Goal: Information Seeking & Learning: Check status

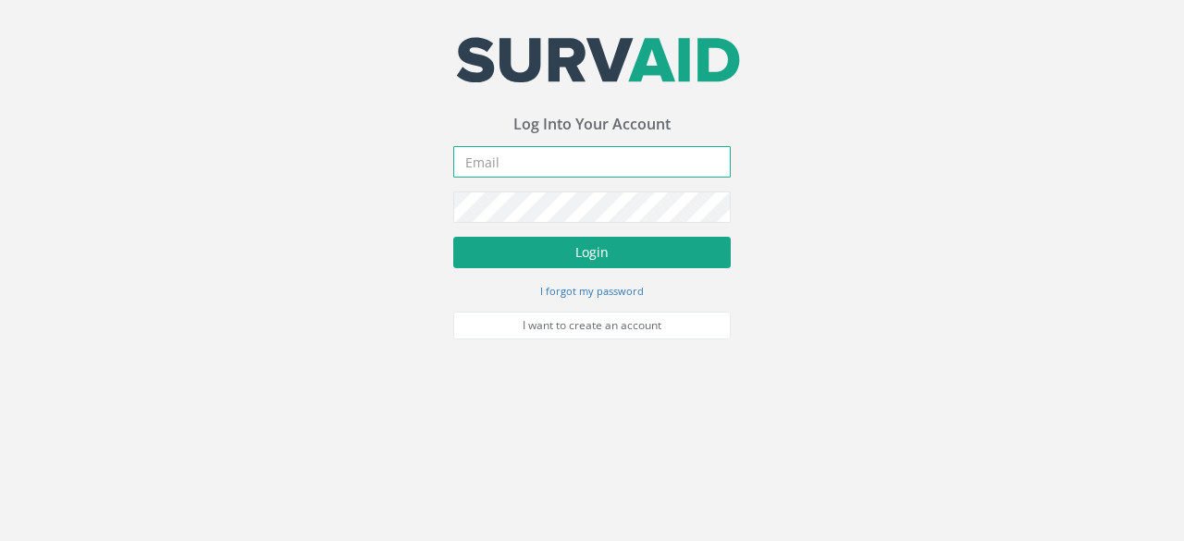
type input "[PERSON_NAME][EMAIL_ADDRESS][PERSON_NAME][DOMAIN_NAME]"
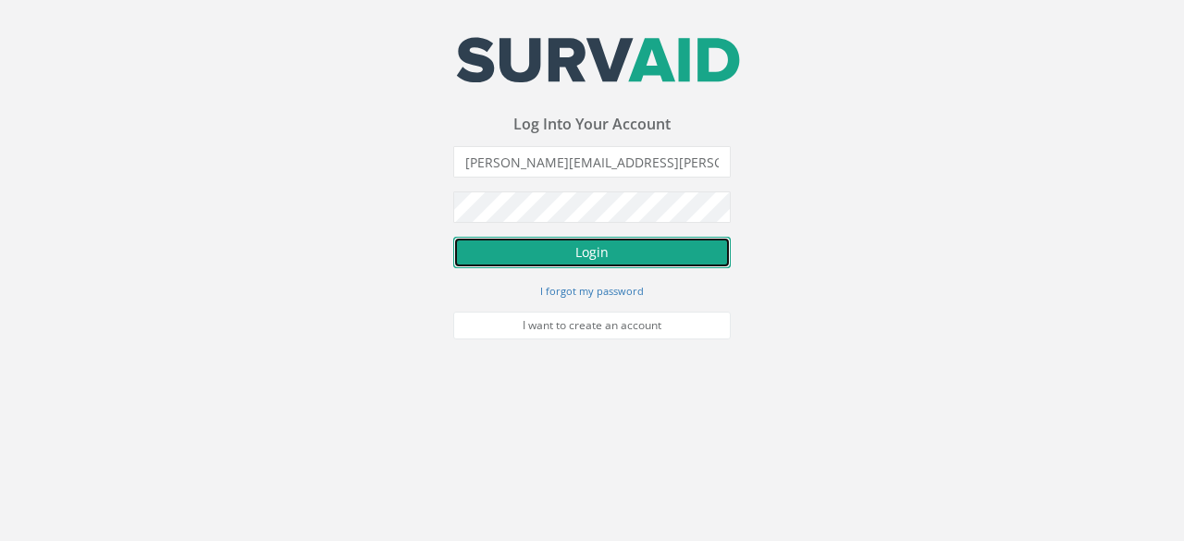
click at [603, 247] on button "Login" at bounding box center [592, 252] width 278 height 31
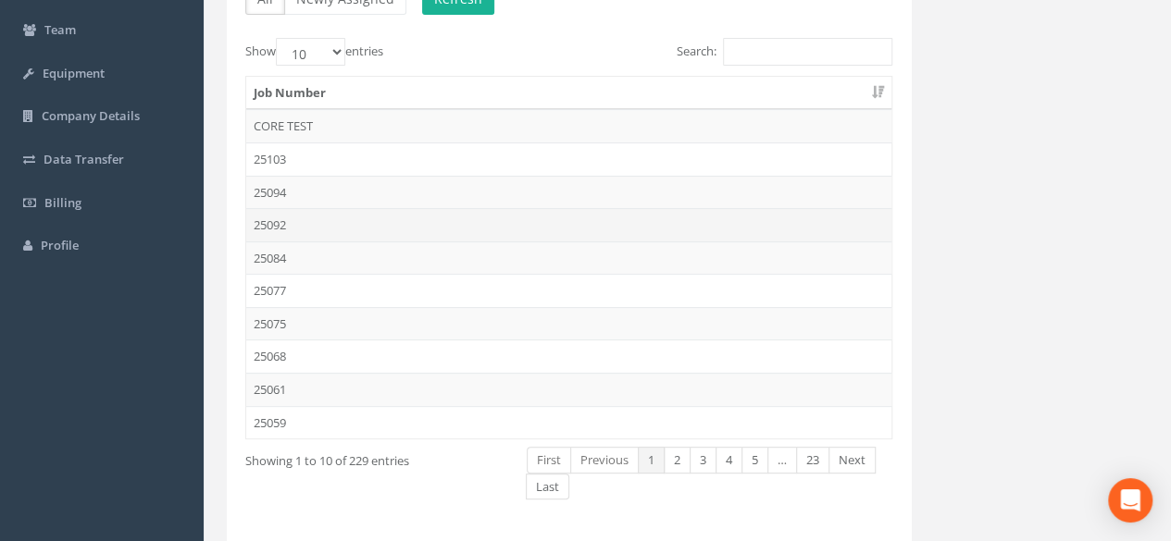
scroll to position [185, 0]
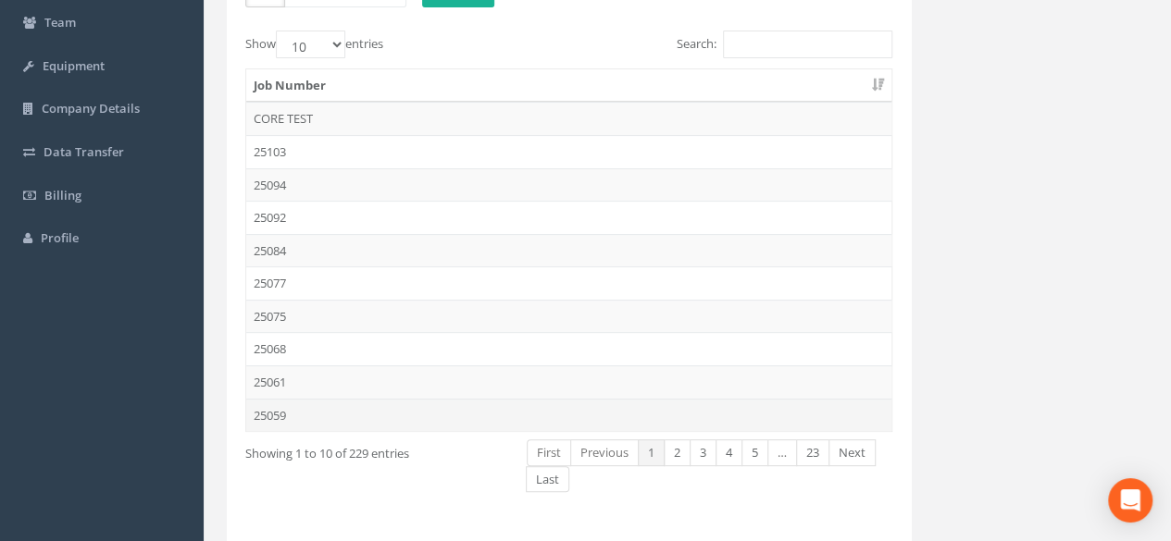
click at [296, 407] on td "25059" at bounding box center [568, 415] width 645 height 33
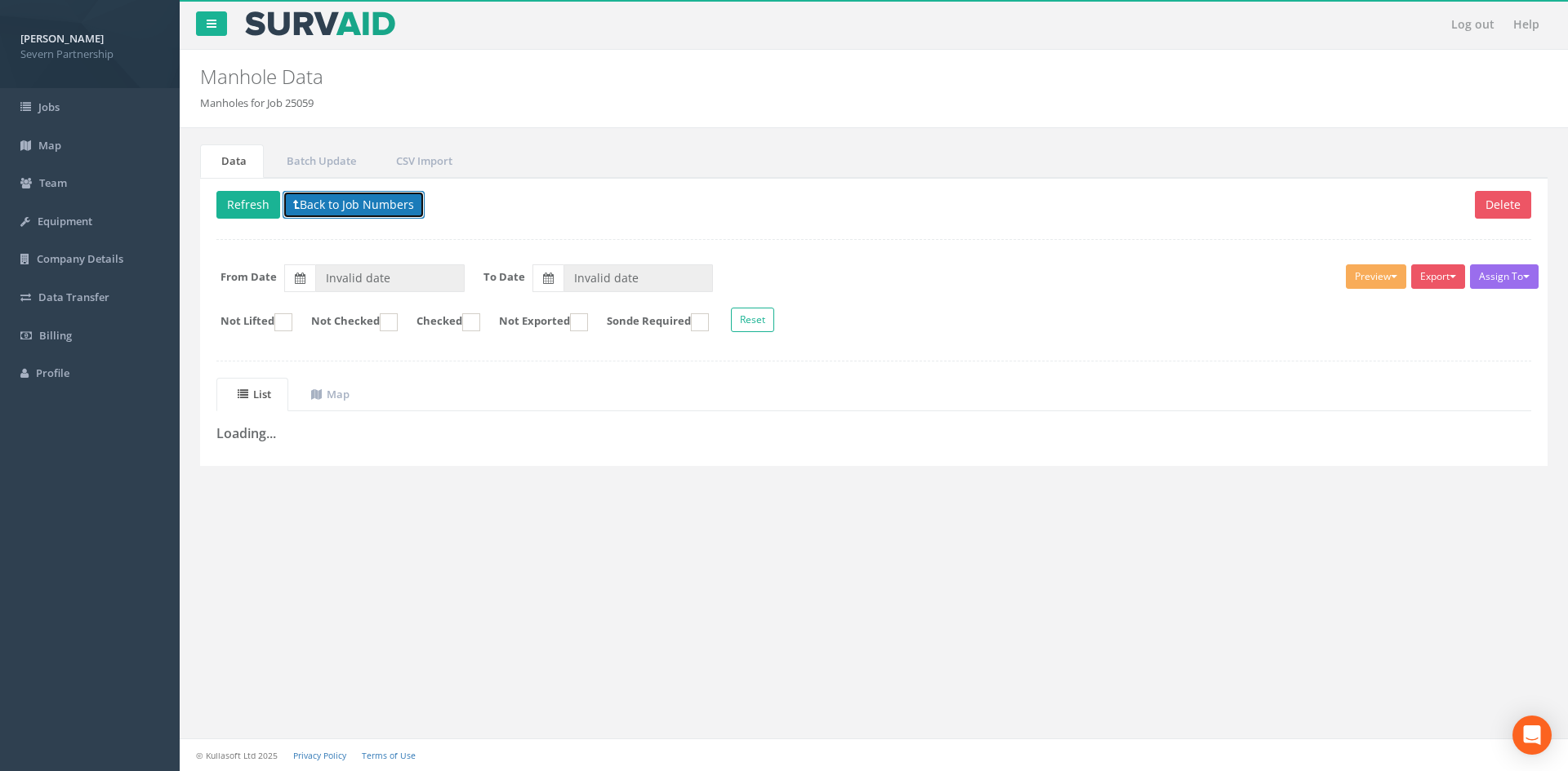
click at [349, 191] on button "Back to Job Numbers" at bounding box center [353, 205] width 142 height 27
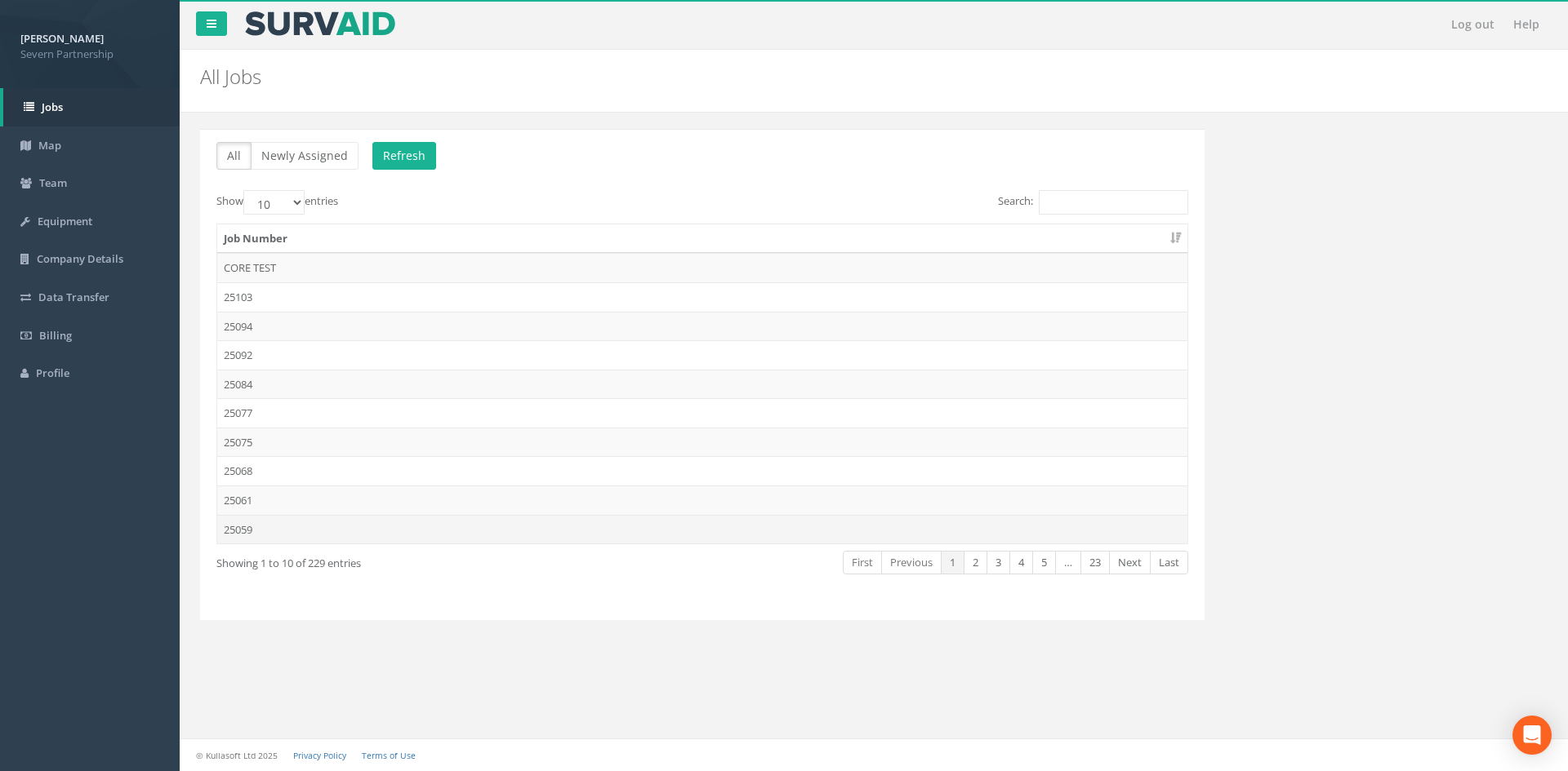
click at [247, 476] on td "25059" at bounding box center [701, 529] width 970 height 29
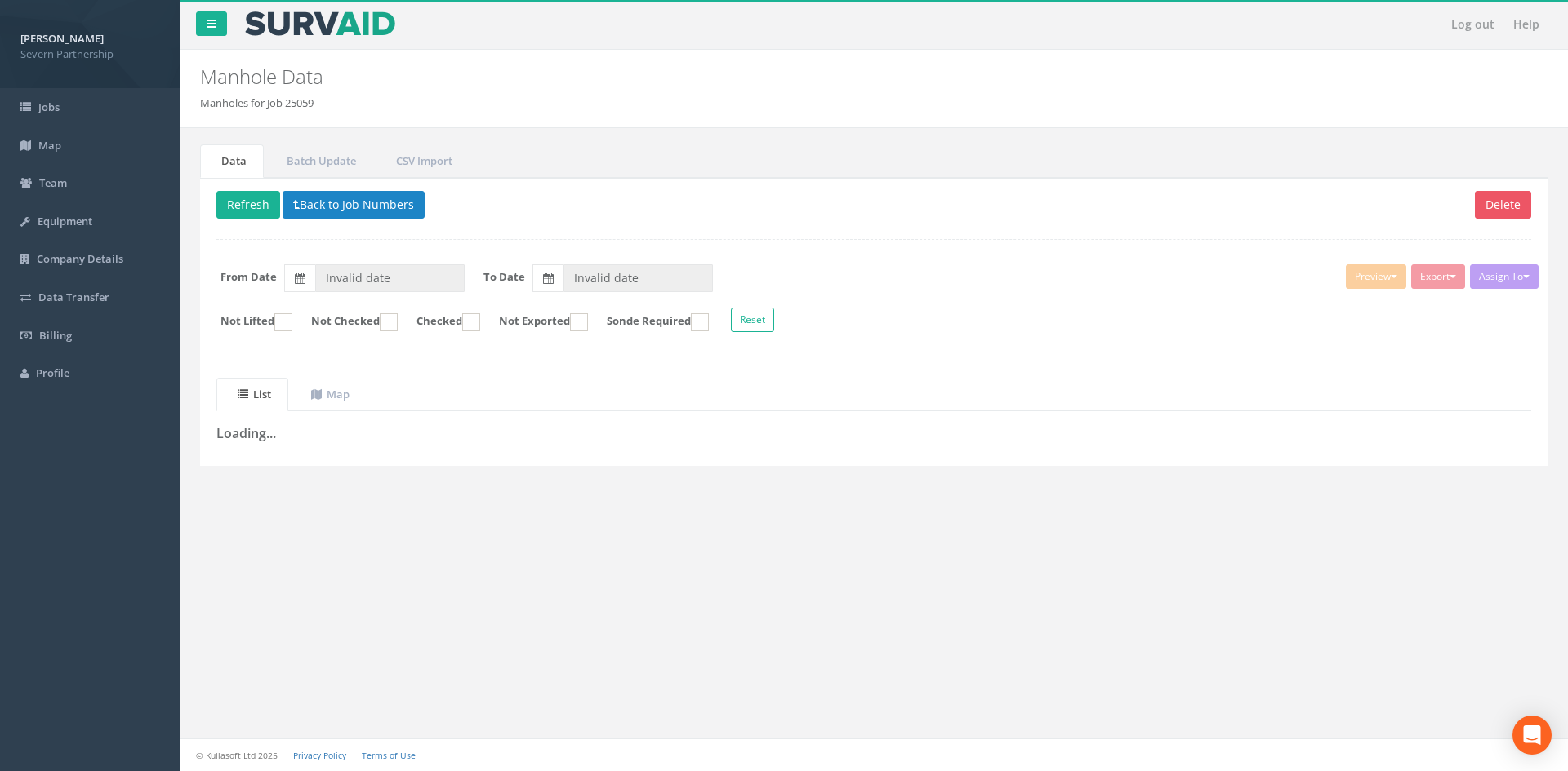
type input "[DATE]"
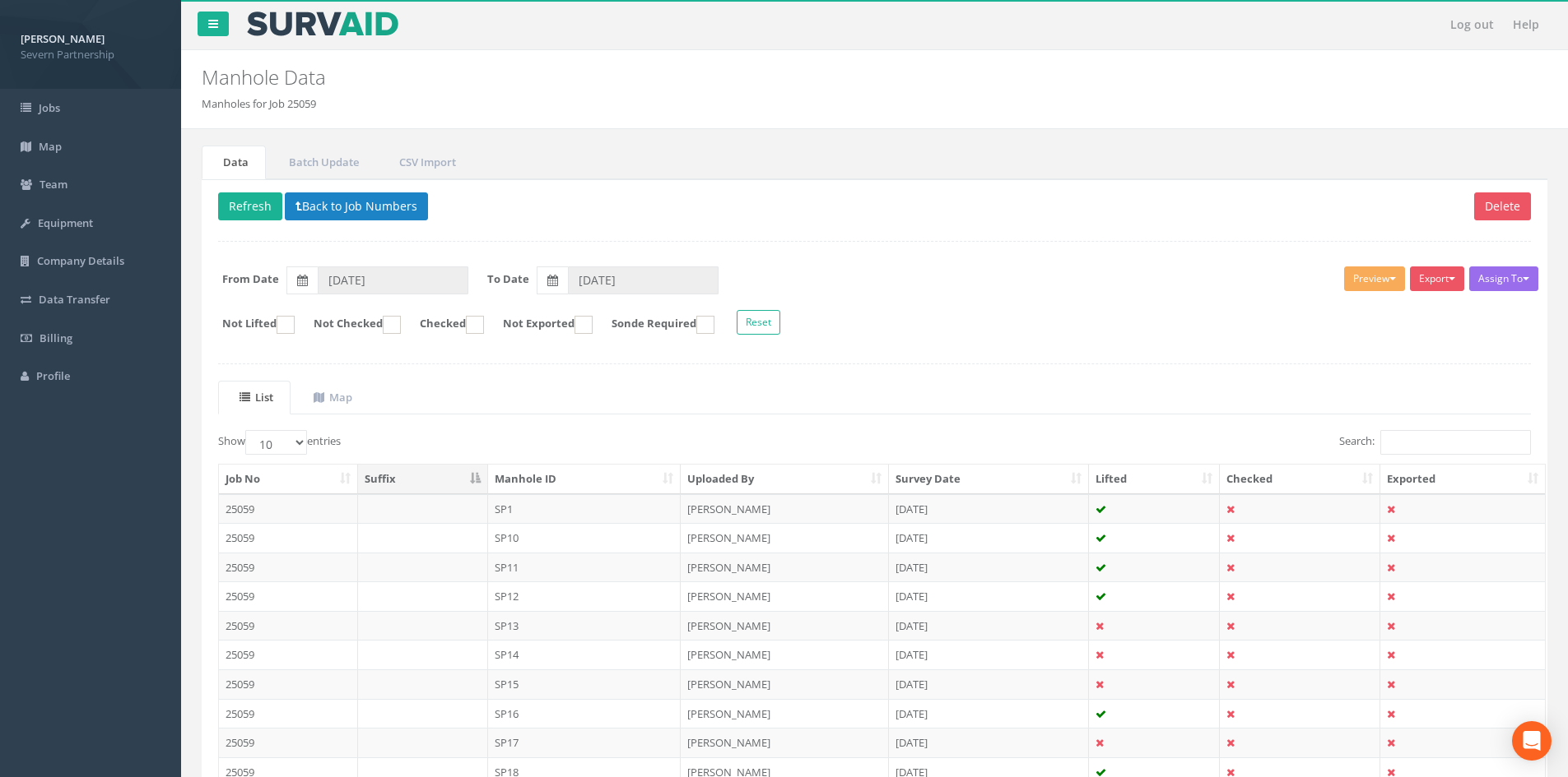
scroll to position [83, 0]
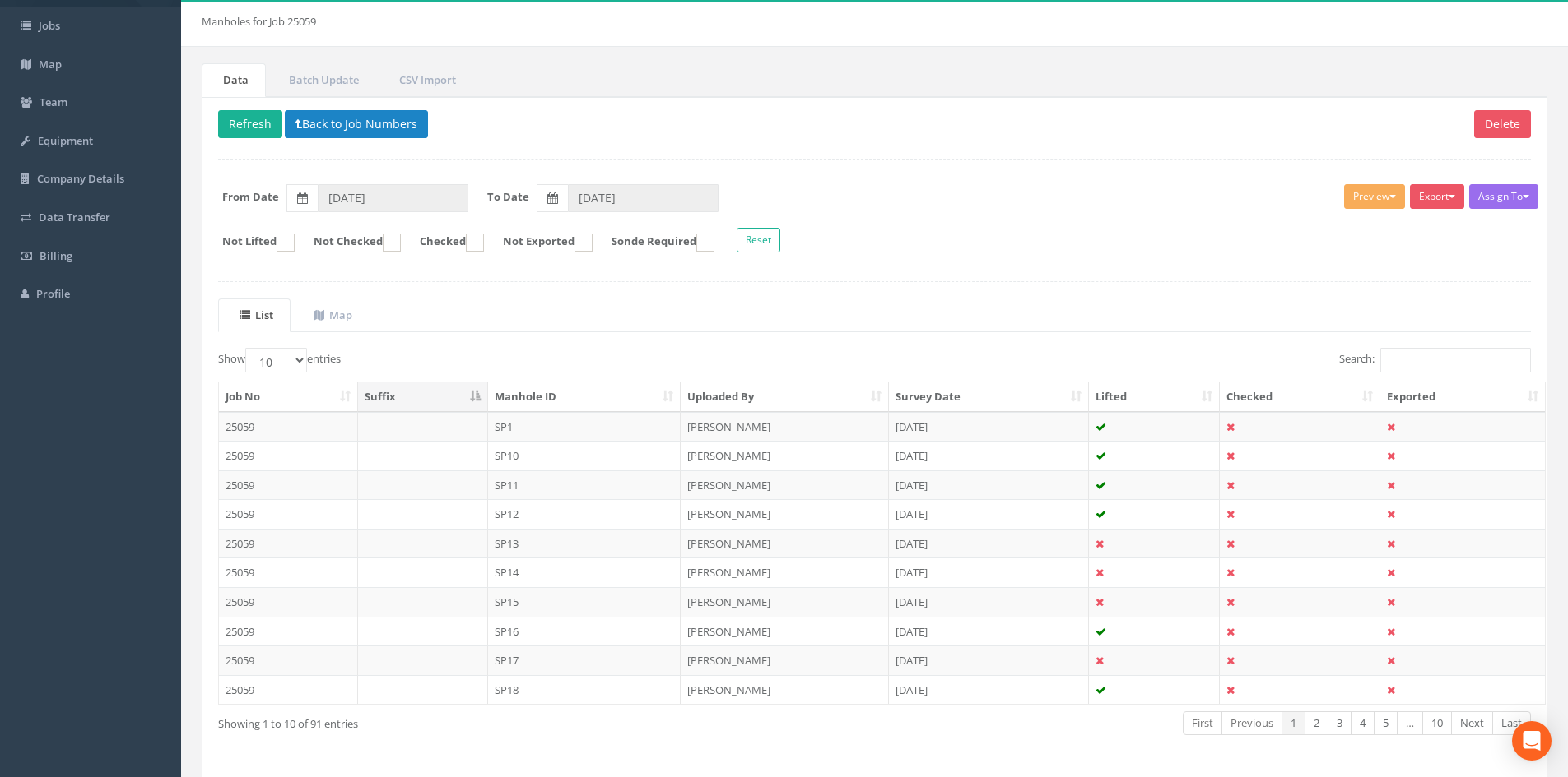
click at [544, 398] on th "Manhole ID" at bounding box center [584, 397] width 193 height 29
click at [535, 425] on td "SP1" at bounding box center [584, 427] width 193 height 29
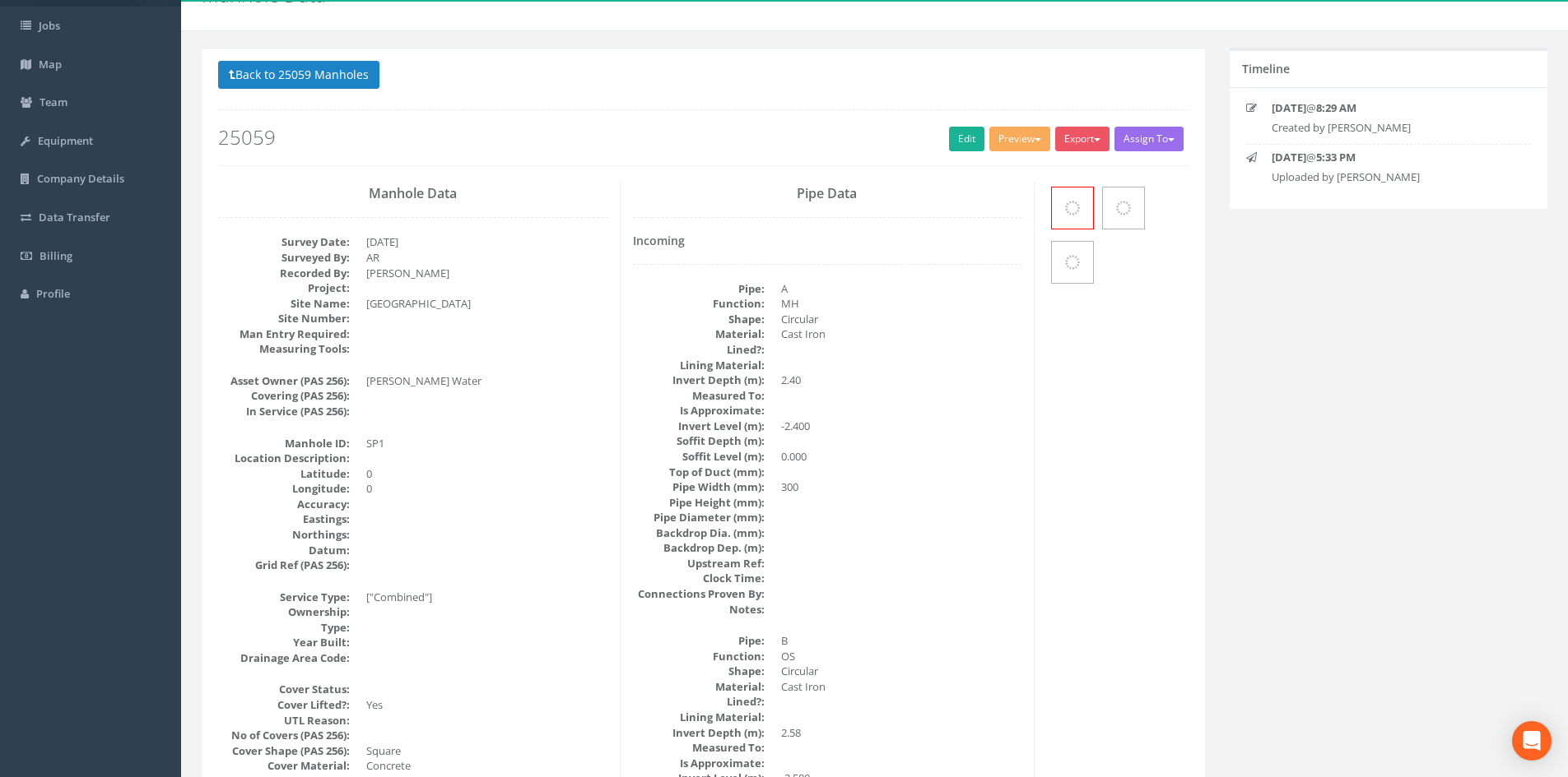
scroll to position [0, 0]
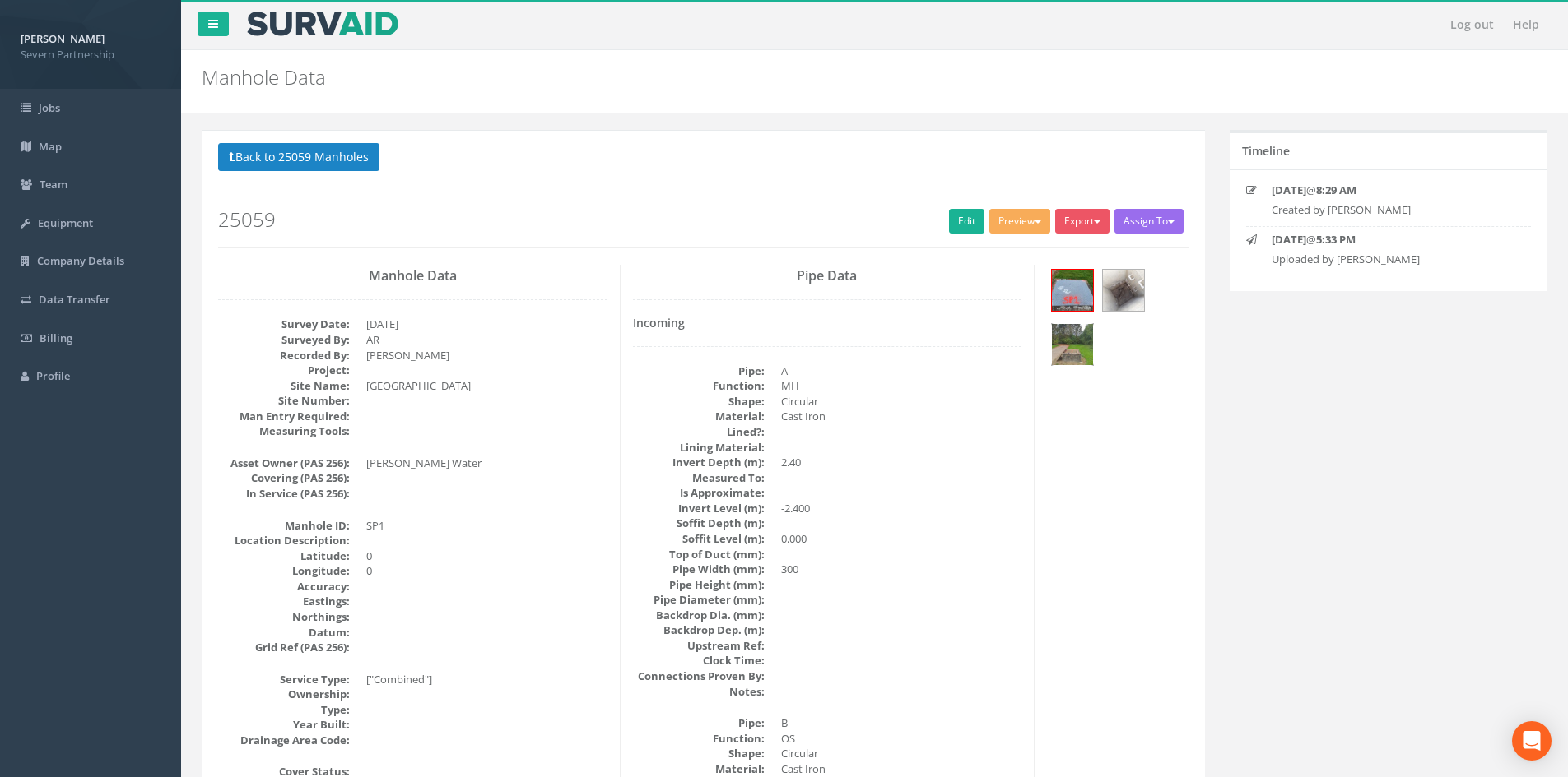
click at [1053, 356] on img at bounding box center [1073, 345] width 41 height 41
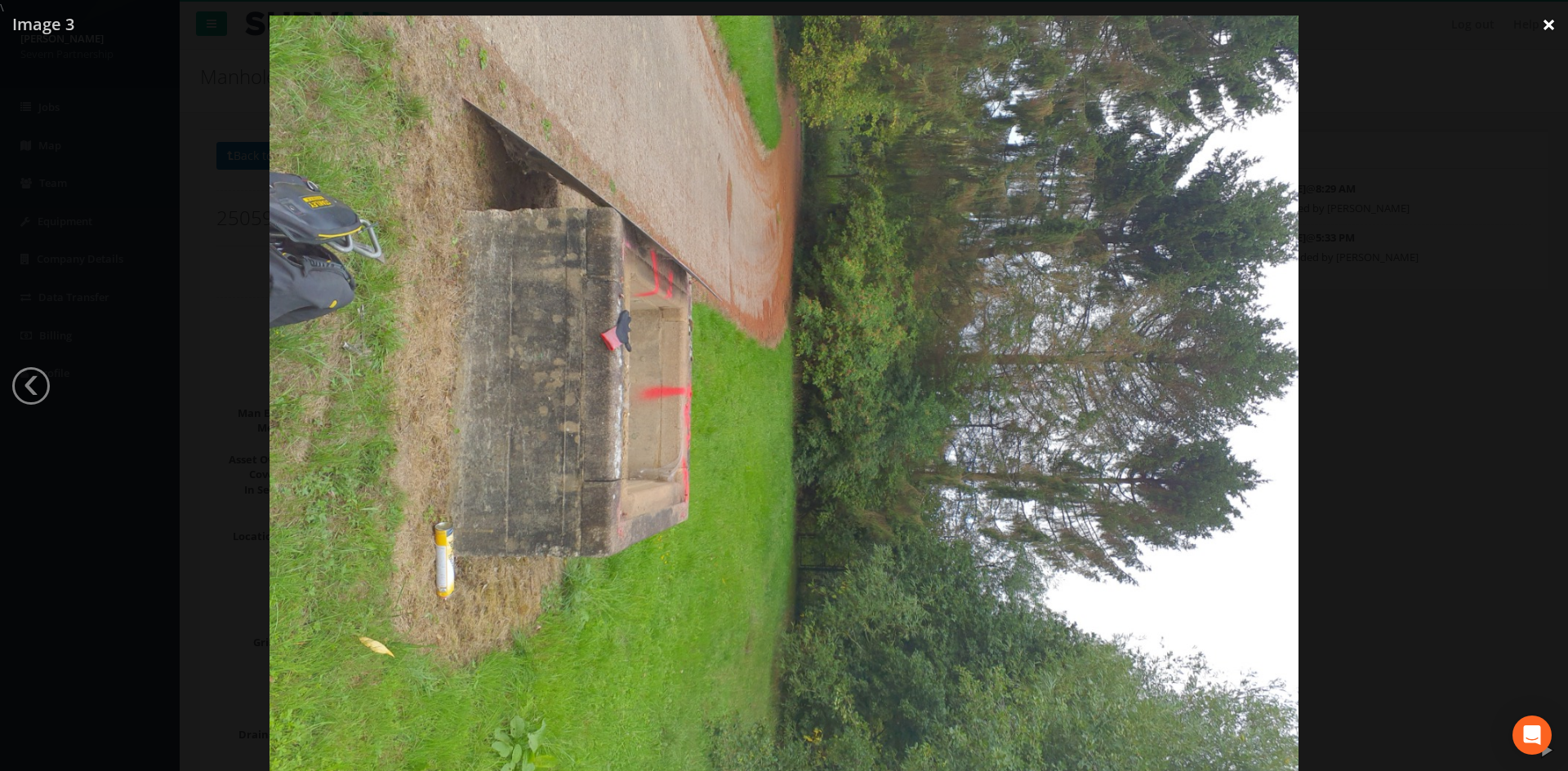
click at [1045, 21] on link "×" at bounding box center [1548, 25] width 38 height 49
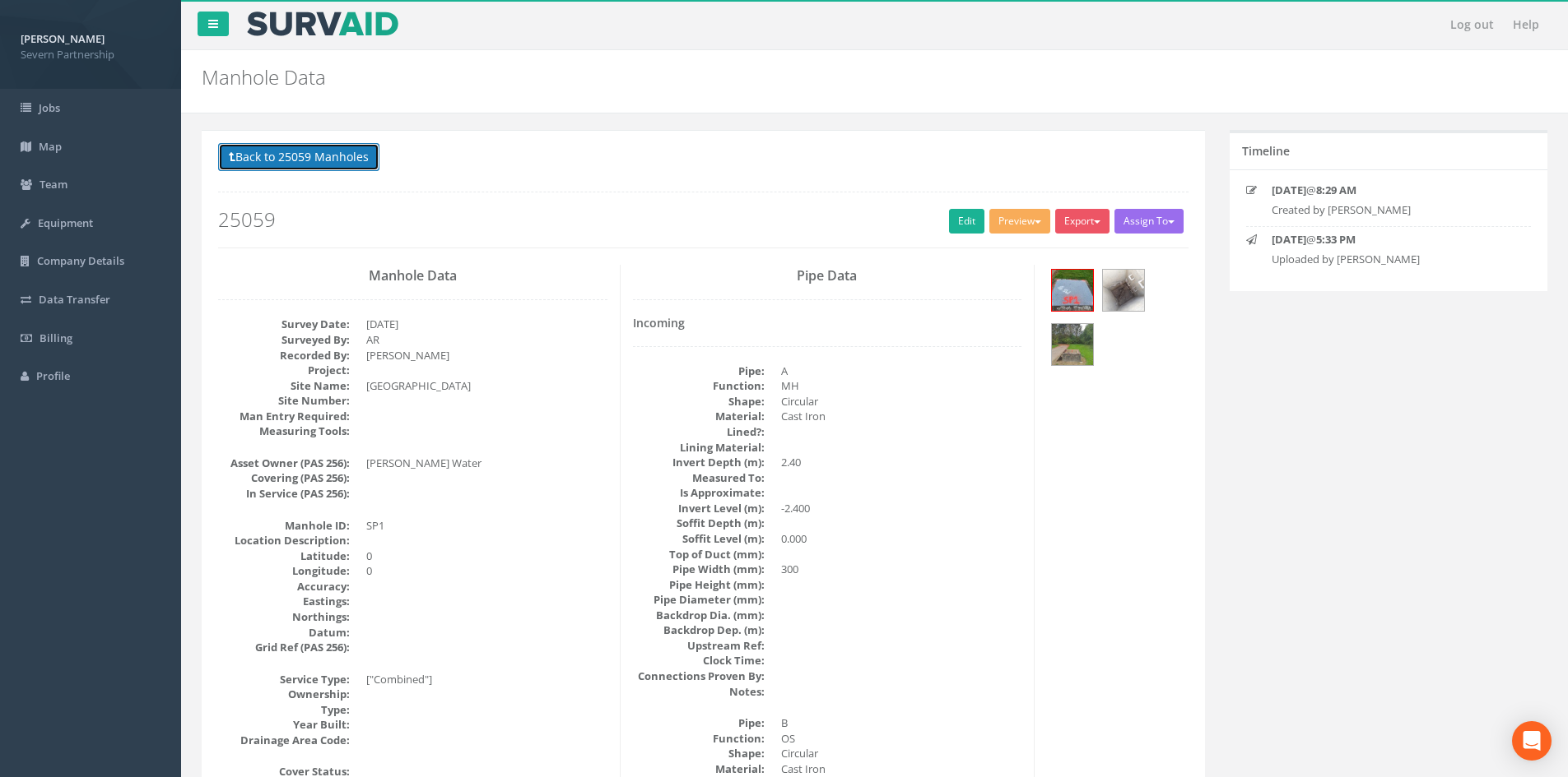
click at [300, 159] on button "Back to 25059 Manholes" at bounding box center [298, 156] width 161 height 28
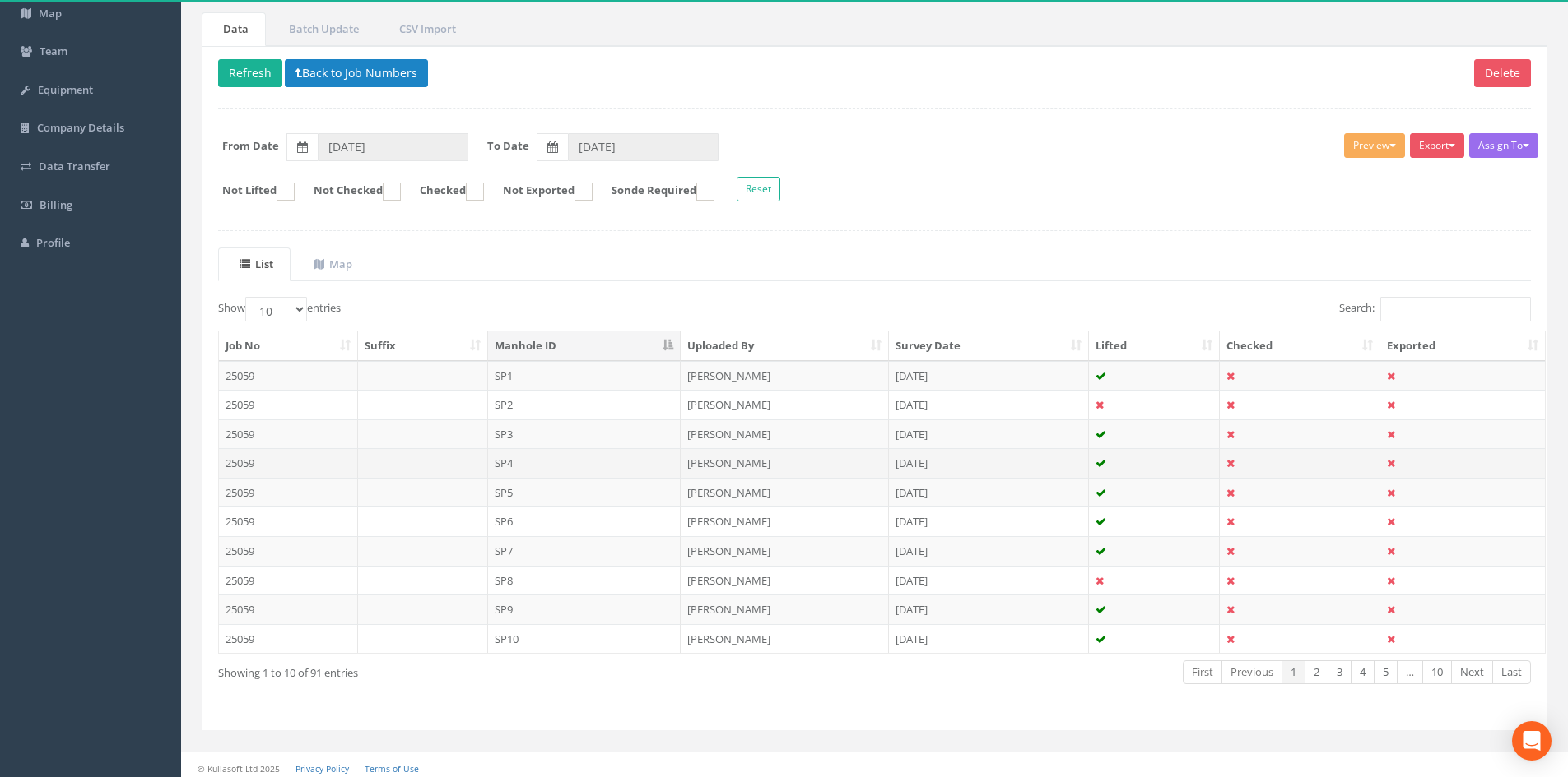
scroll to position [140, 0]
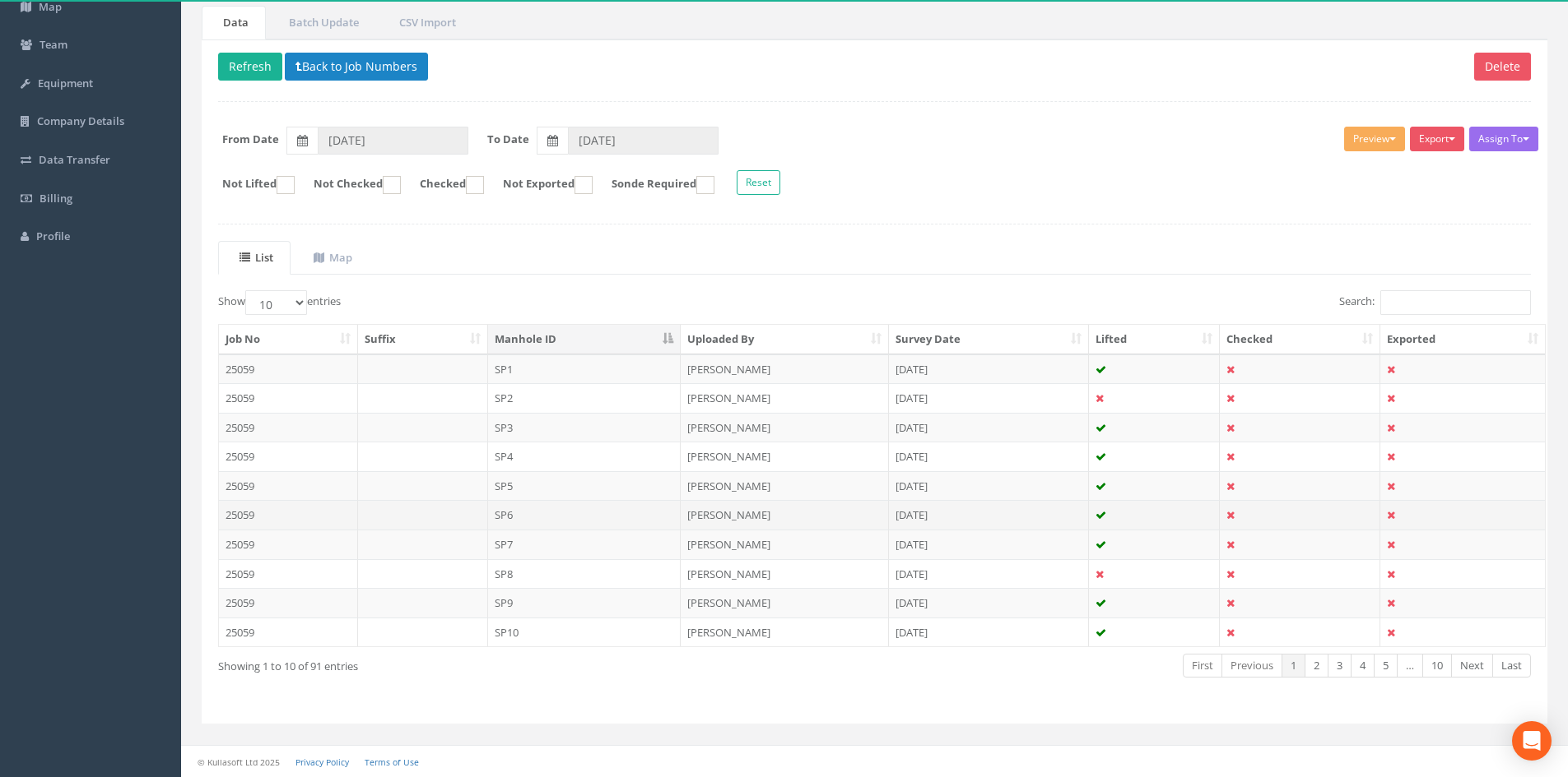
click at [536, 480] on td "SP6" at bounding box center [584, 515] width 193 height 29
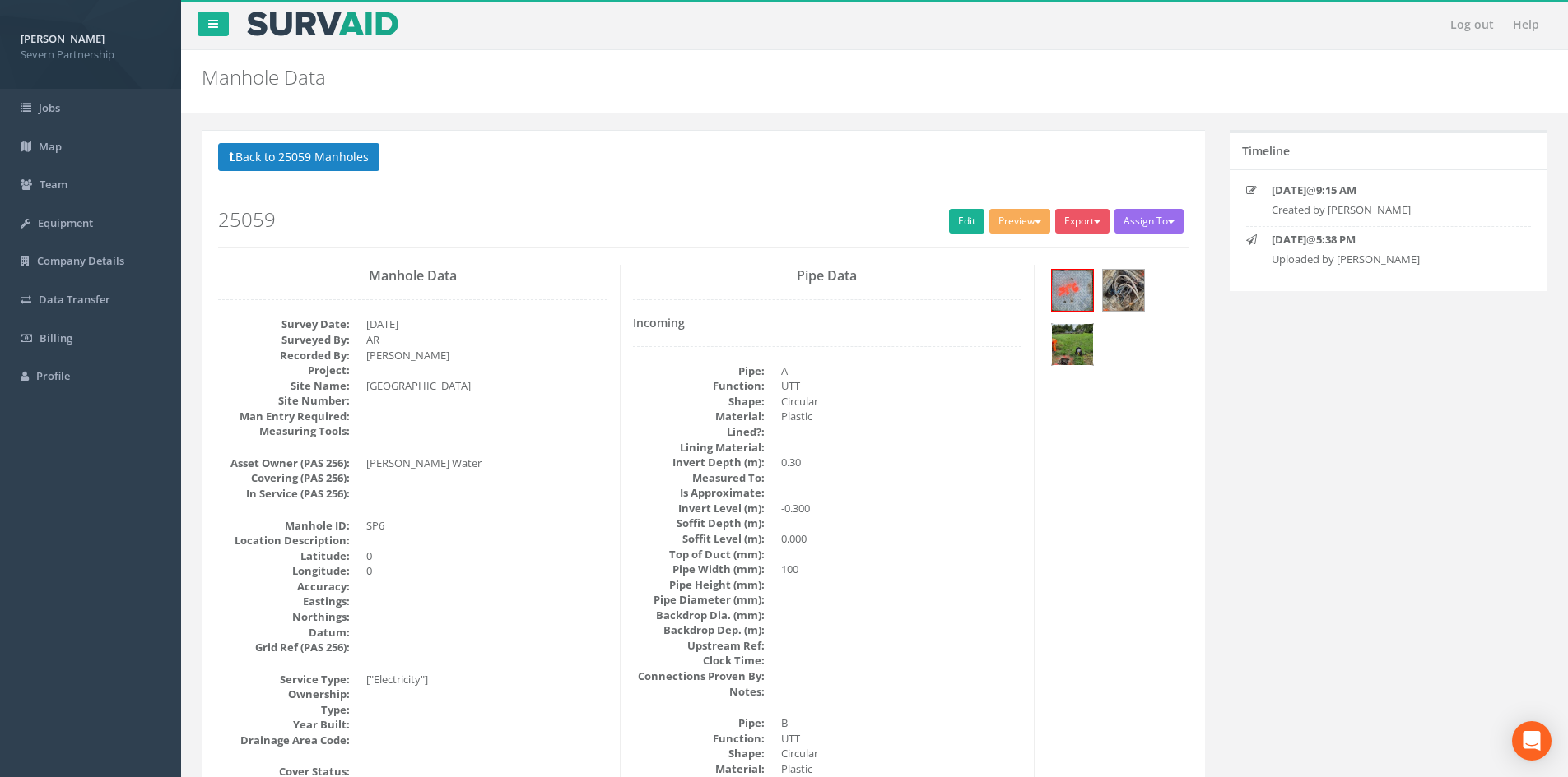
click at [1053, 350] on img at bounding box center [1073, 345] width 41 height 41
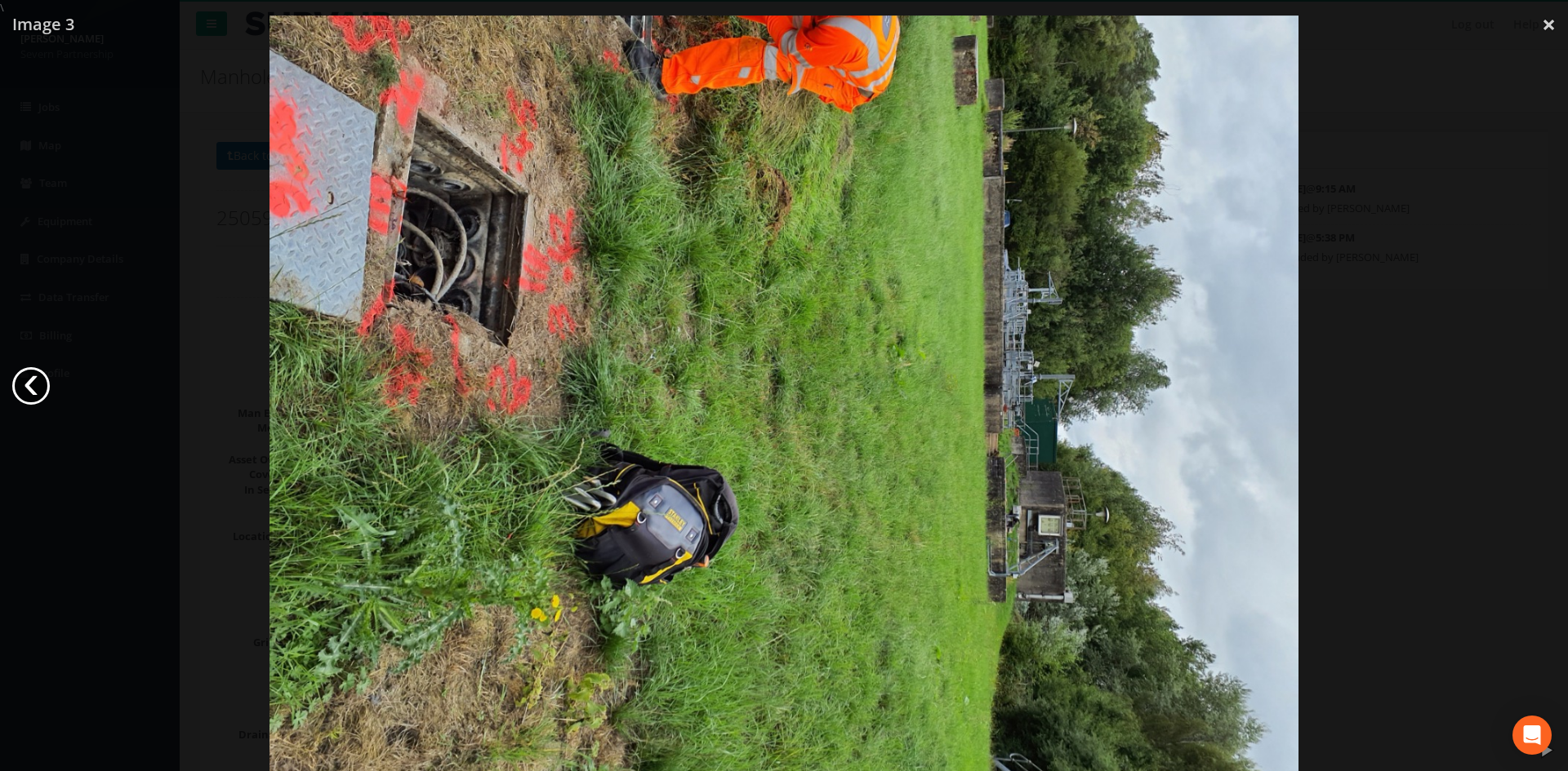
click at [46, 387] on link "‹" at bounding box center [31, 386] width 38 height 38
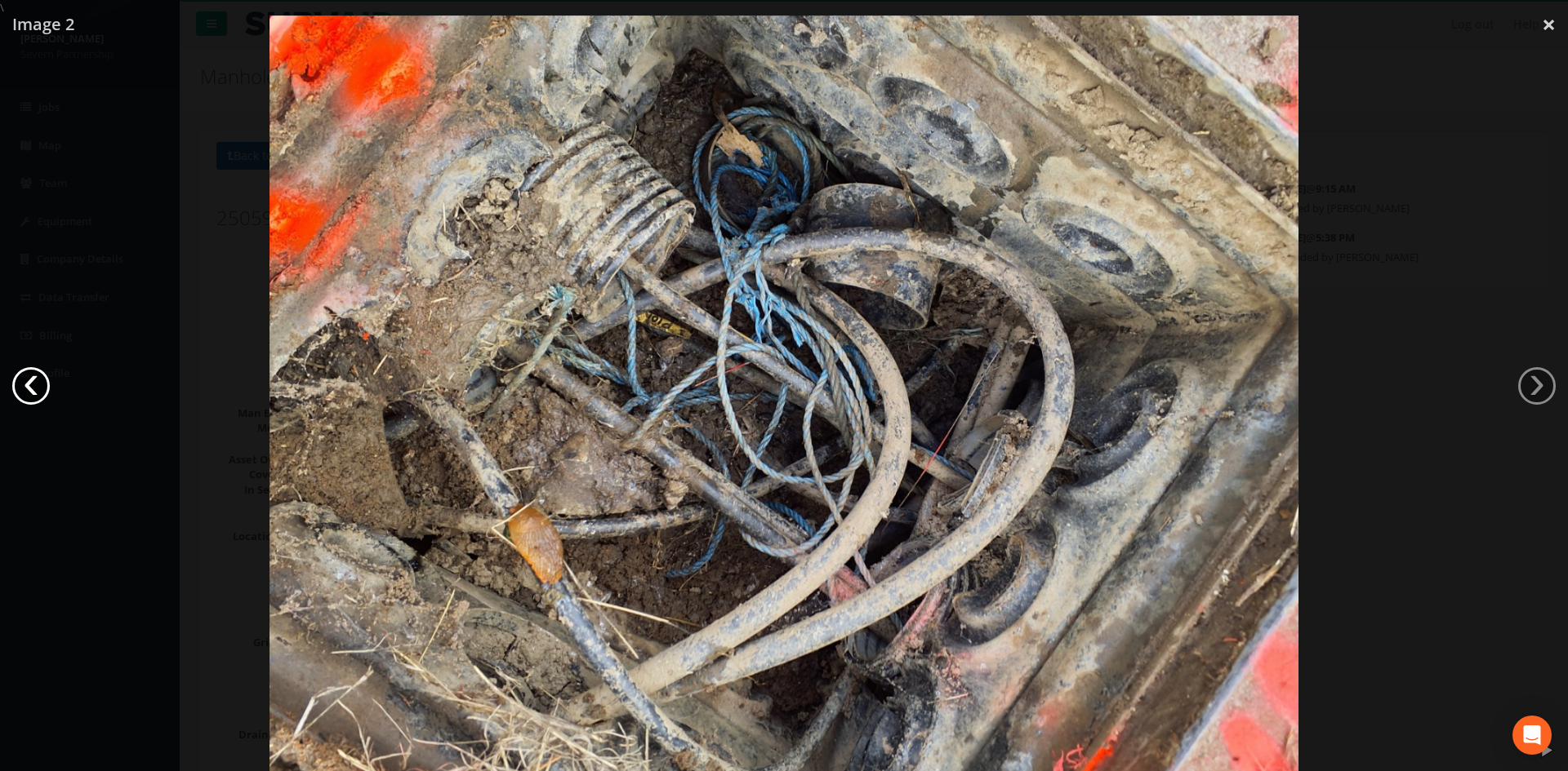
click at [41, 388] on link "‹" at bounding box center [31, 386] width 38 height 38
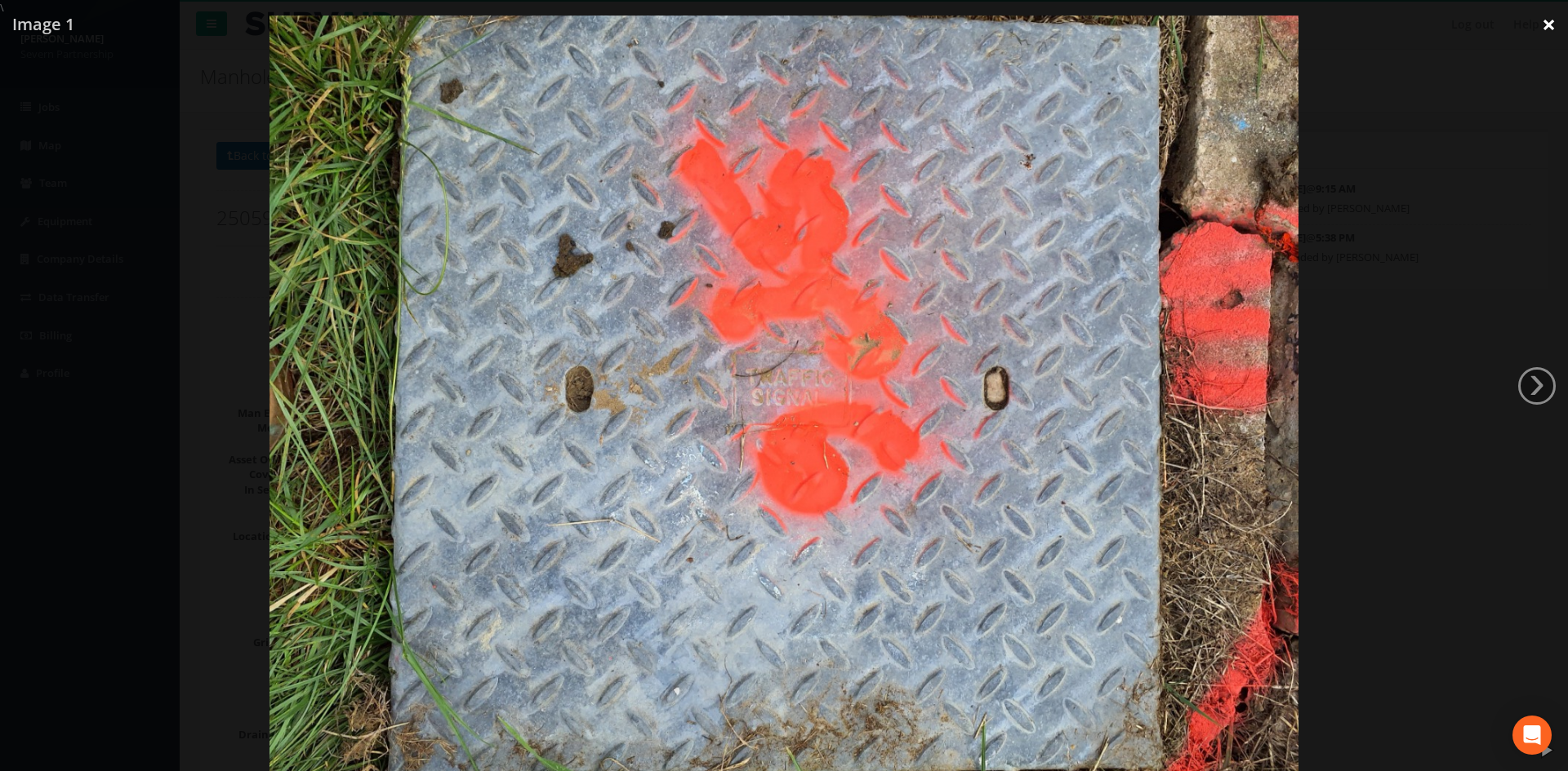
click at [1045, 33] on link "×" at bounding box center [1548, 25] width 38 height 49
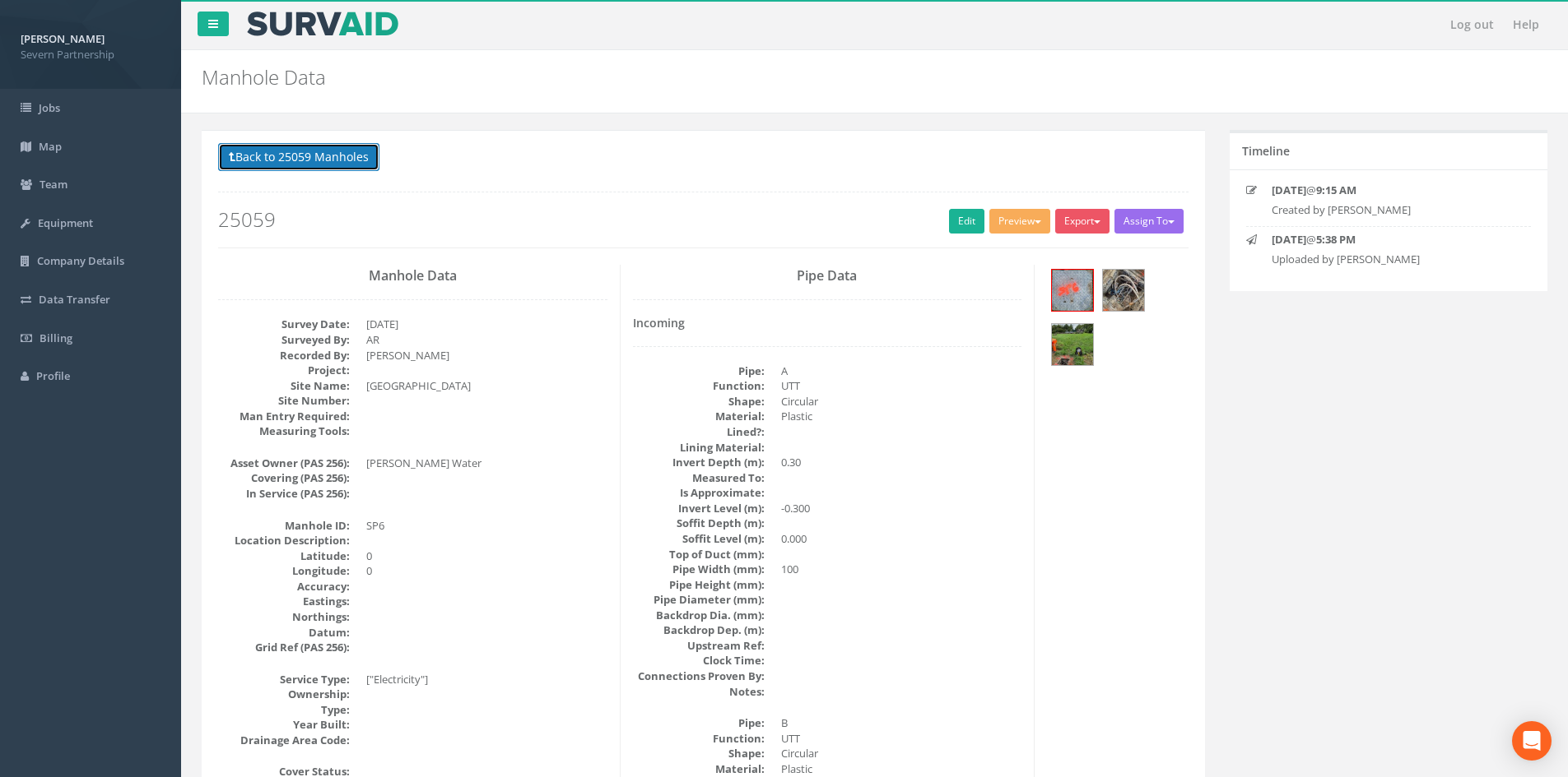
click at [315, 166] on button "Back to 25059 Manholes" at bounding box center [298, 156] width 161 height 28
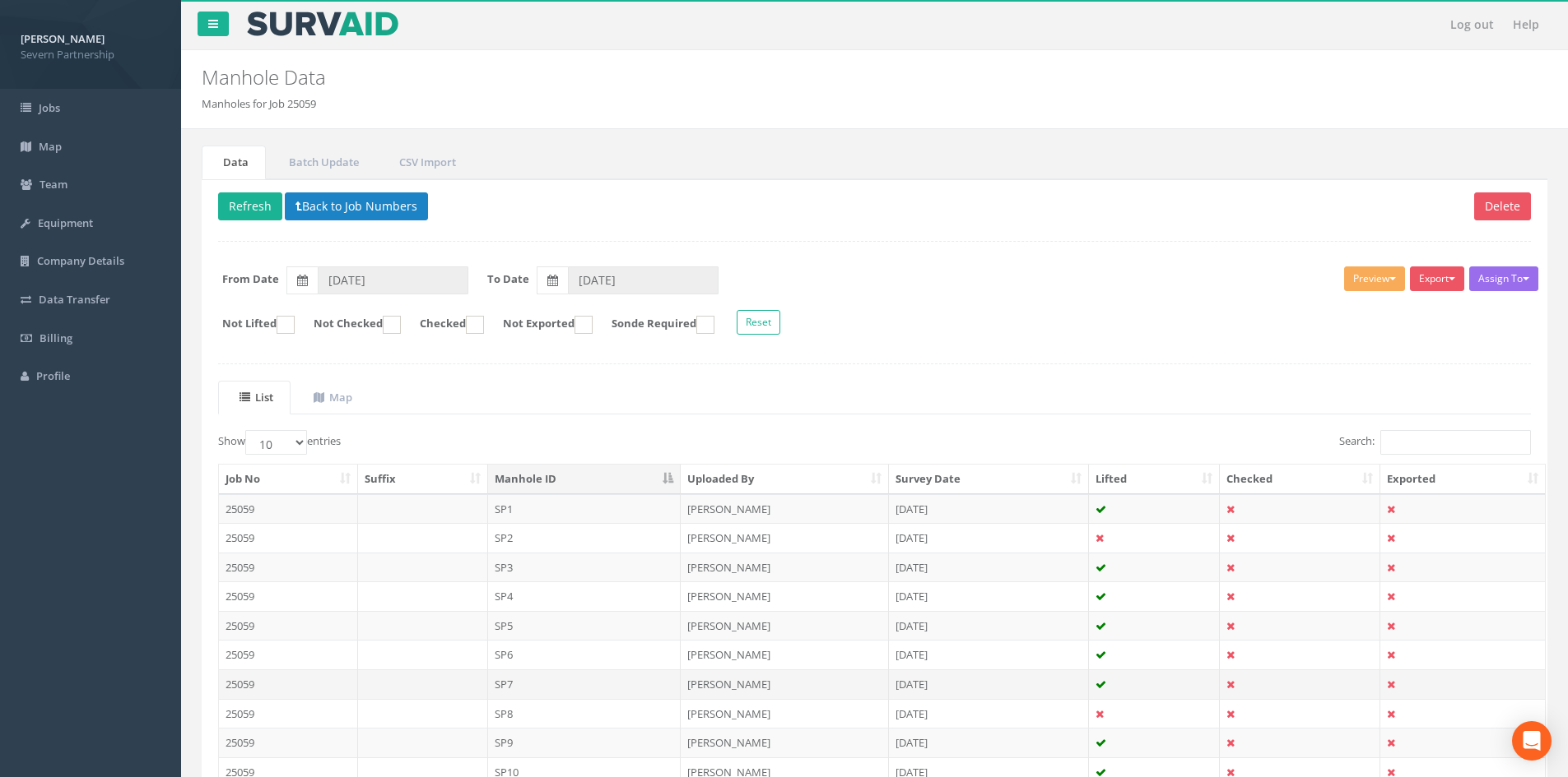
click at [509, 480] on td "SP7" at bounding box center [584, 684] width 193 height 29
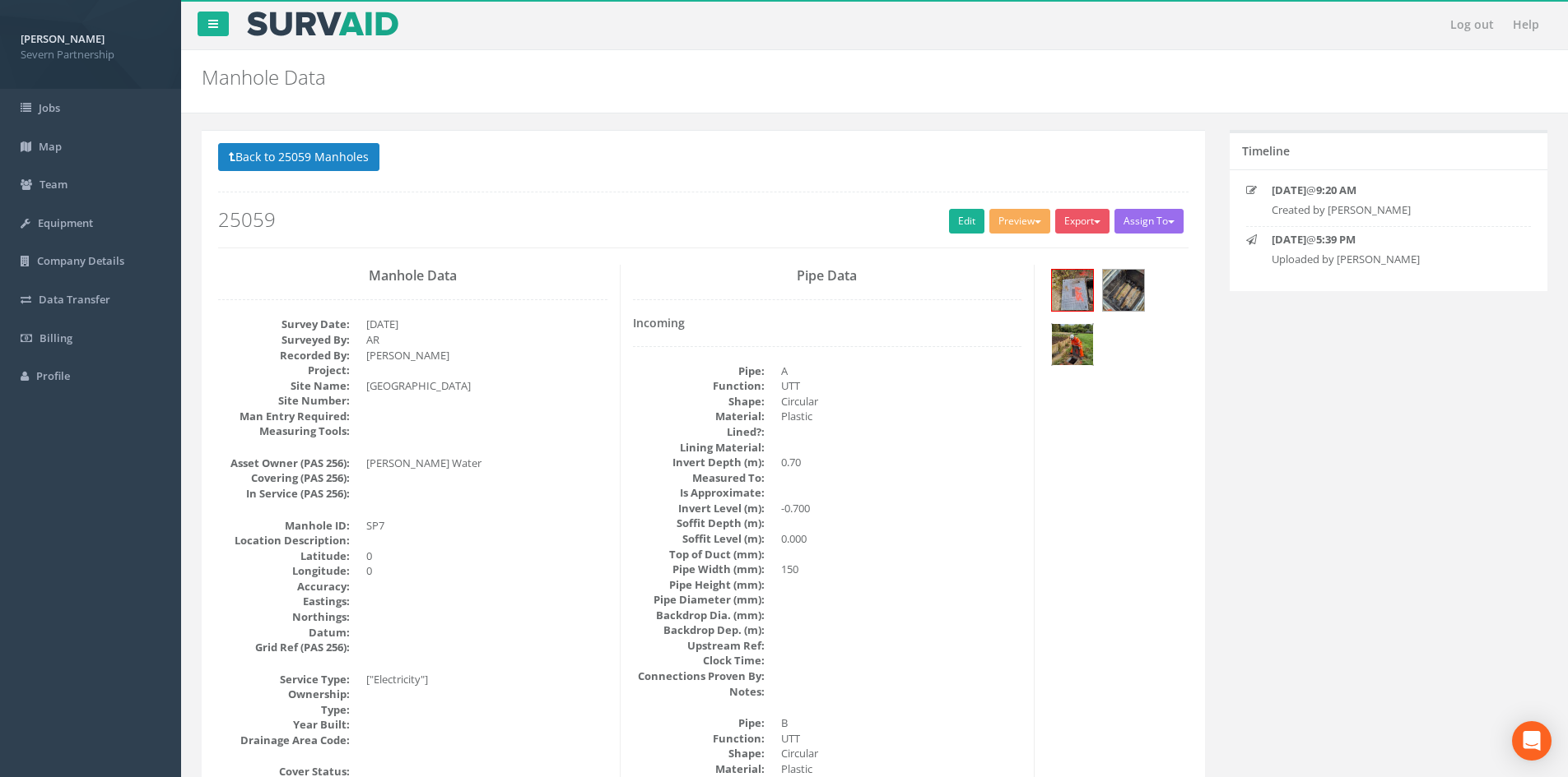
click at [1053, 356] on img at bounding box center [1073, 345] width 41 height 41
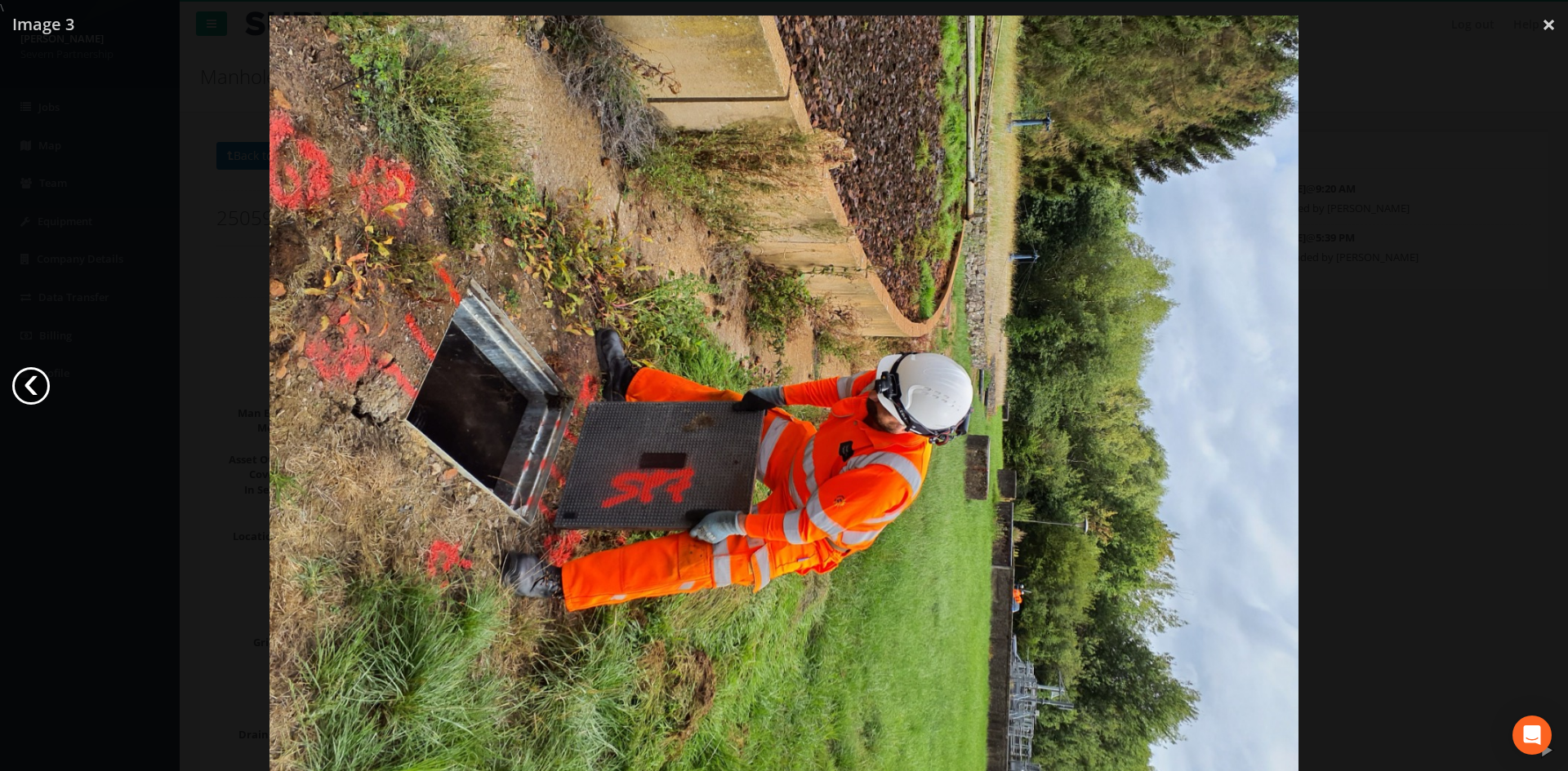
click at [35, 386] on link "‹" at bounding box center [31, 386] width 38 height 38
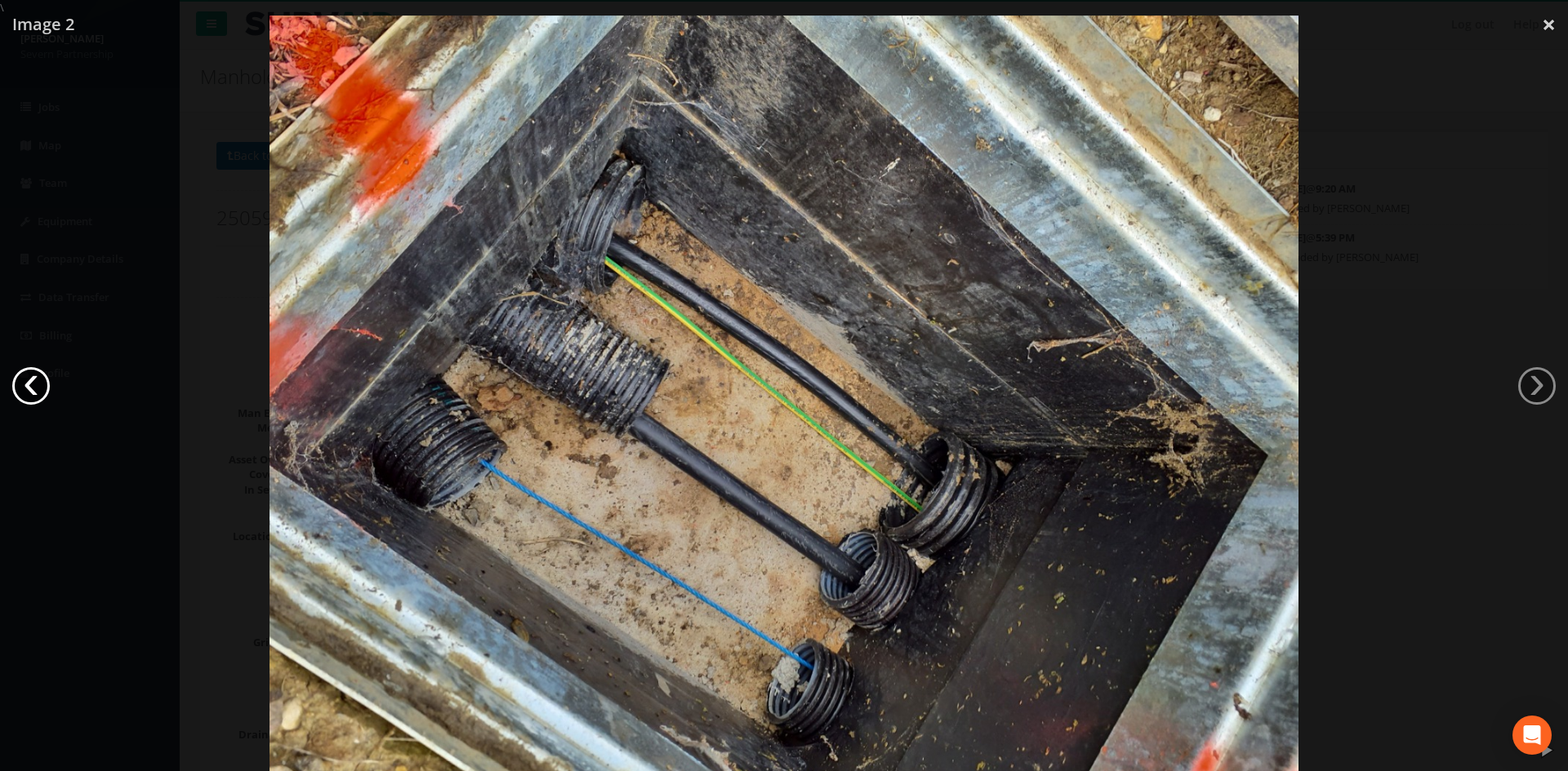
click at [35, 386] on link "‹" at bounding box center [31, 386] width 38 height 38
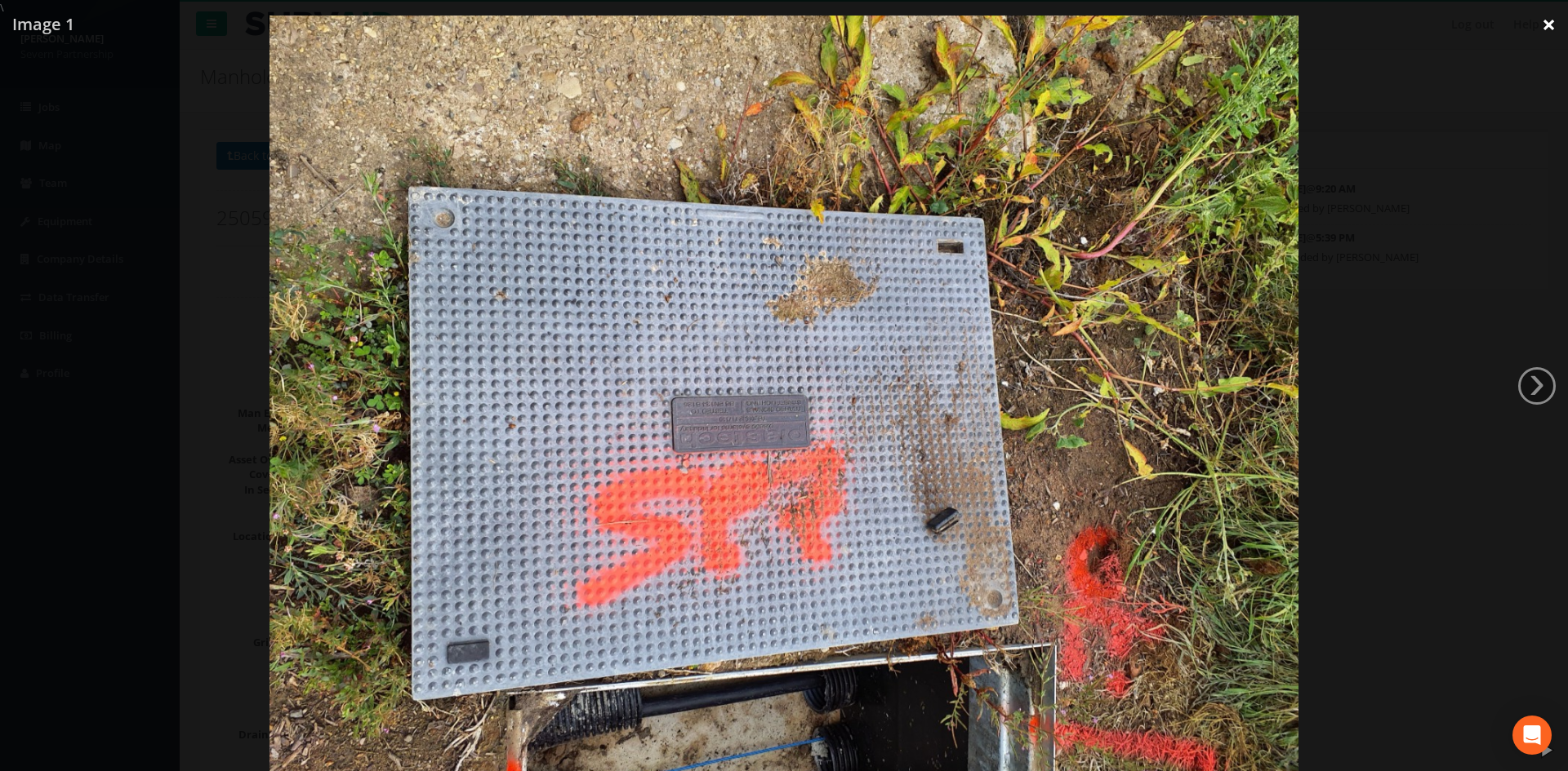
click at [1045, 25] on link "×" at bounding box center [1548, 25] width 38 height 49
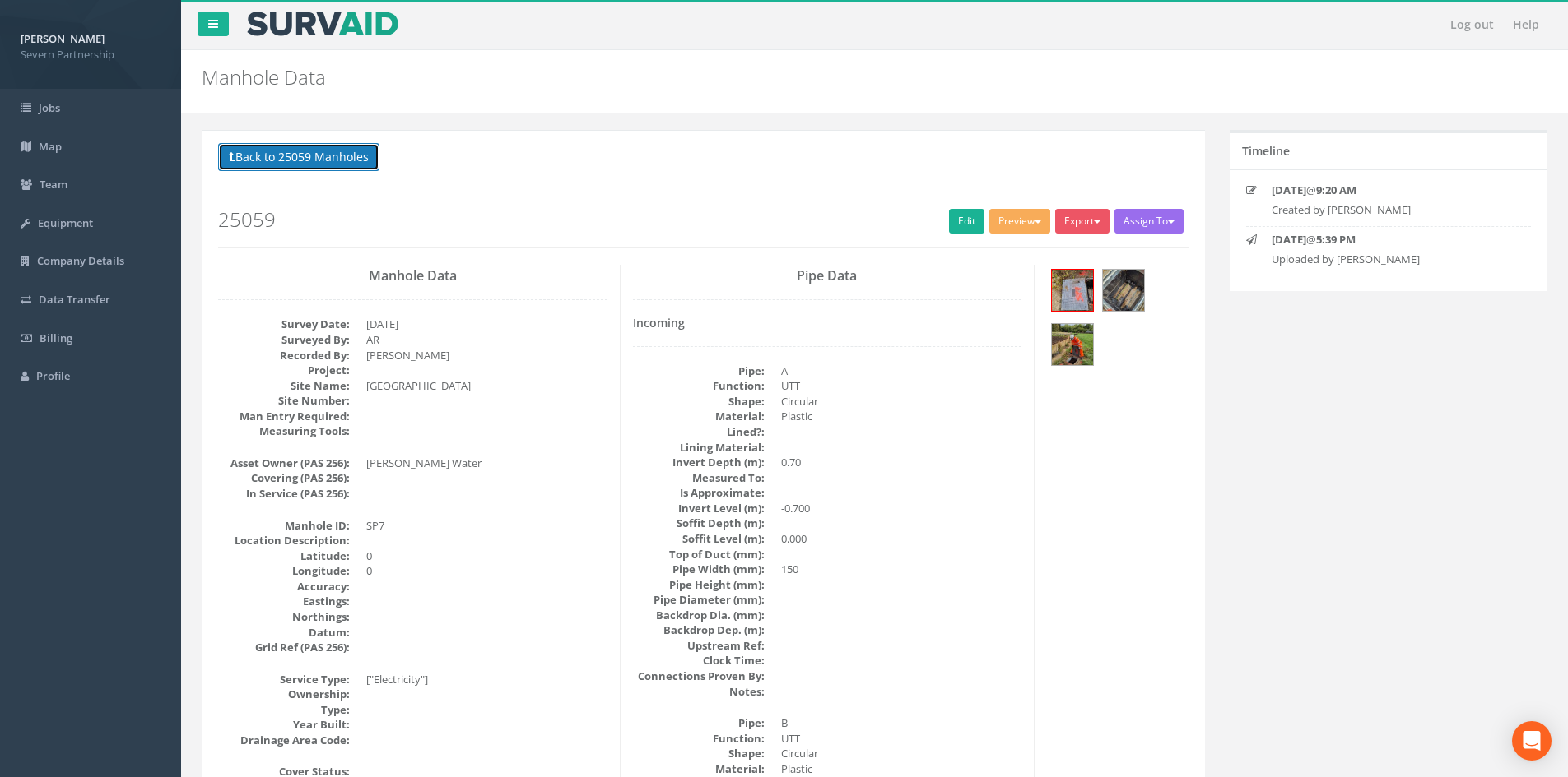
click at [332, 165] on button "Back to 25059 Manholes" at bounding box center [298, 156] width 161 height 28
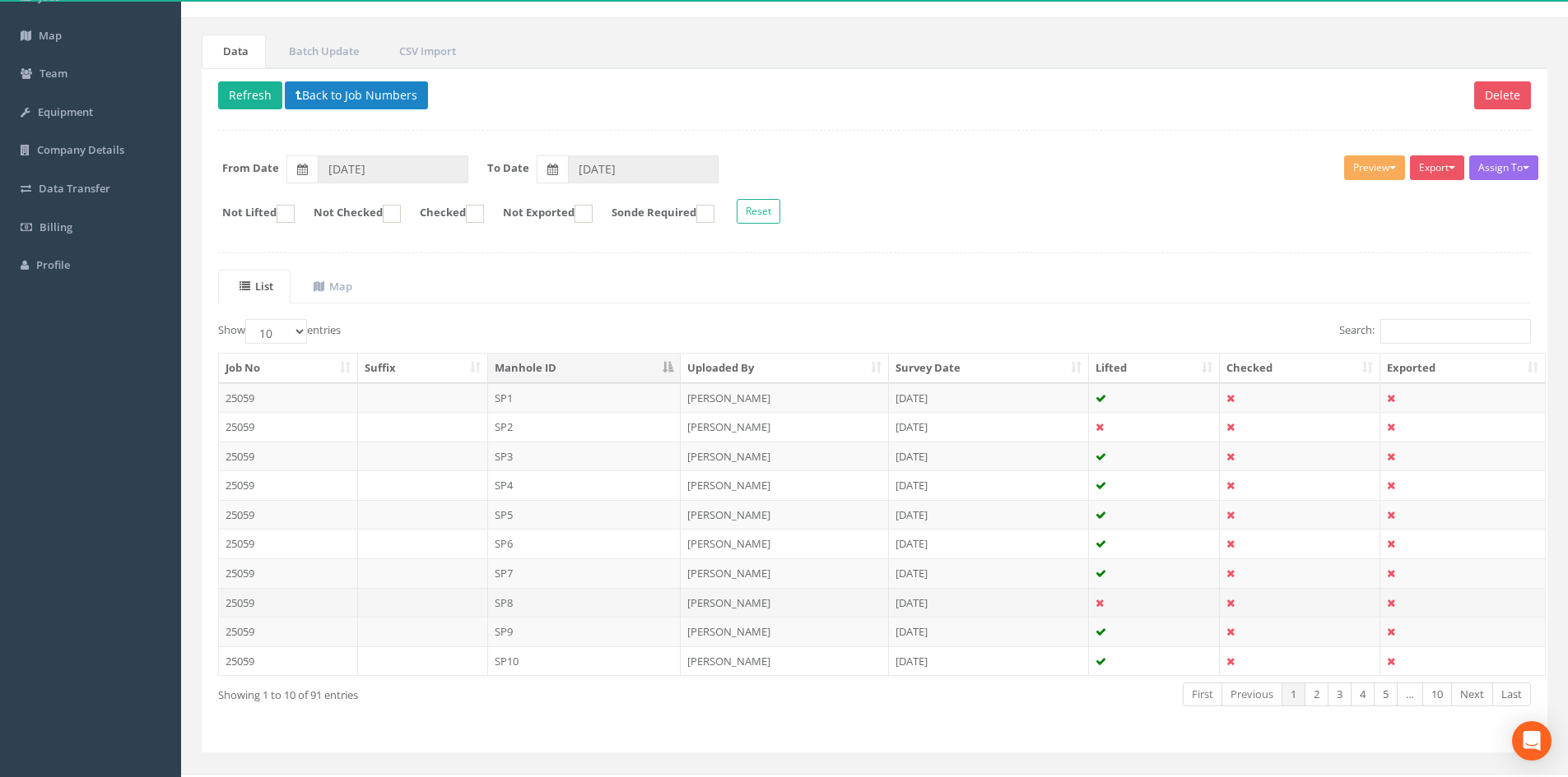
scroll to position [140, 0]
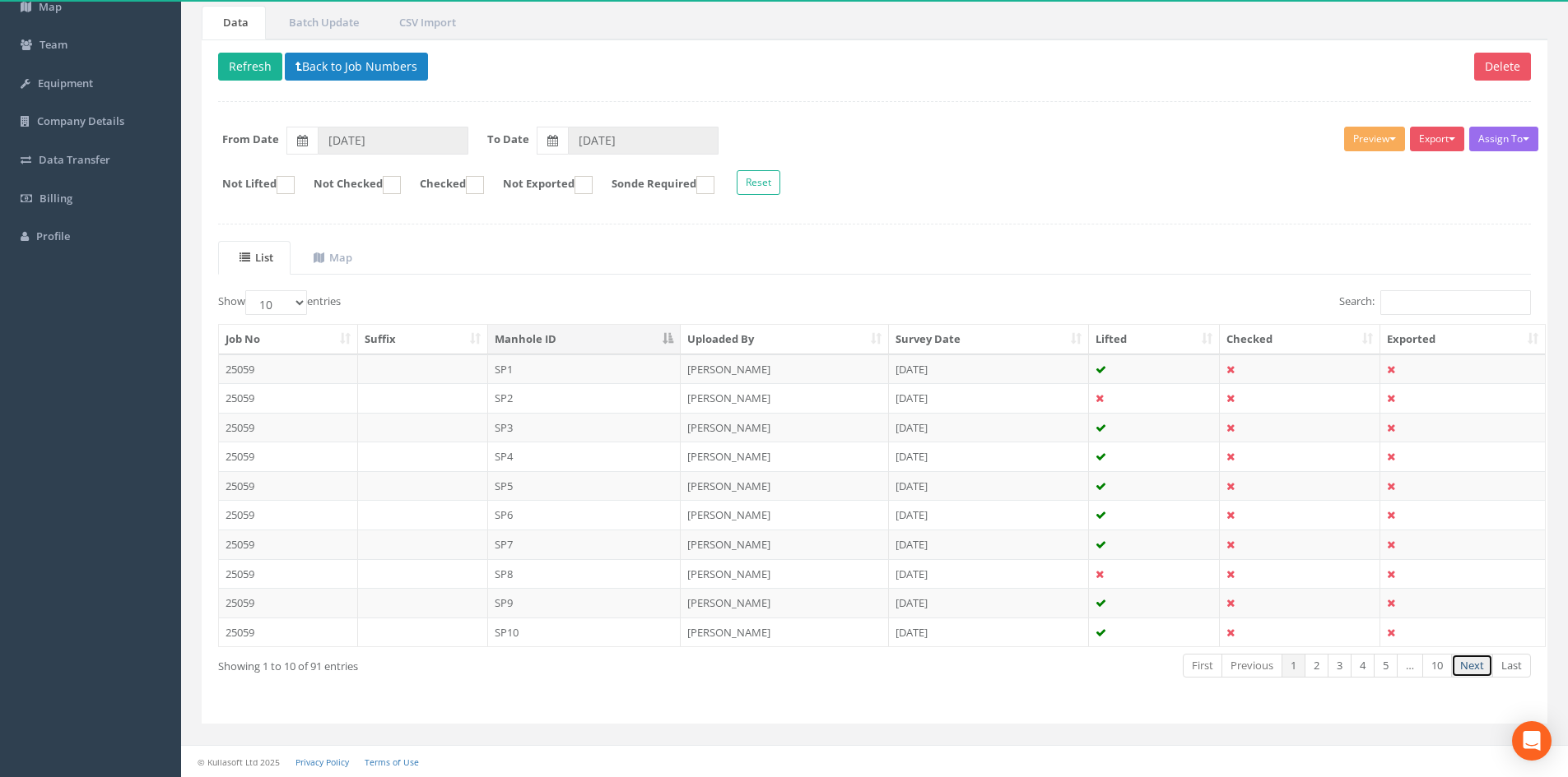
click at [1053, 480] on link "Next" at bounding box center [1471, 666] width 42 height 24
click at [509, 480] on td "SP15" at bounding box center [584, 485] width 193 height 29
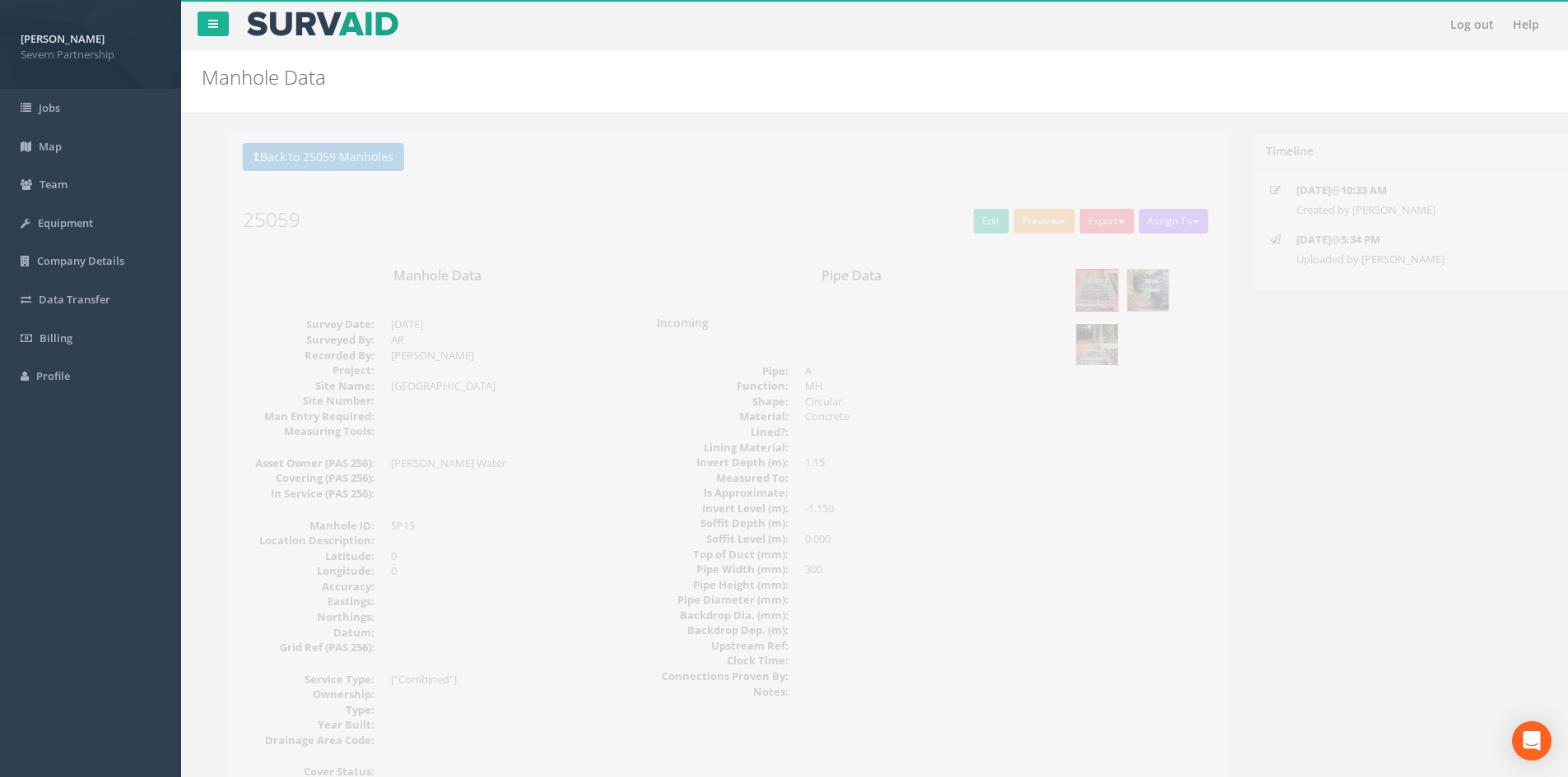
click at [1053, 345] on img at bounding box center [1073, 345] width 41 height 41
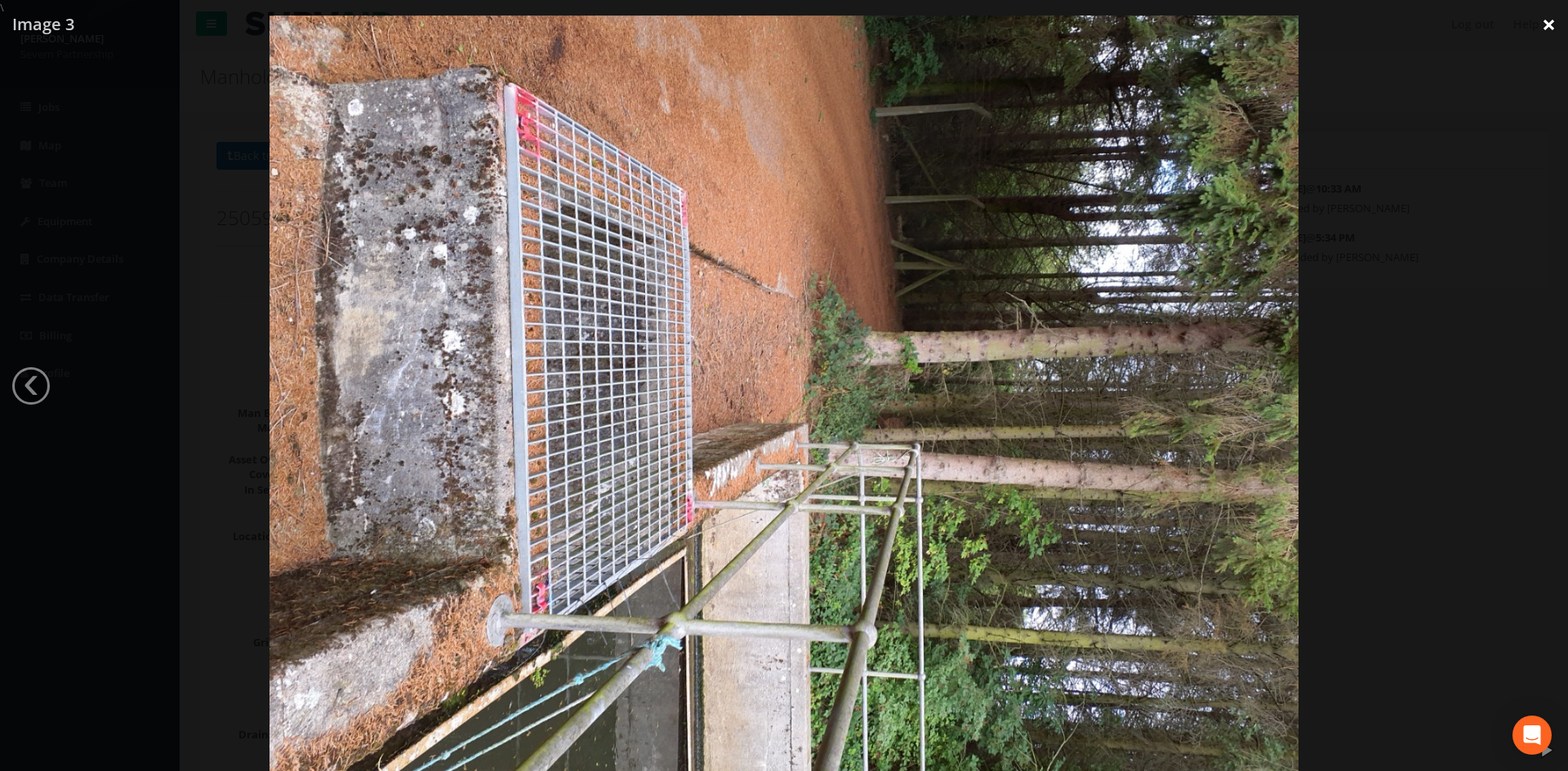
click at [1045, 29] on link "×" at bounding box center [1548, 25] width 38 height 49
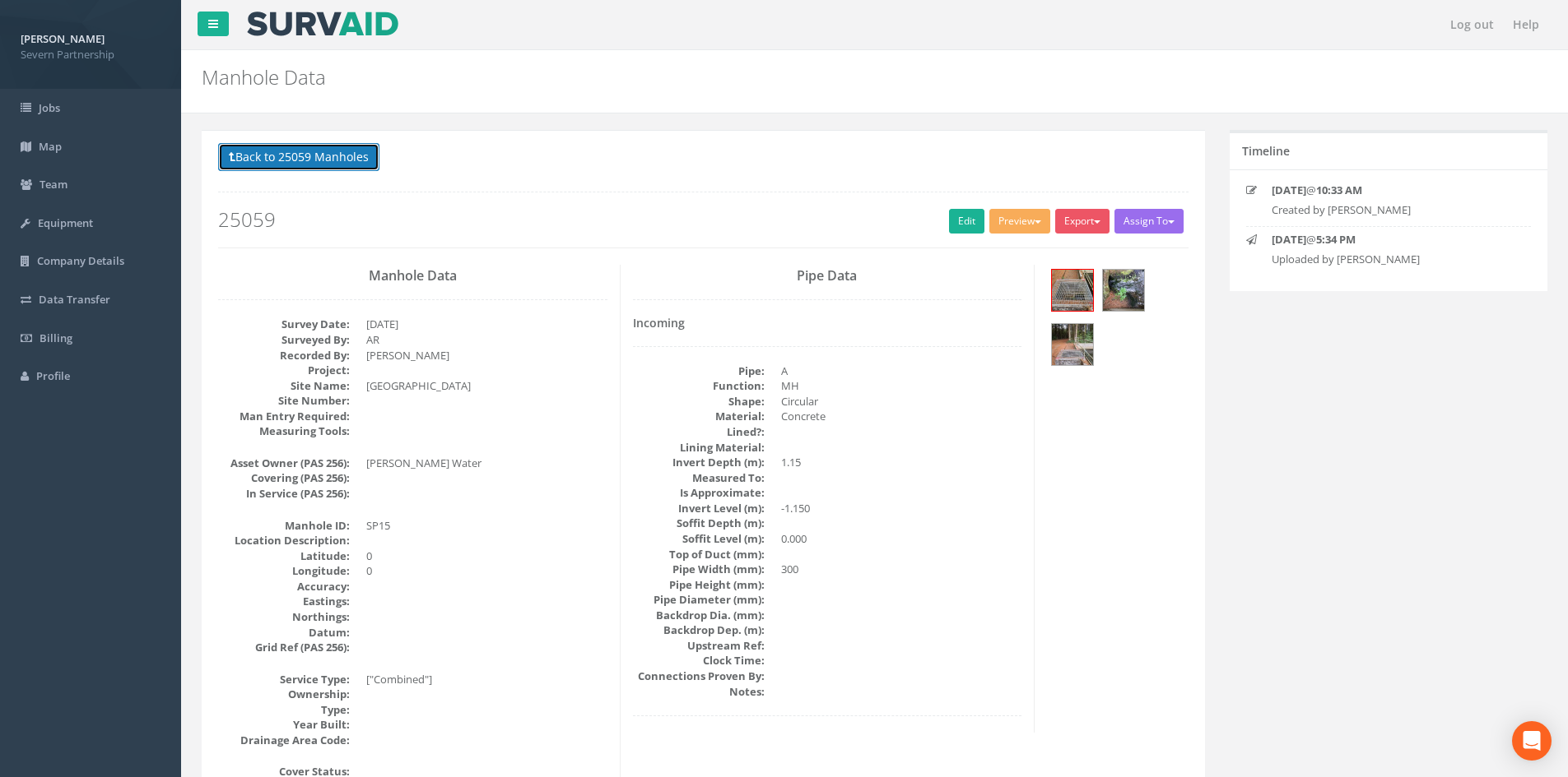
click at [285, 164] on button "Back to 25059 Manholes" at bounding box center [298, 156] width 161 height 28
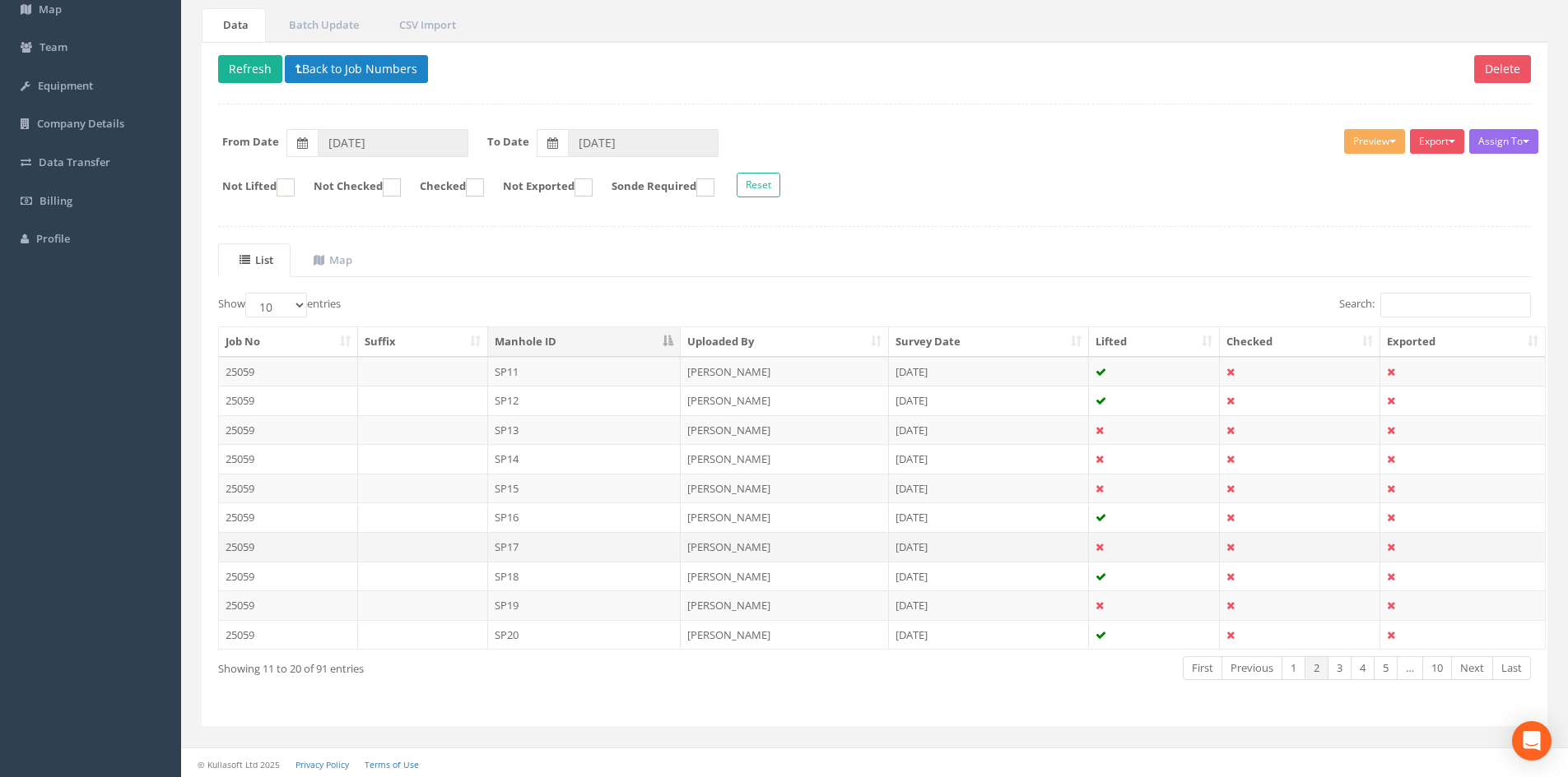
scroll to position [140, 0]
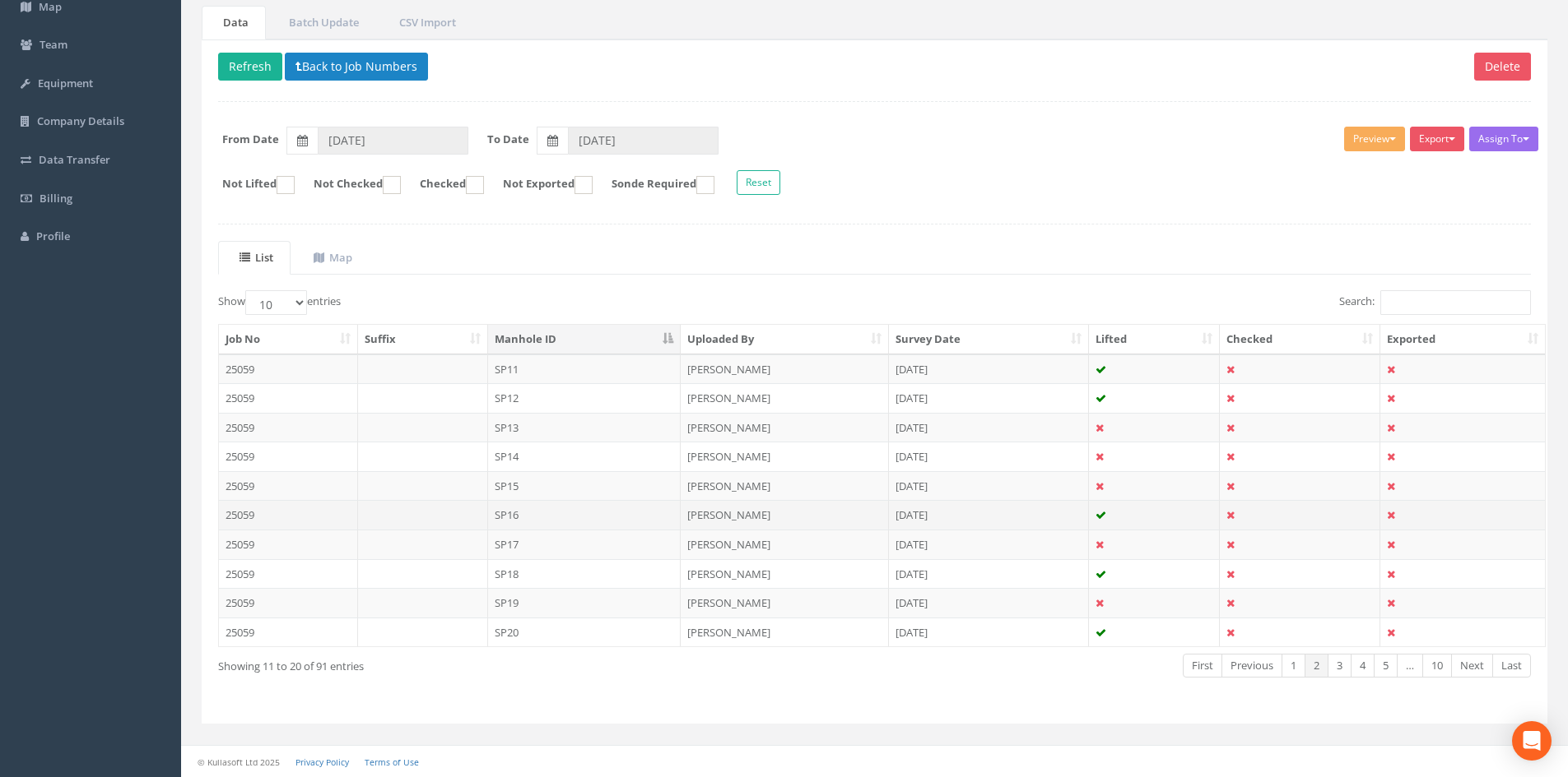
click at [521, 480] on td "SP16" at bounding box center [584, 515] width 193 height 29
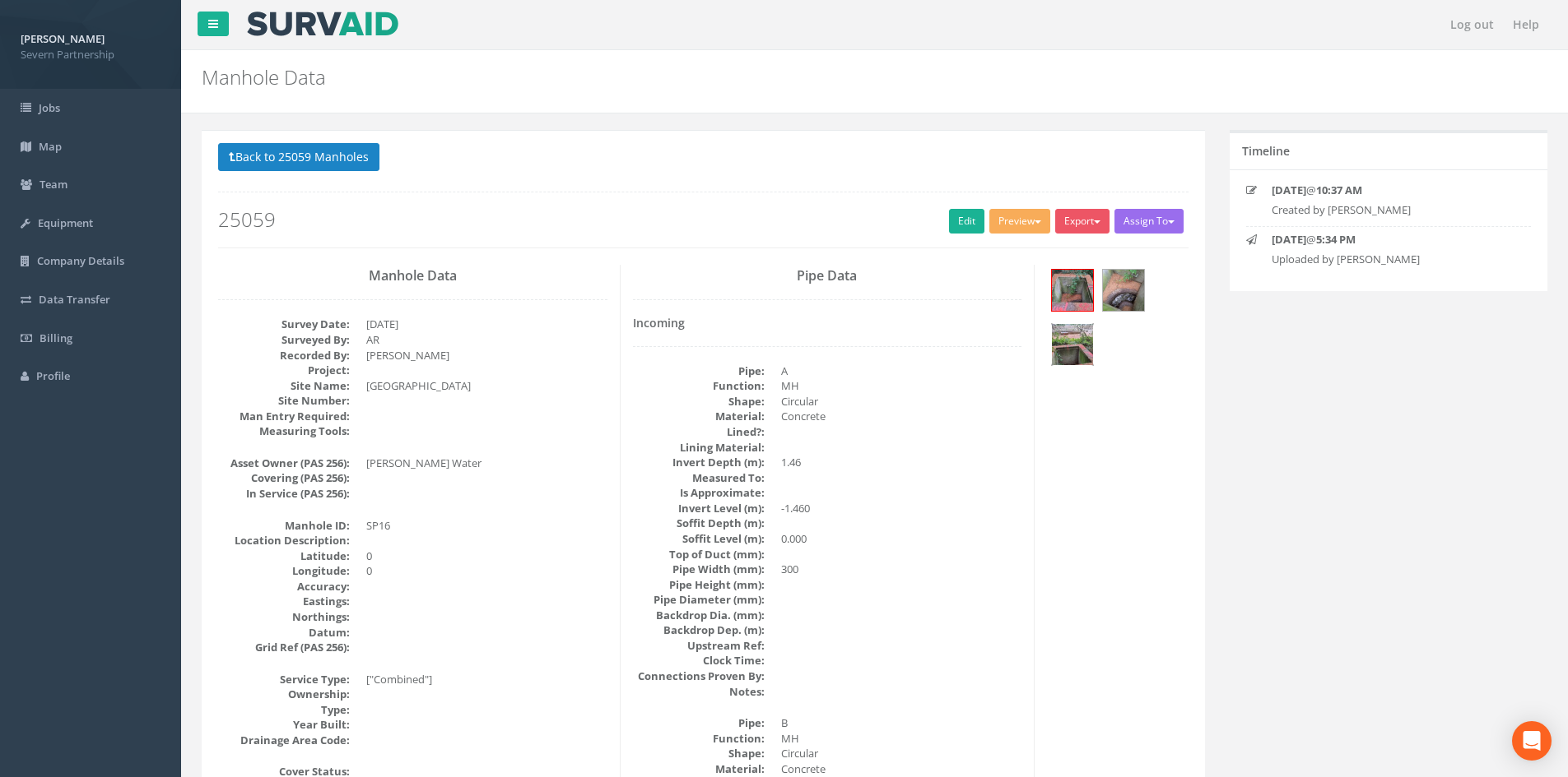
click at [1053, 358] on img at bounding box center [1073, 345] width 41 height 41
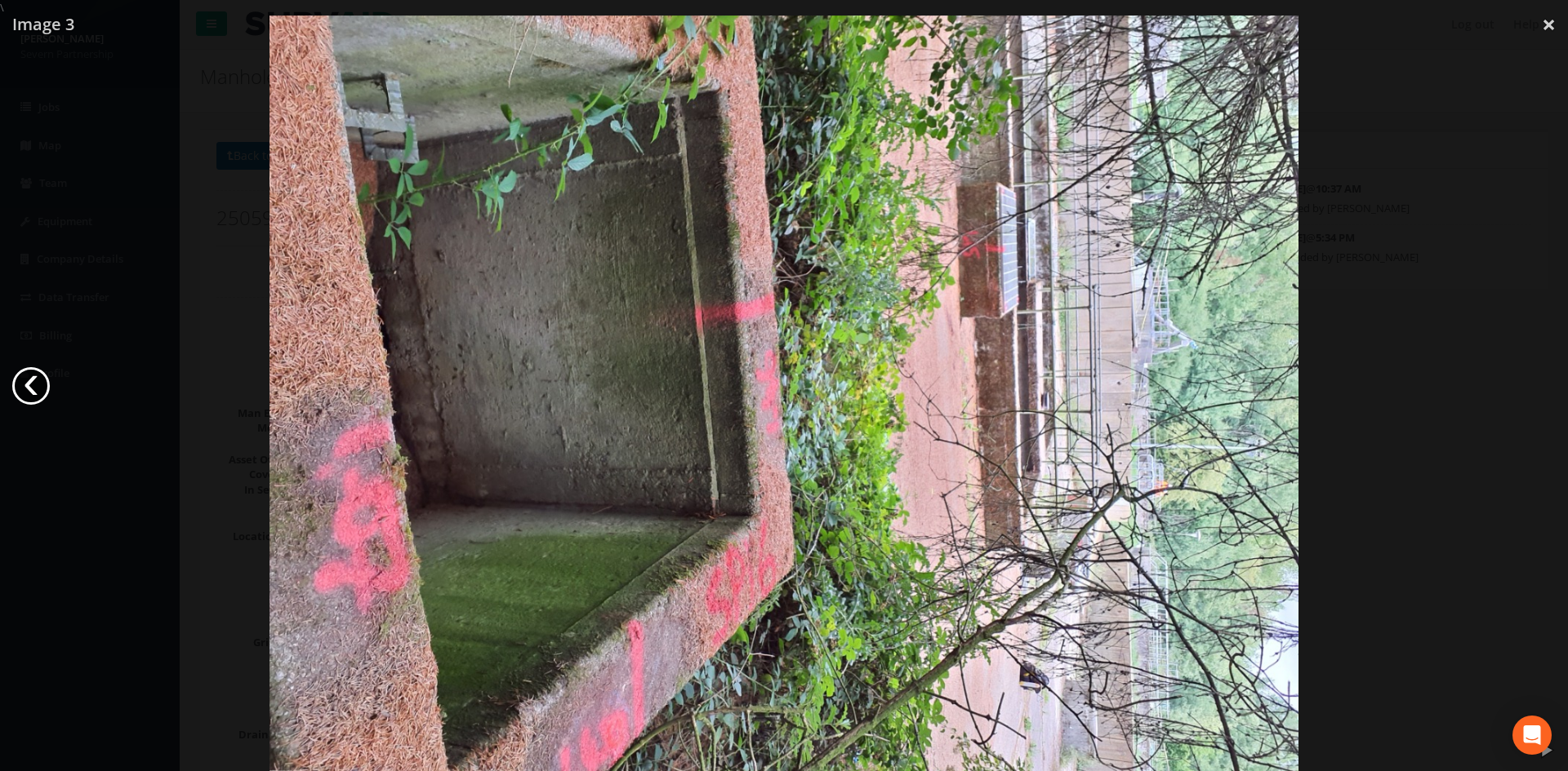
click at [31, 384] on link "‹" at bounding box center [31, 386] width 38 height 38
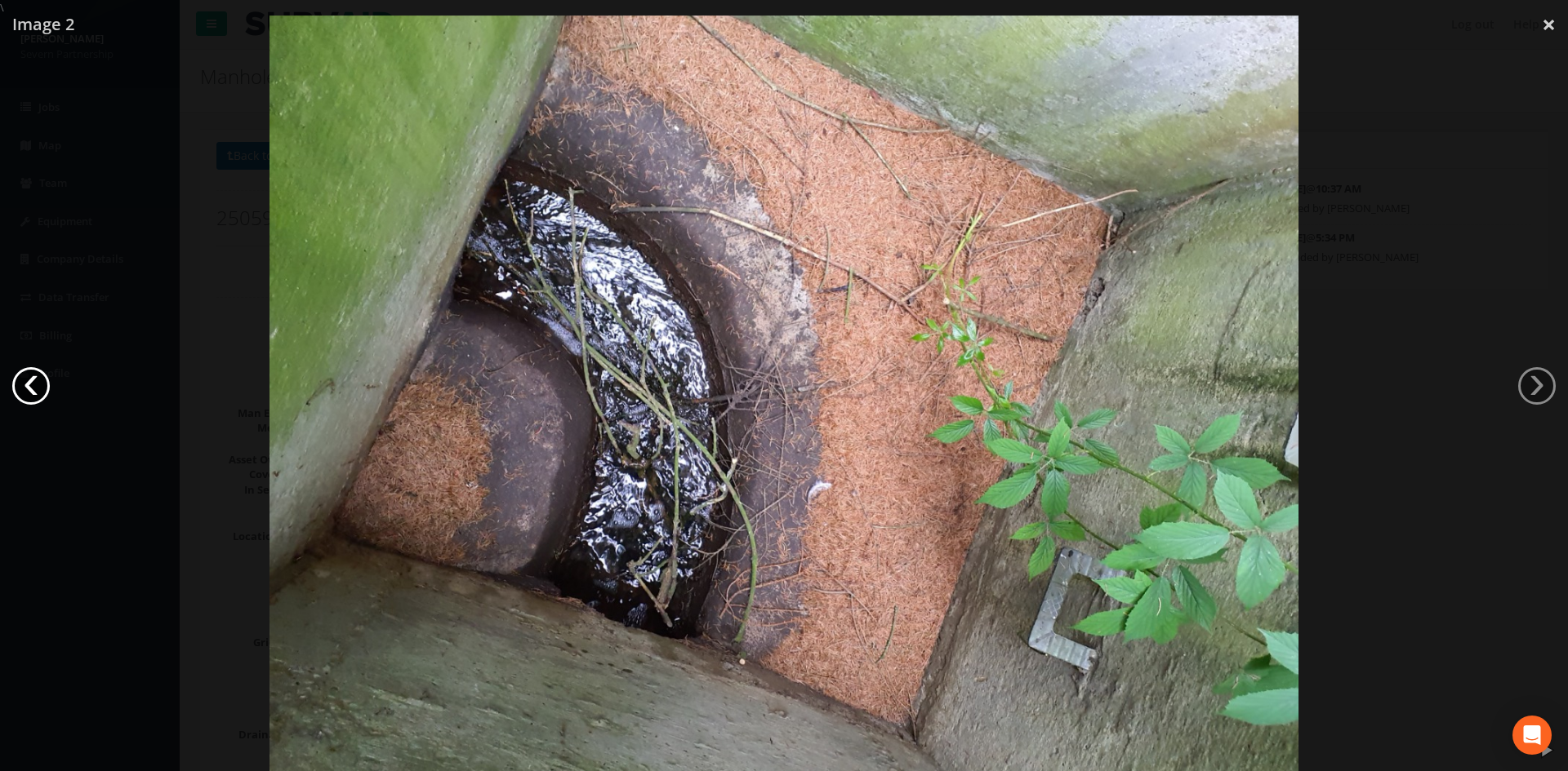
click at [30, 384] on link "‹" at bounding box center [31, 386] width 38 height 38
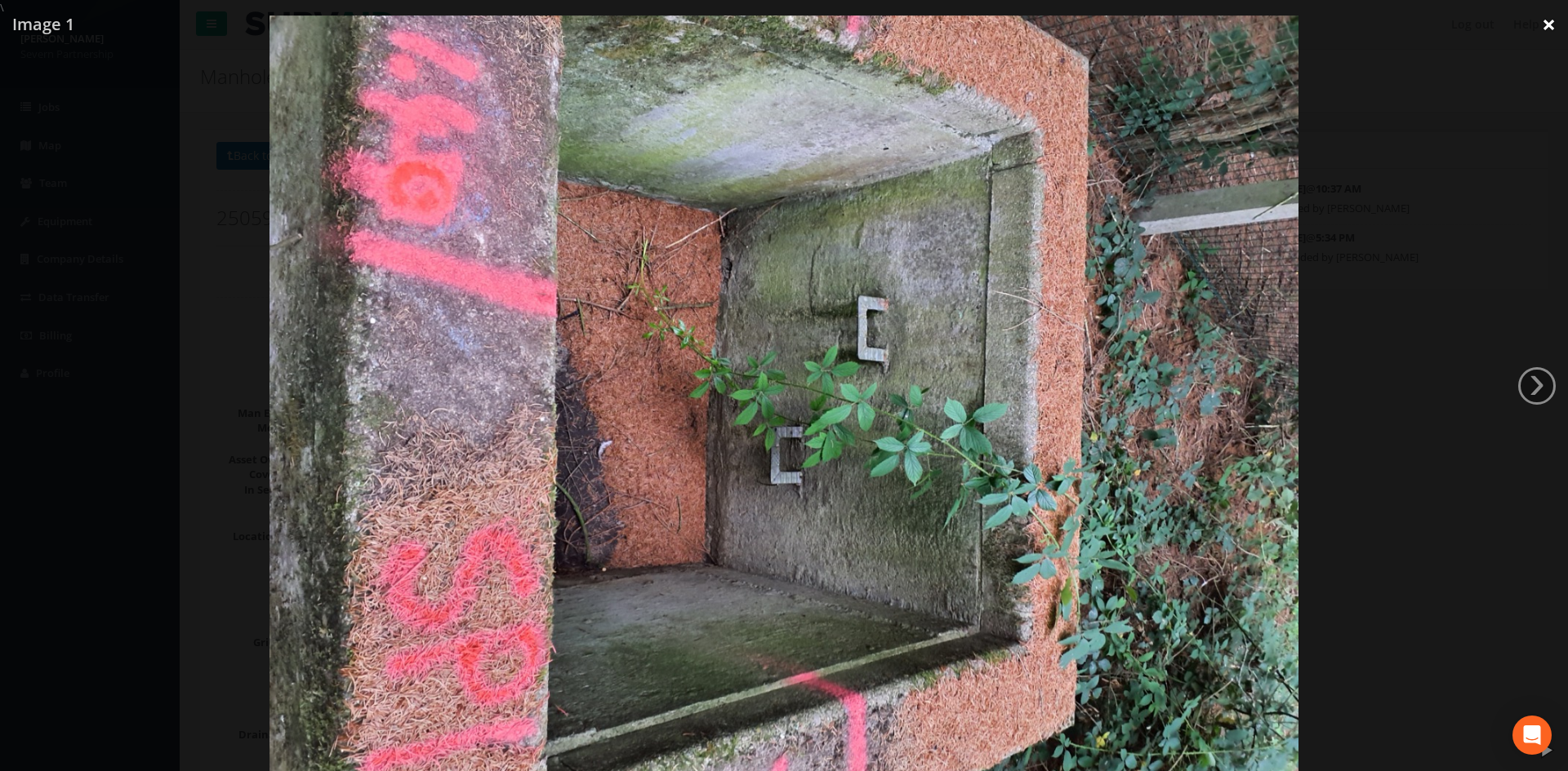
click at [1045, 16] on link "×" at bounding box center [1548, 25] width 38 height 49
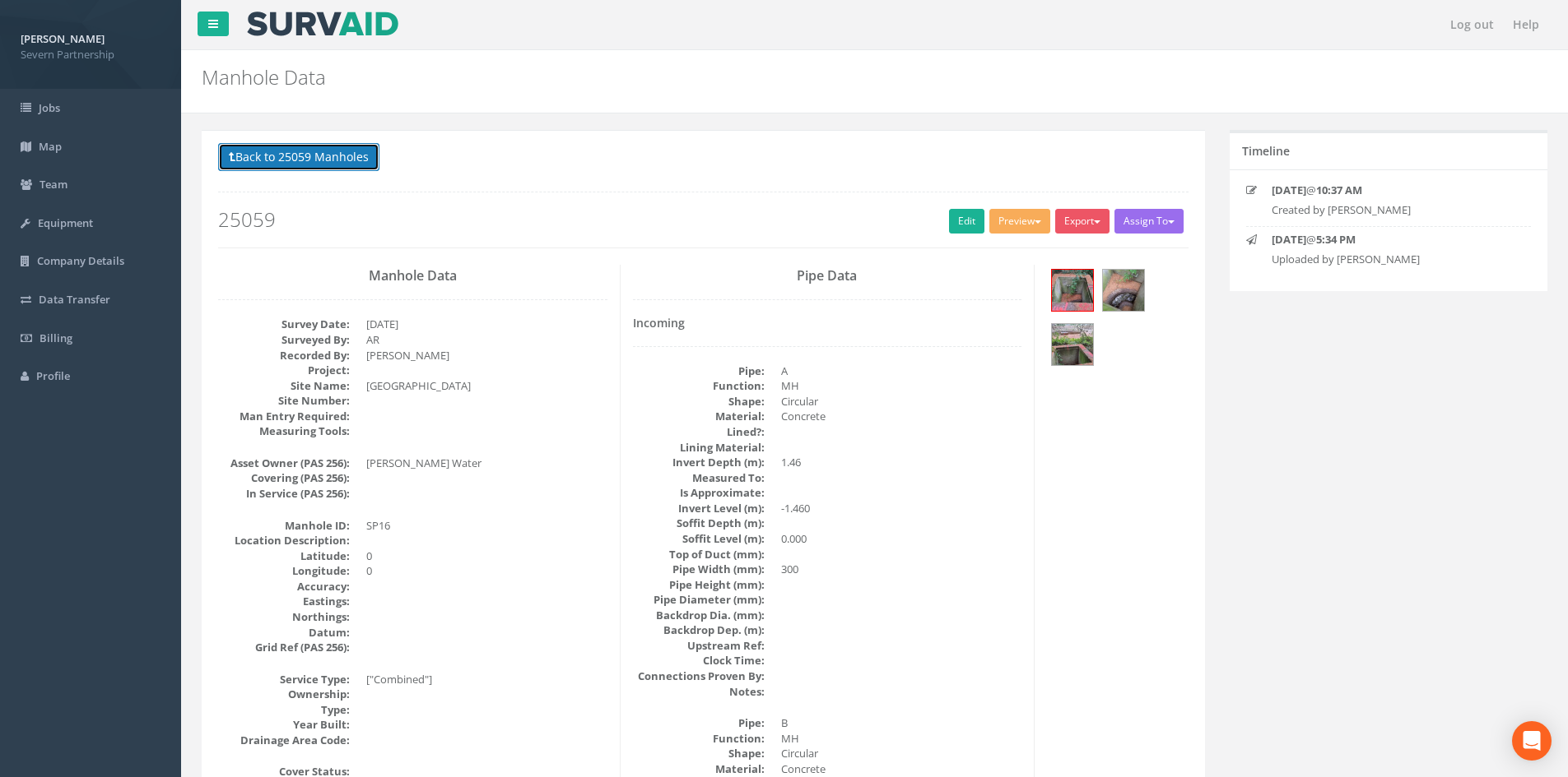
click at [283, 163] on button "Back to 25059 Manholes" at bounding box center [298, 156] width 161 height 28
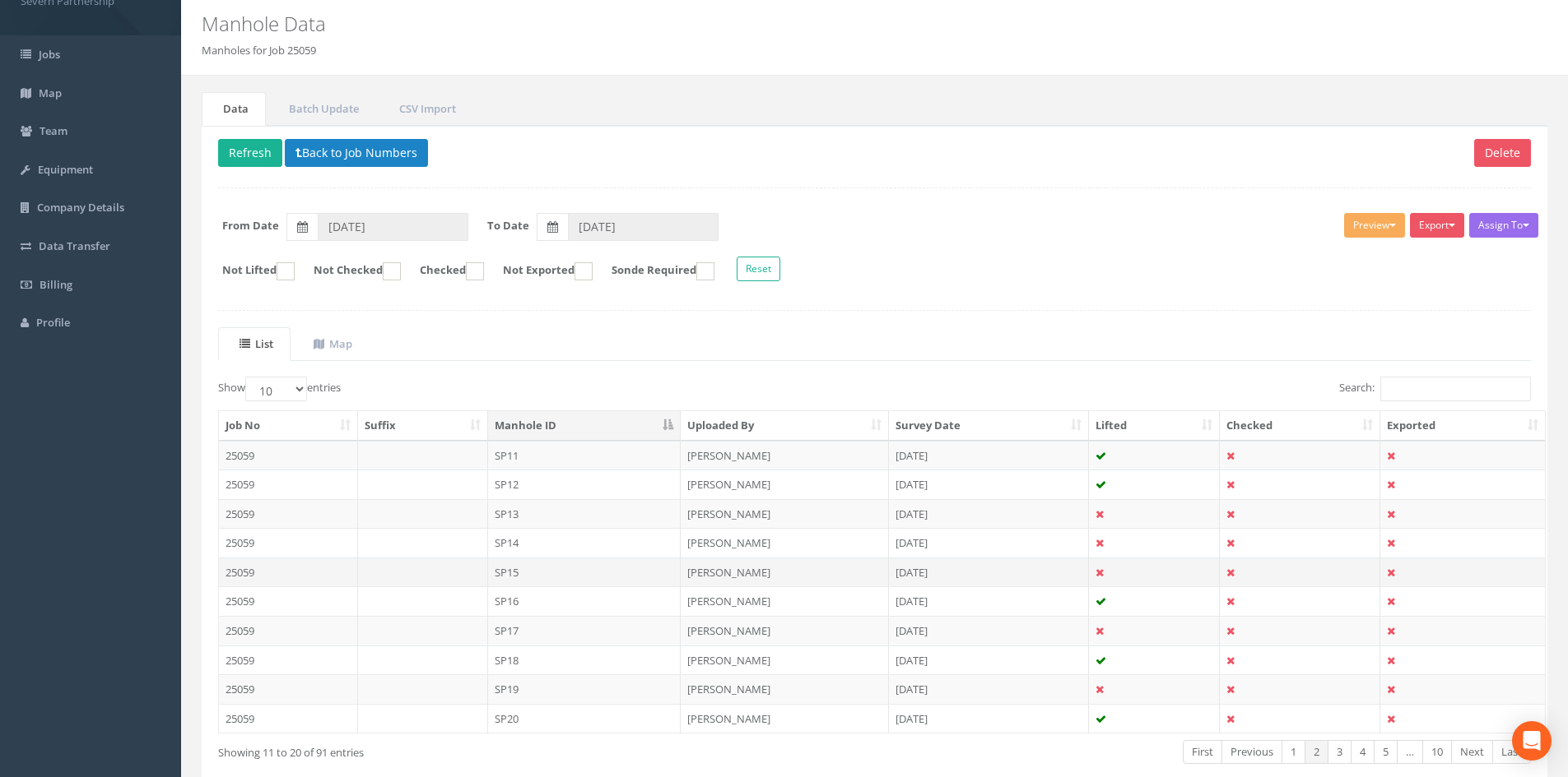
scroll to position [140, 0]
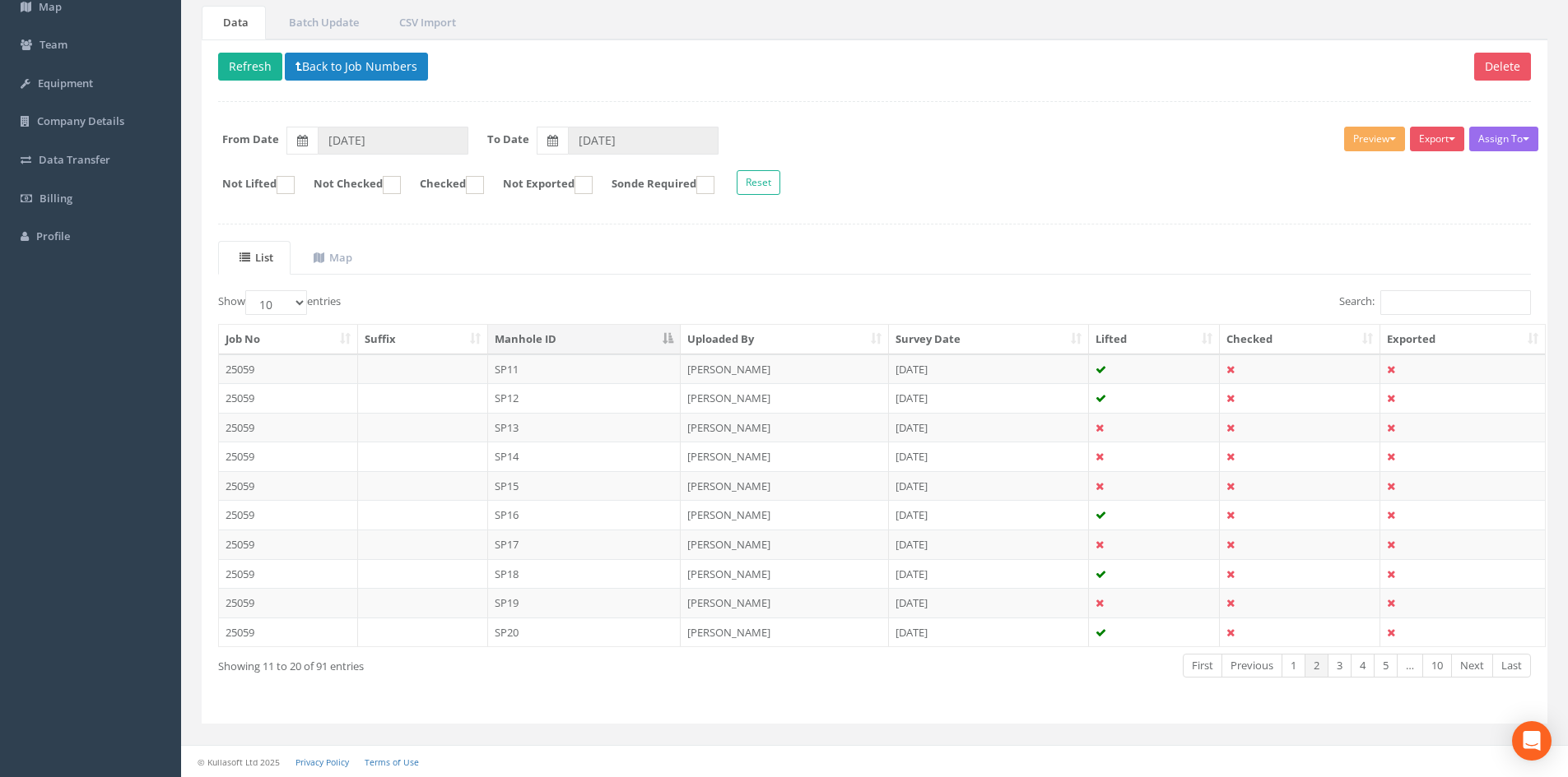
click at [531, 480] on td "SP17" at bounding box center [584, 544] width 193 height 29
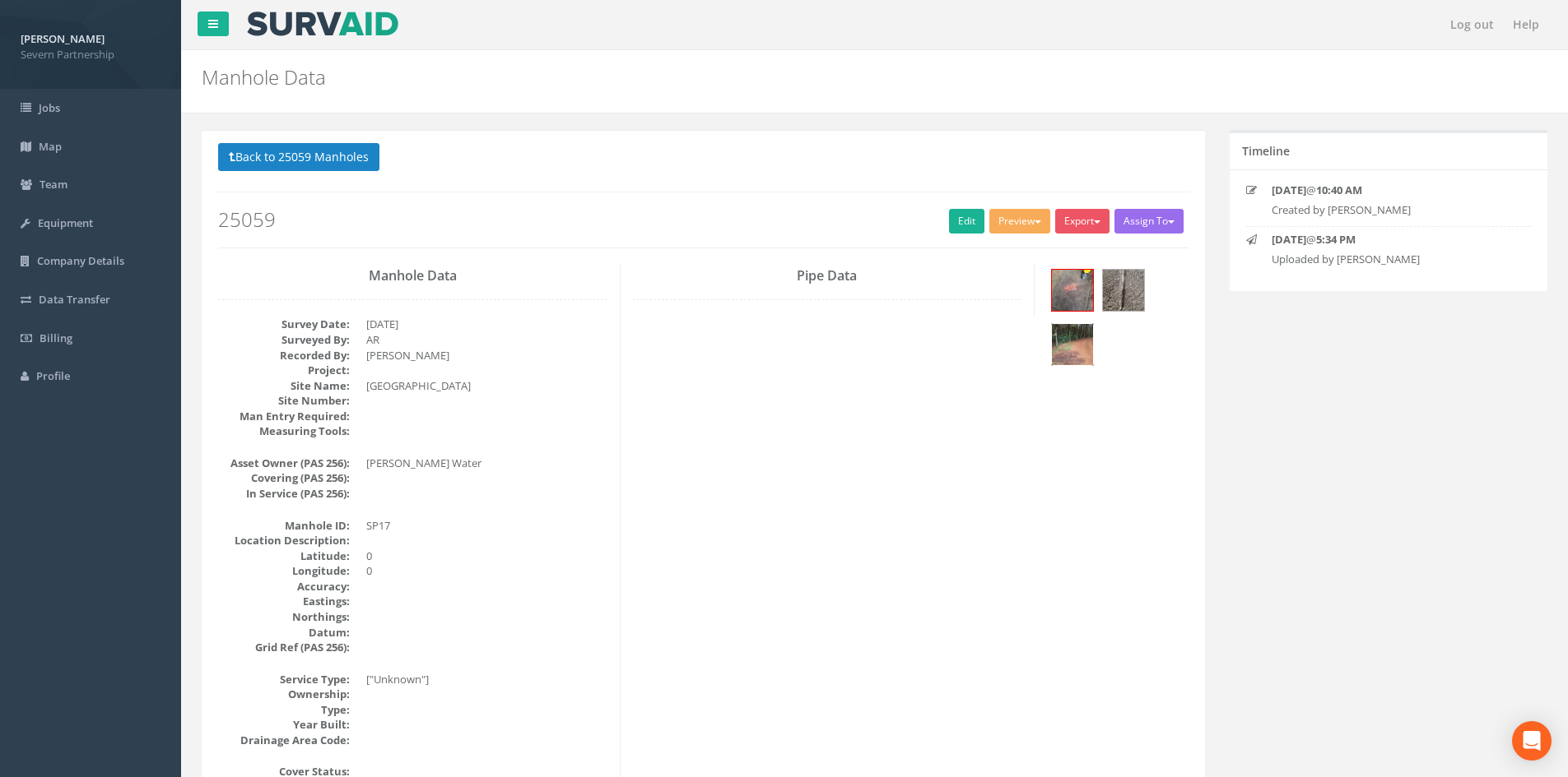
click at [1053, 345] on img at bounding box center [1073, 345] width 41 height 41
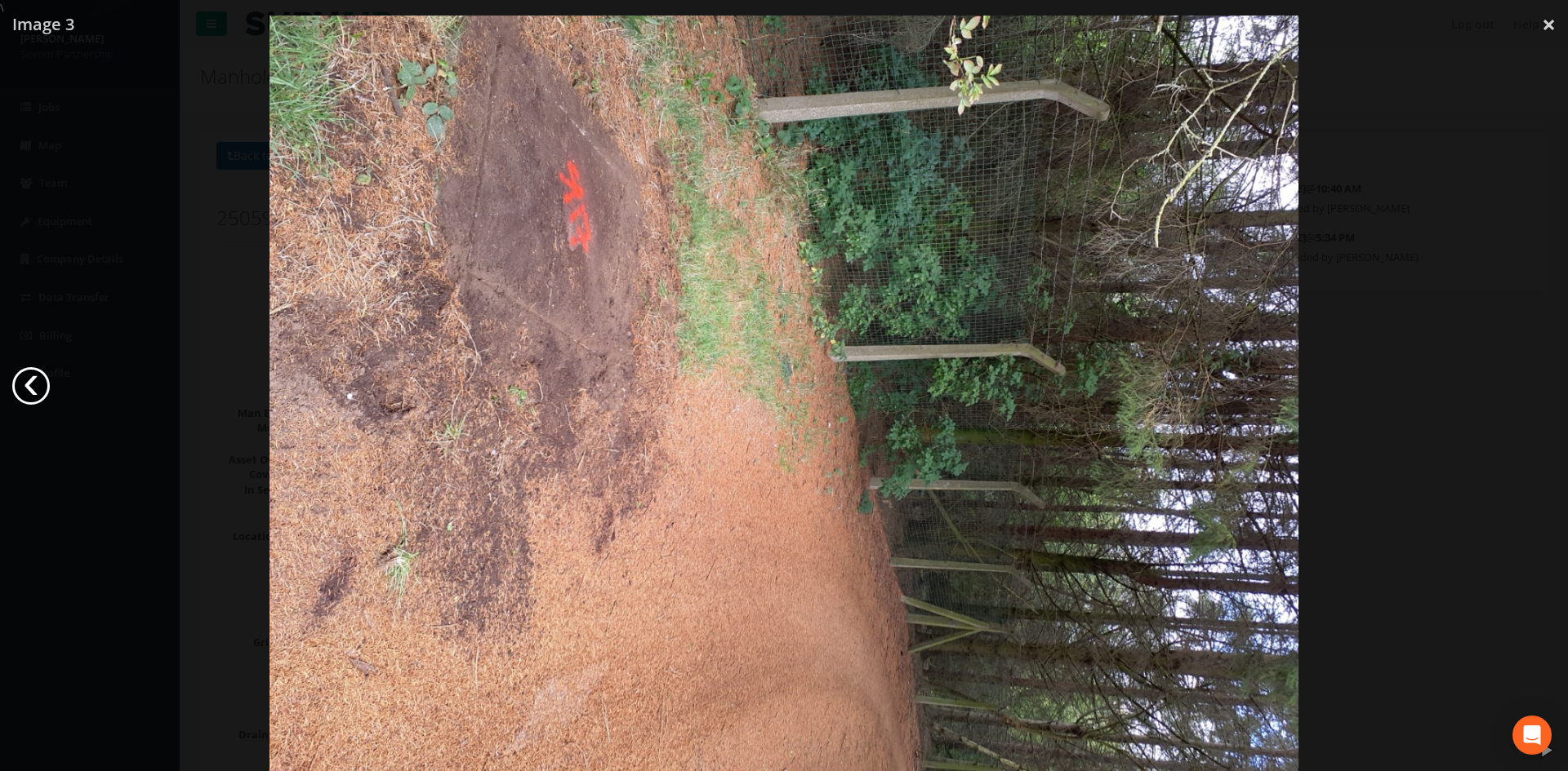
click at [27, 391] on link "‹" at bounding box center [31, 386] width 38 height 38
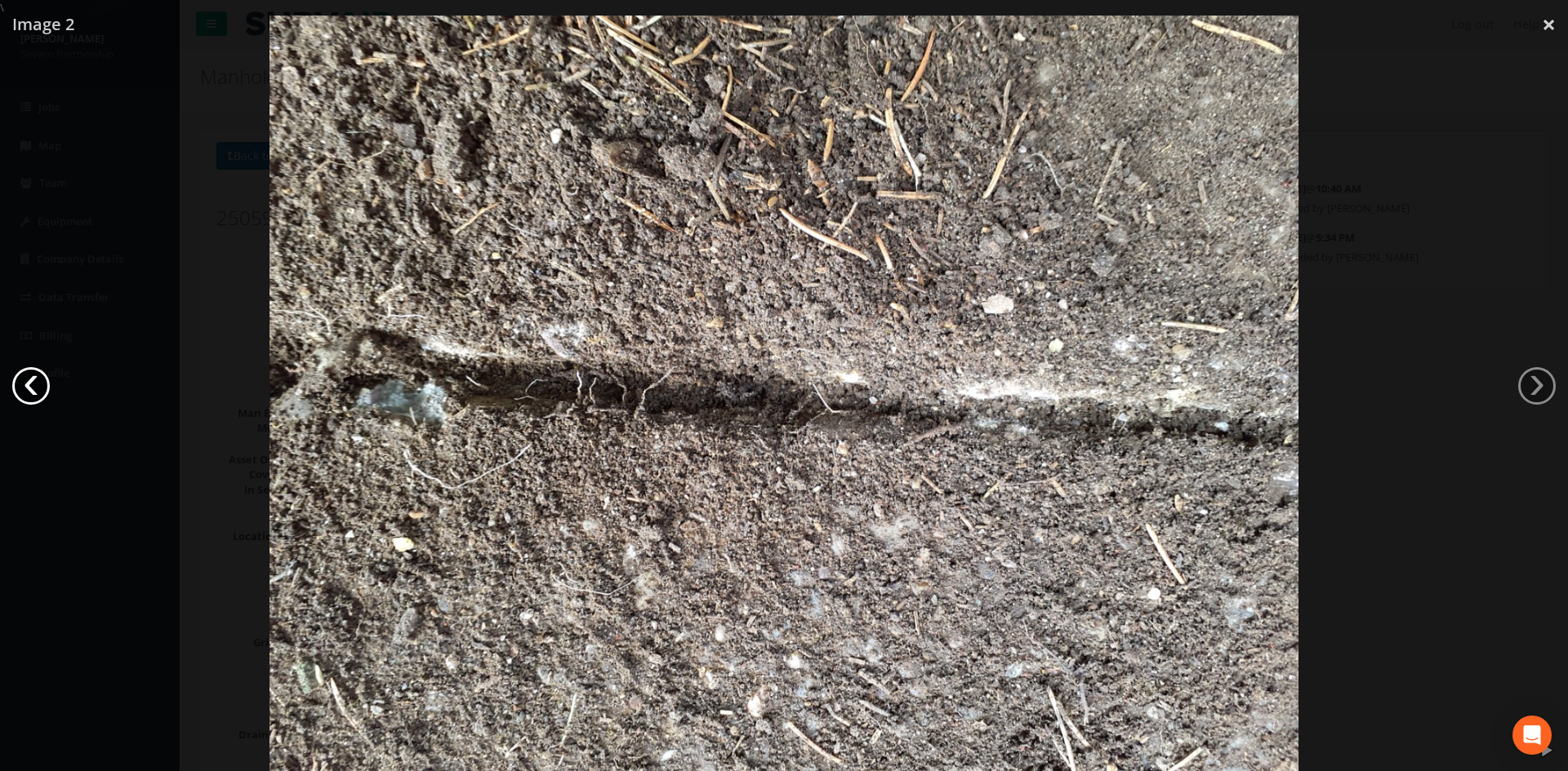
click at [27, 391] on link "‹" at bounding box center [31, 386] width 38 height 38
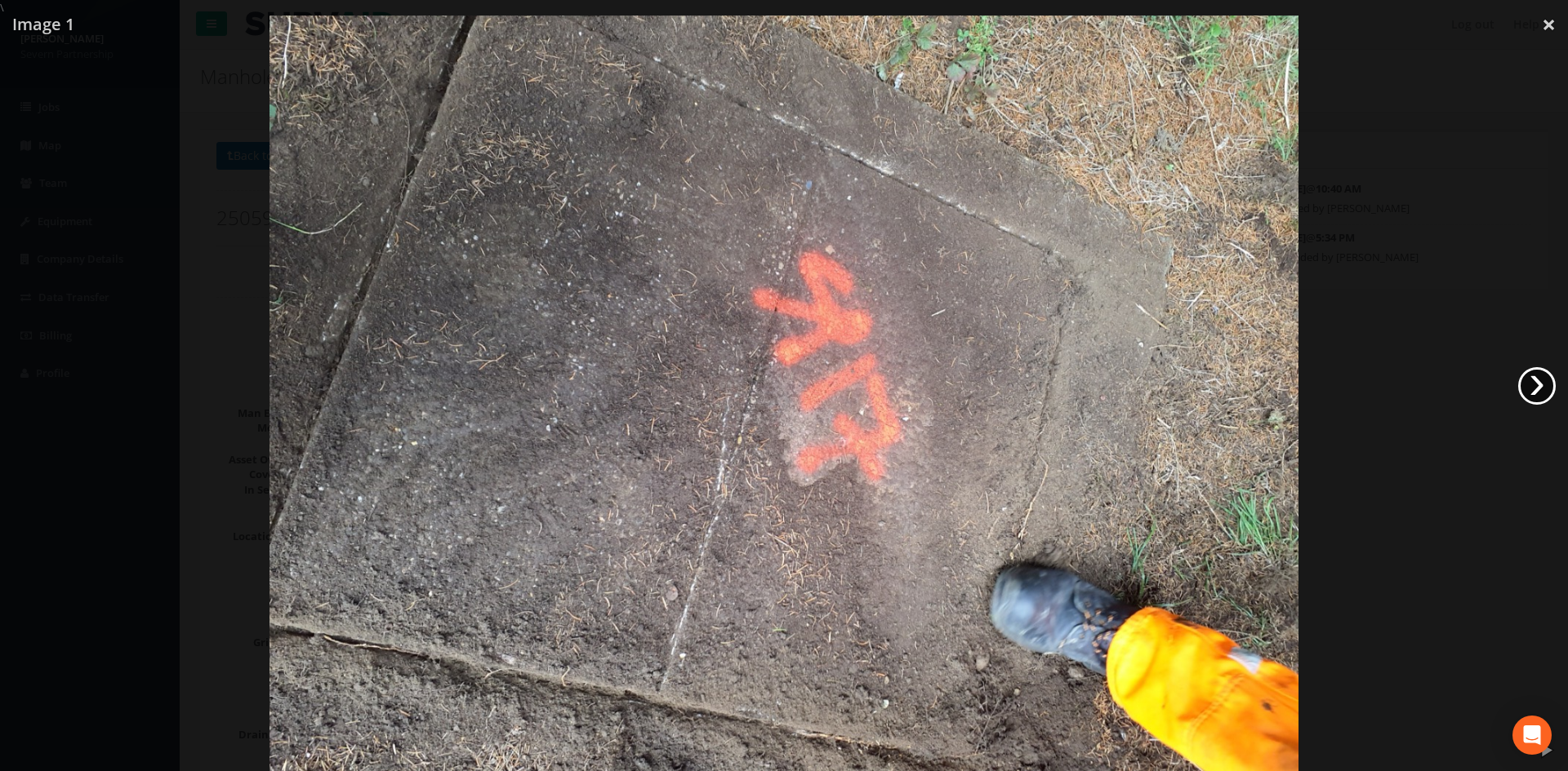
click at [1045, 378] on link "›" at bounding box center [1536, 386] width 38 height 38
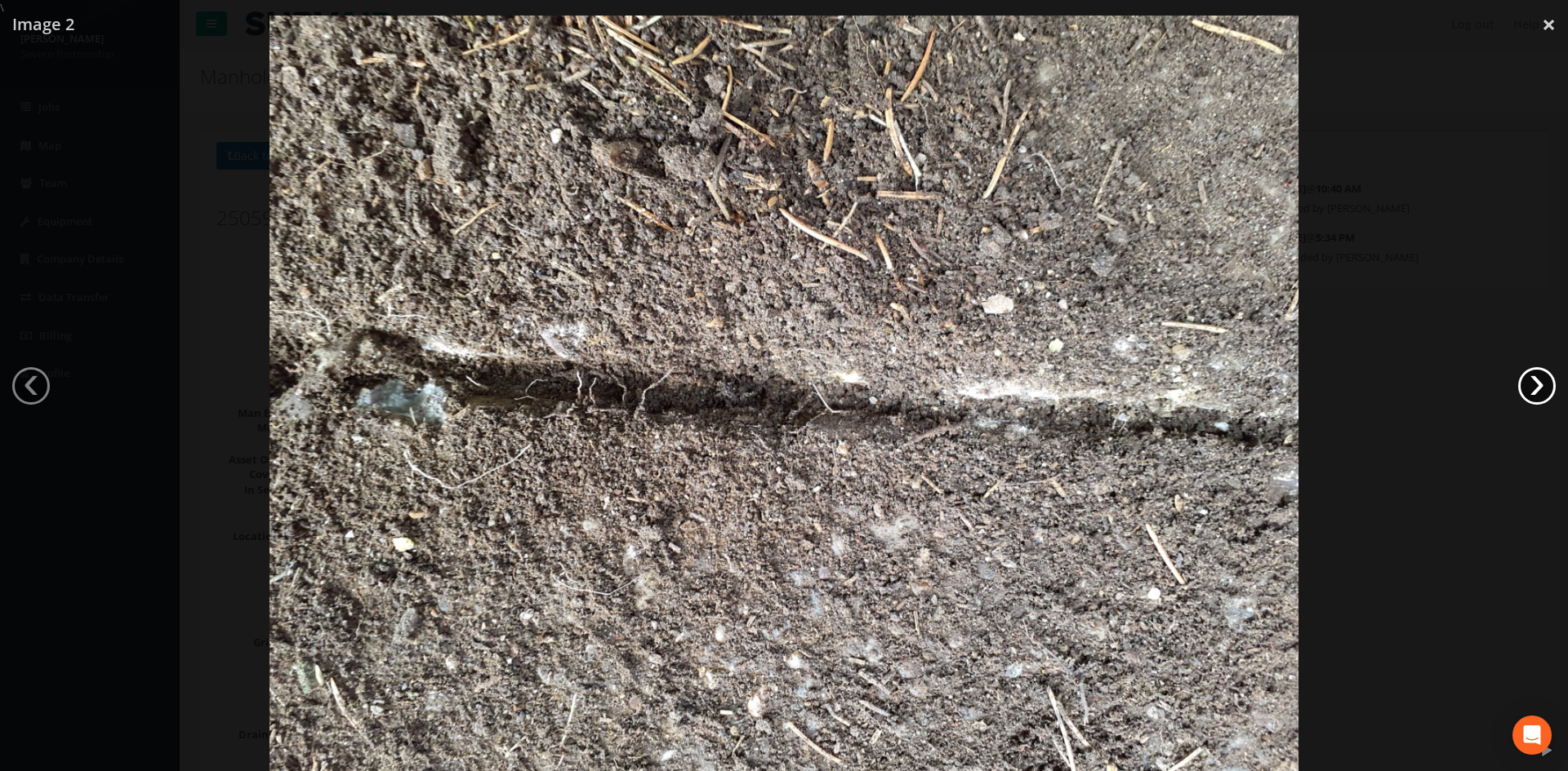
click at [1045, 378] on link "›" at bounding box center [1536, 386] width 38 height 38
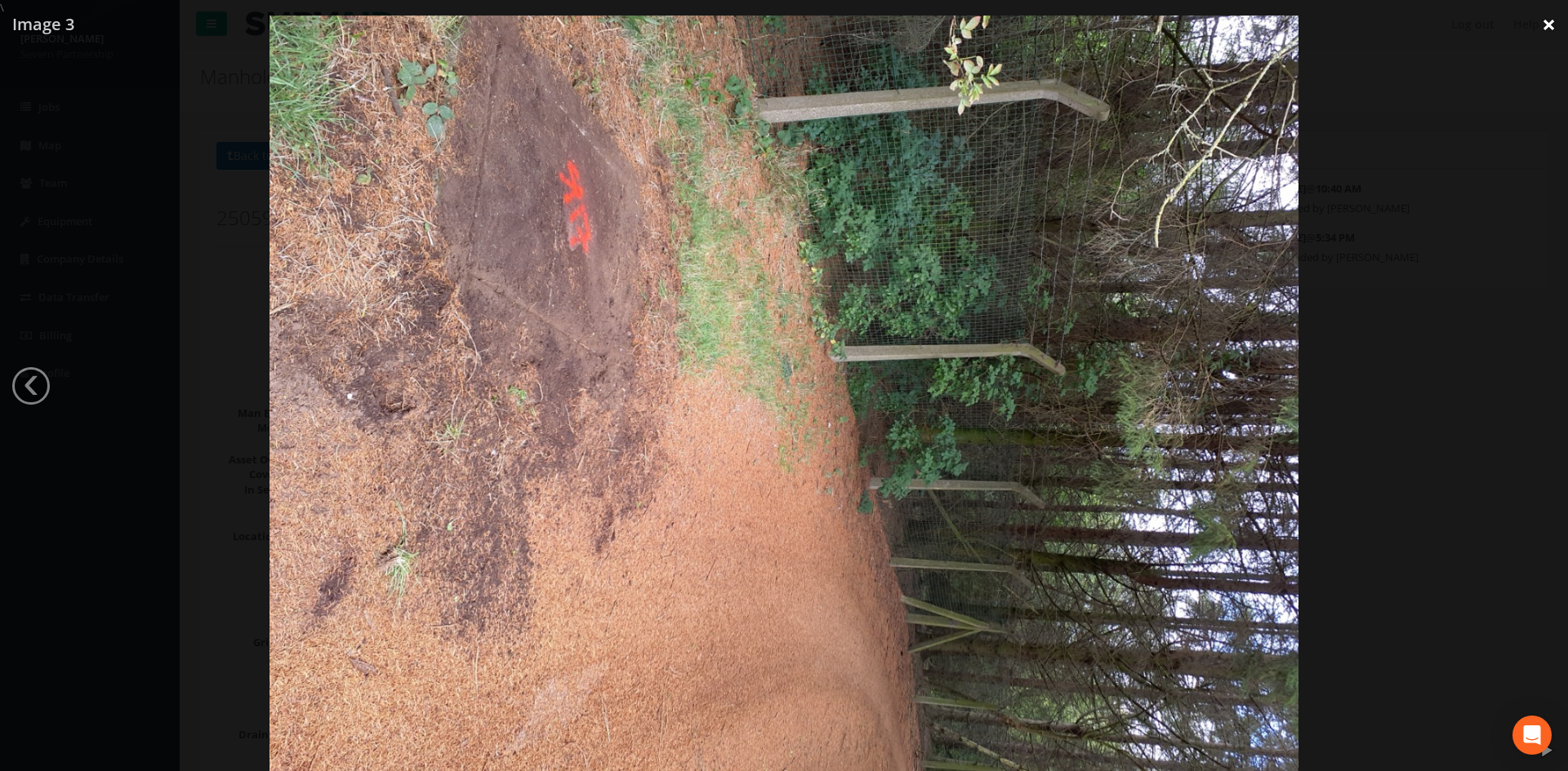
click at [1045, 32] on link "×" at bounding box center [1548, 25] width 38 height 49
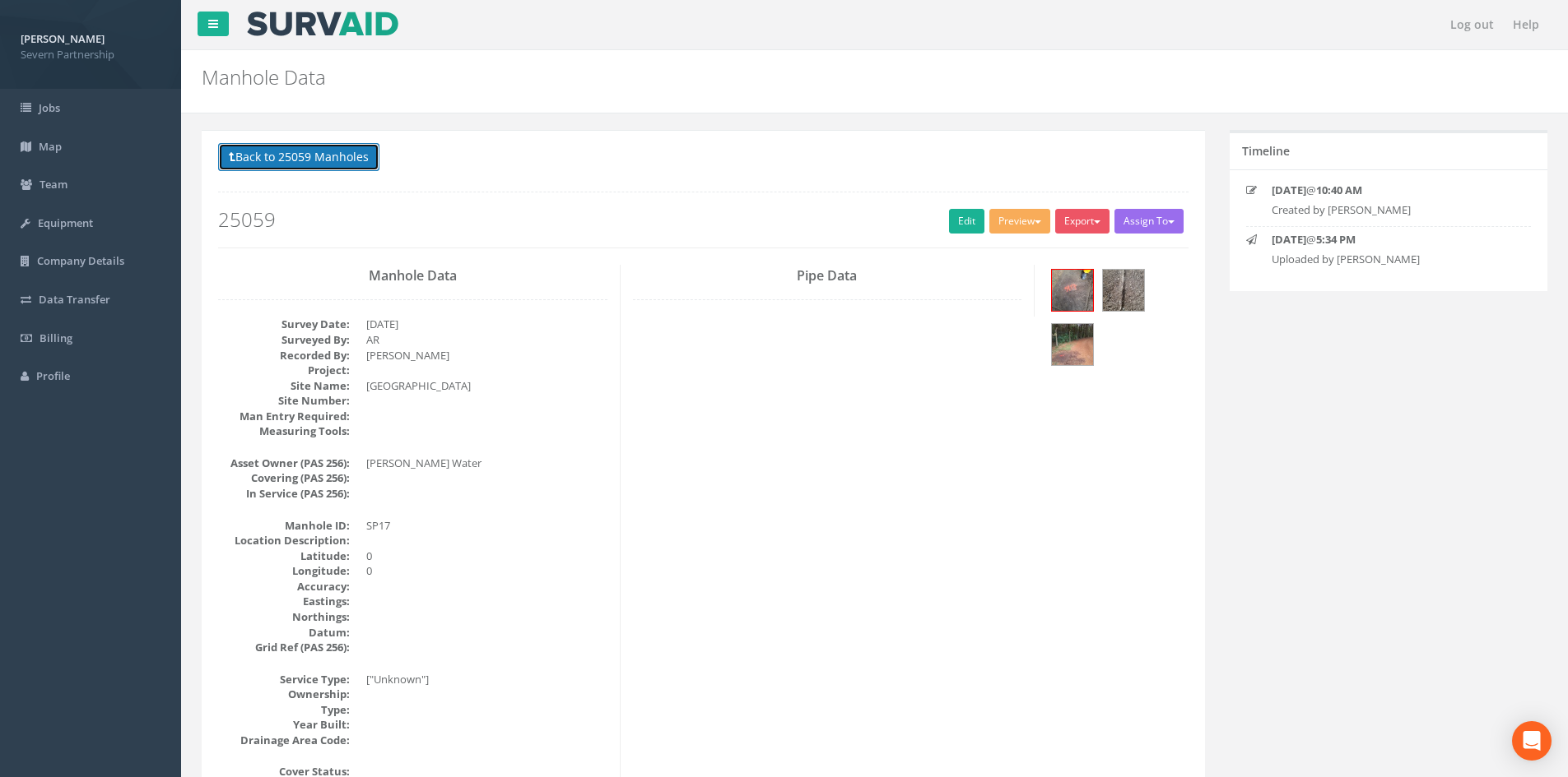
click at [324, 158] on button "Back to 25059 Manholes" at bounding box center [298, 156] width 161 height 28
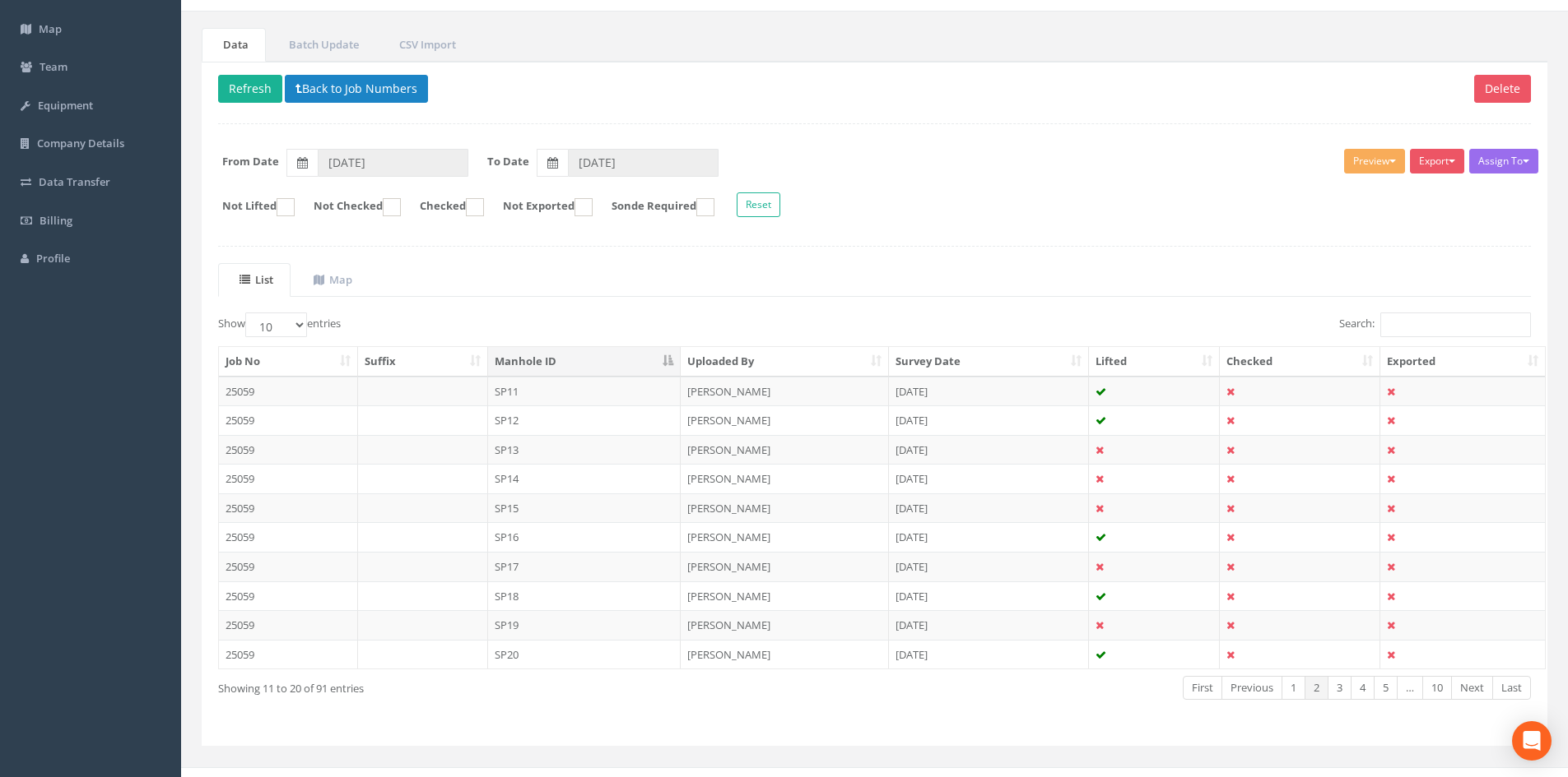
scroll to position [140, 0]
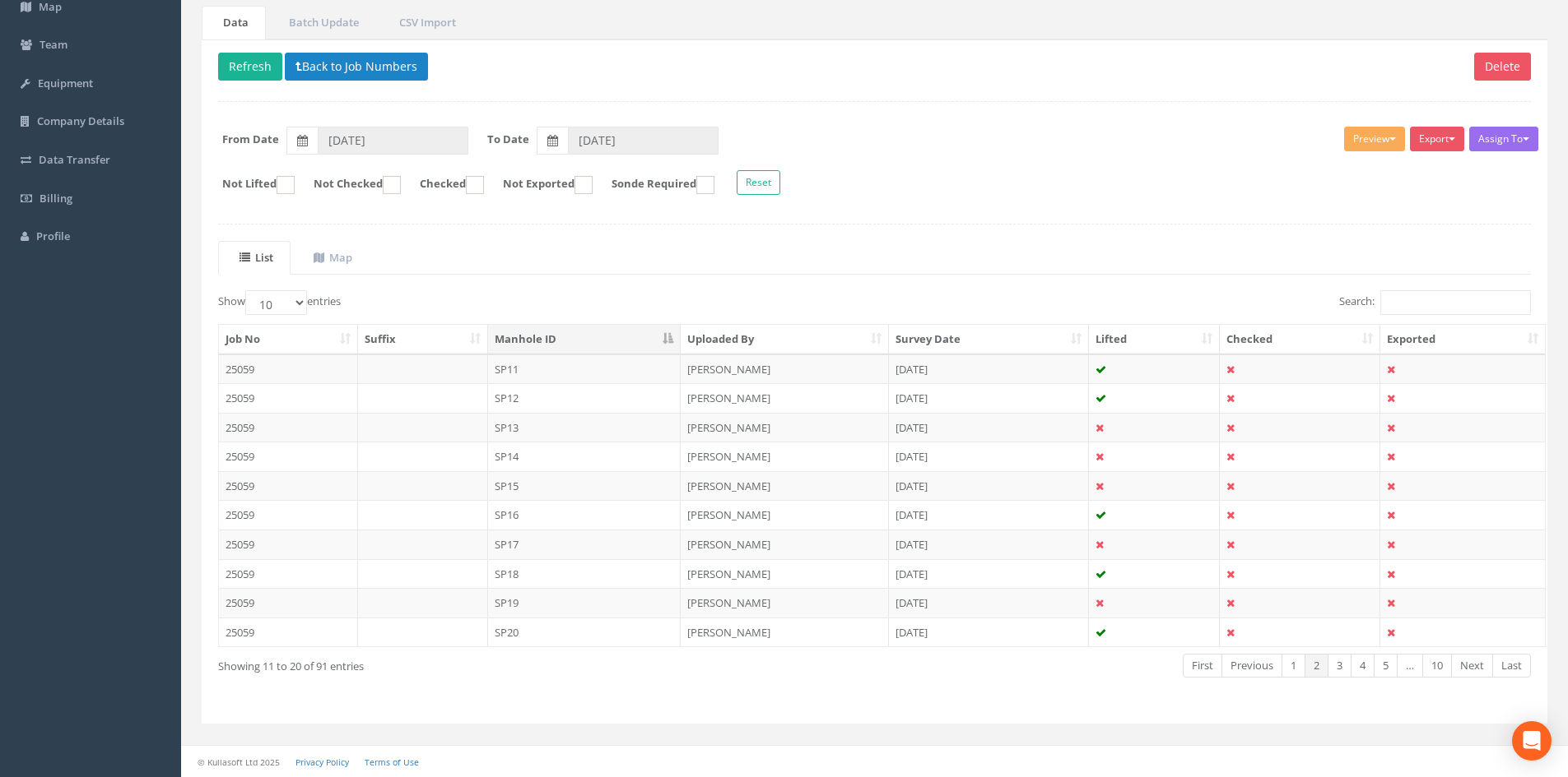
click at [557, 480] on td "SP17" at bounding box center [584, 544] width 193 height 29
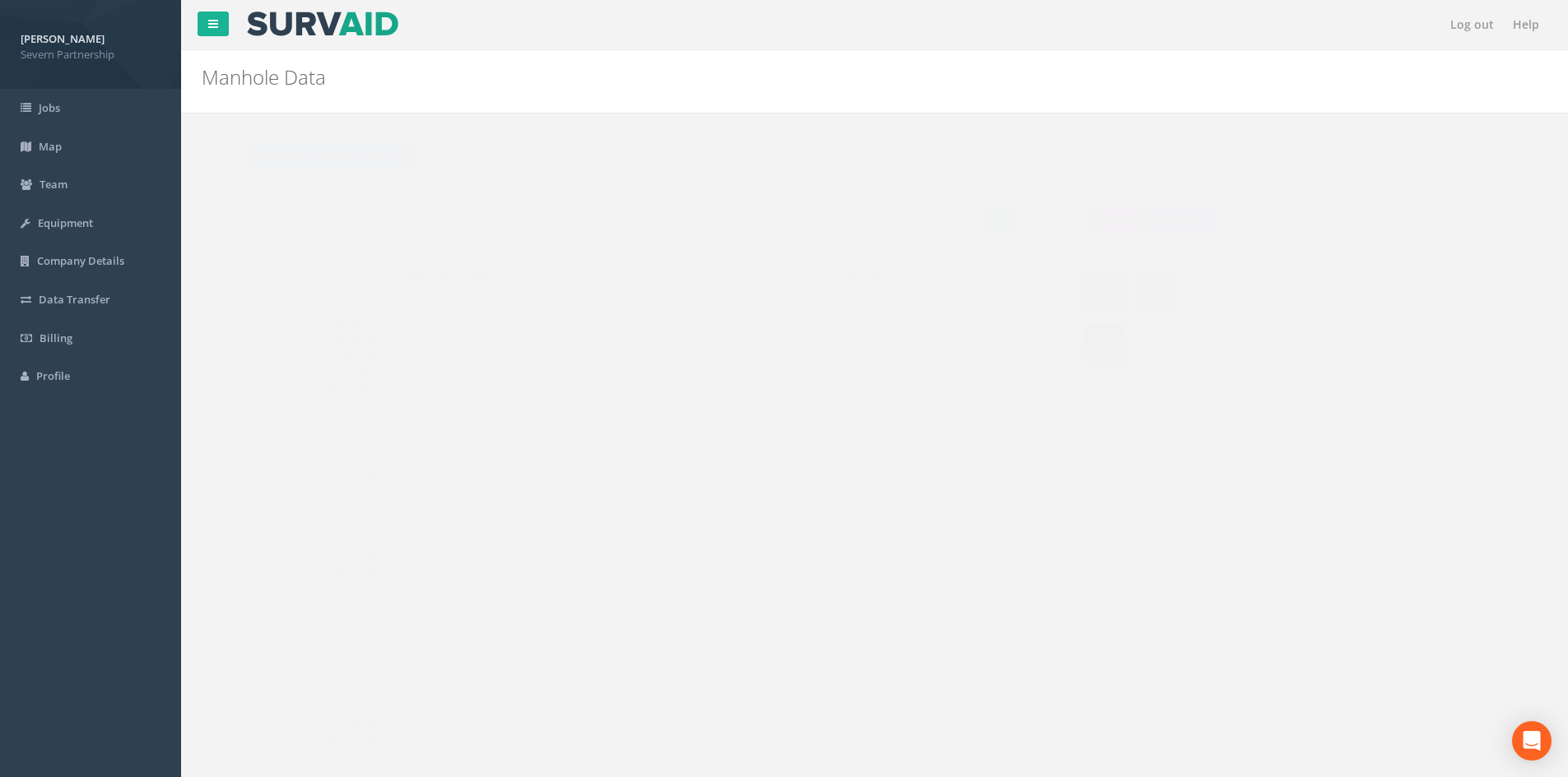
click at [1053, 355] on img at bounding box center [1073, 345] width 41 height 41
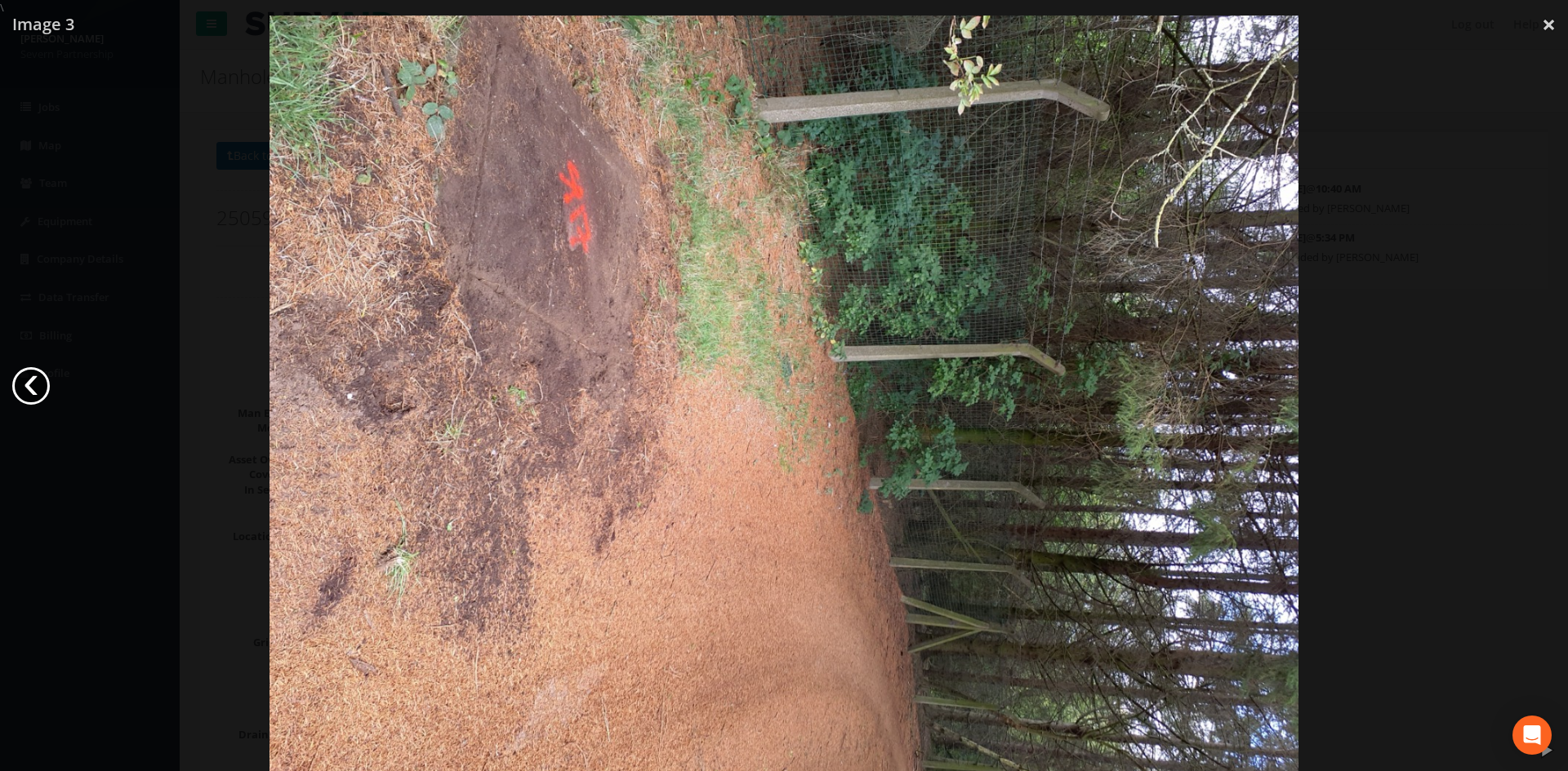
click at [35, 387] on link "‹" at bounding box center [31, 386] width 38 height 38
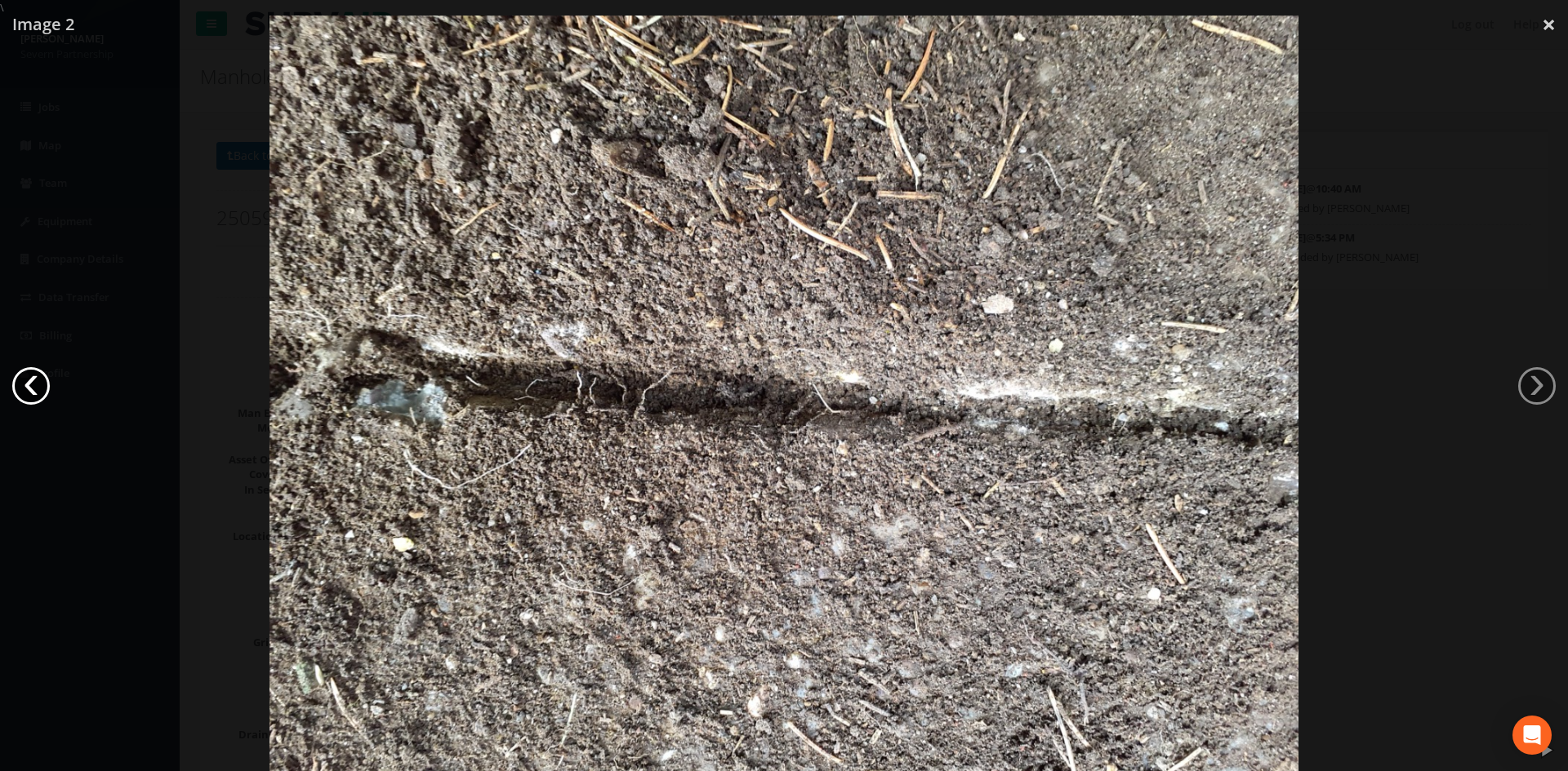
click at [35, 386] on link "‹" at bounding box center [31, 386] width 38 height 38
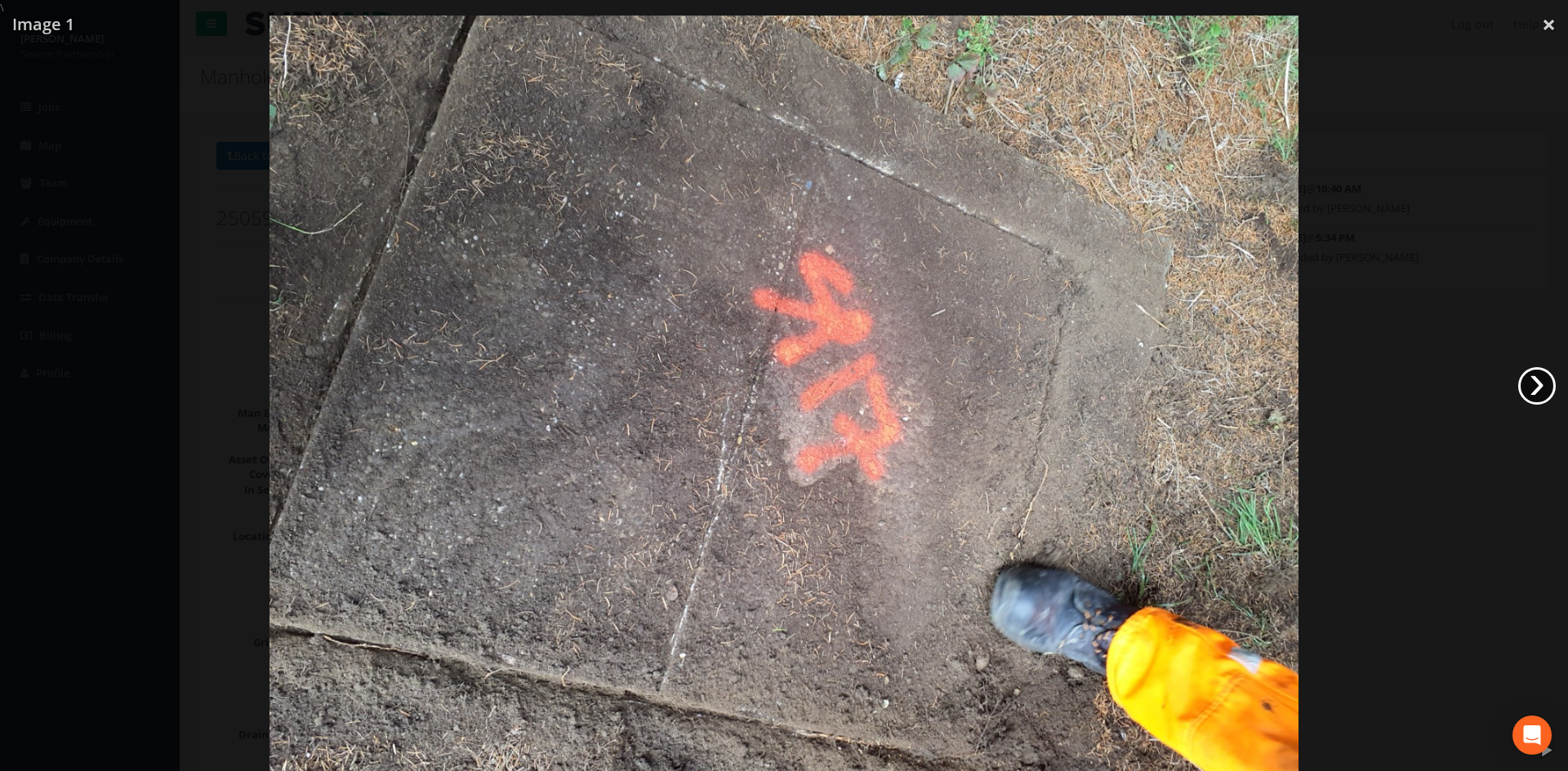
click at [1045, 383] on link "›" at bounding box center [1536, 386] width 38 height 38
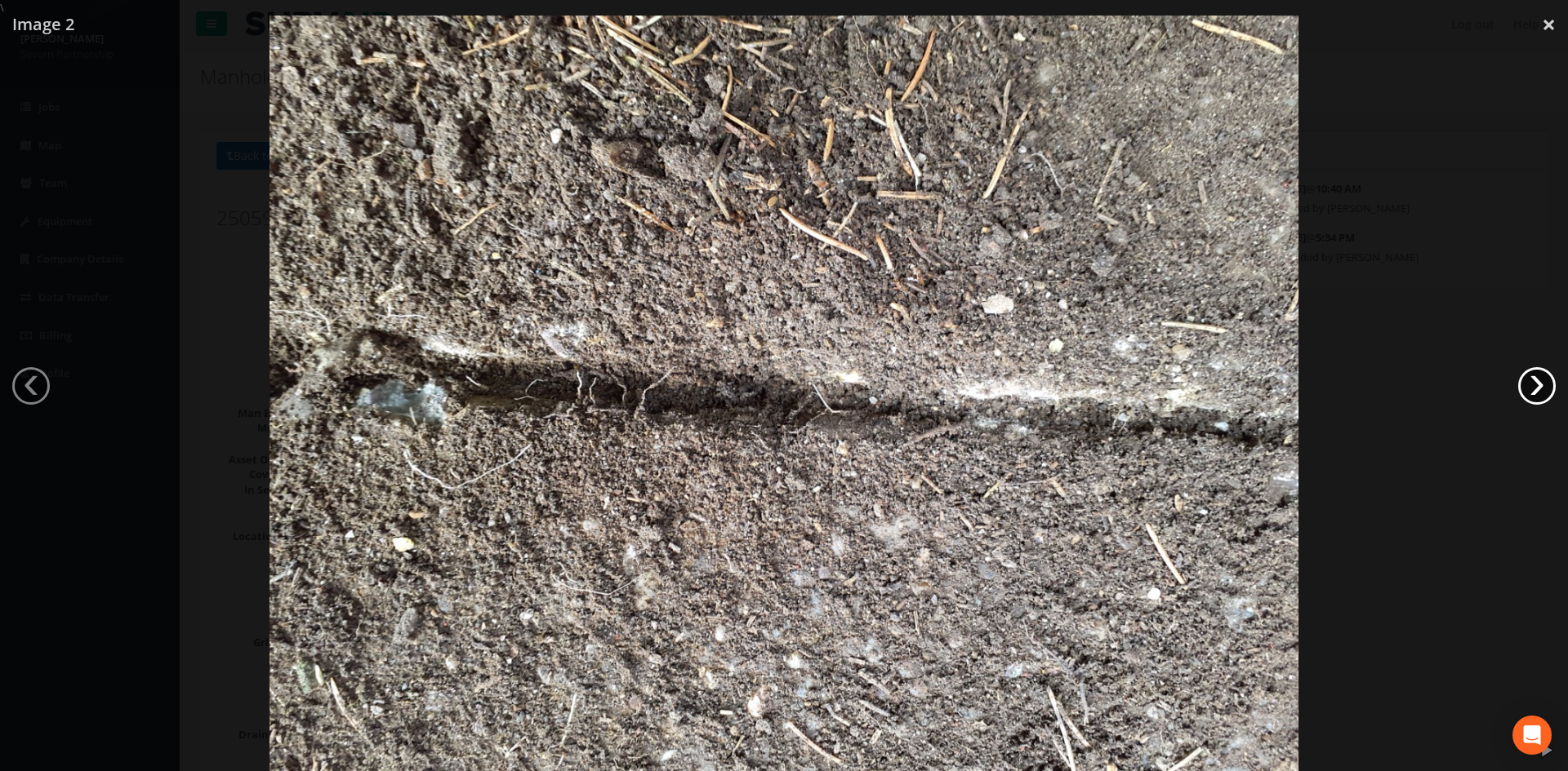
click at [1045, 383] on link "›" at bounding box center [1536, 386] width 38 height 38
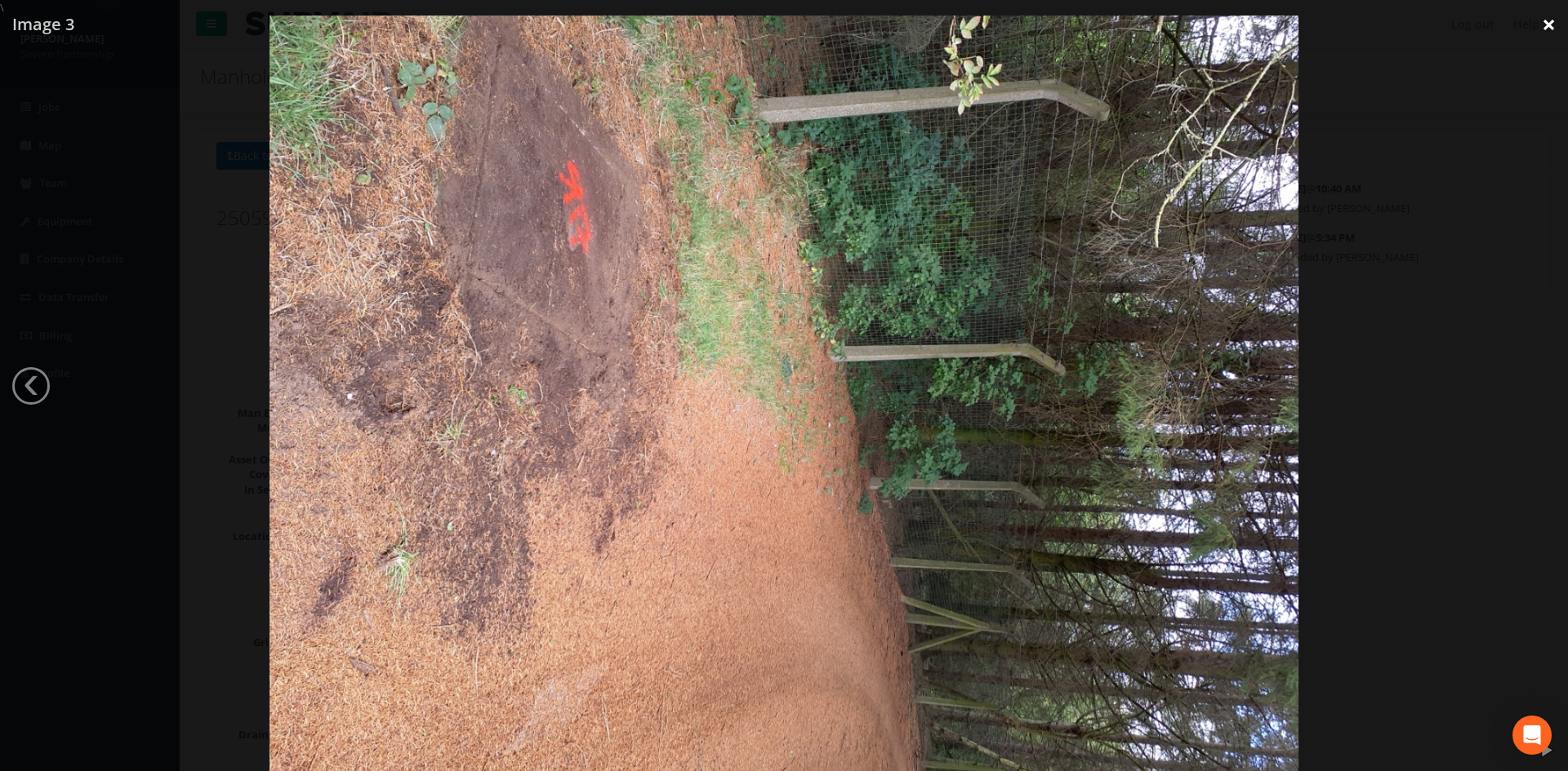
click at [1045, 22] on link "×" at bounding box center [1548, 25] width 38 height 49
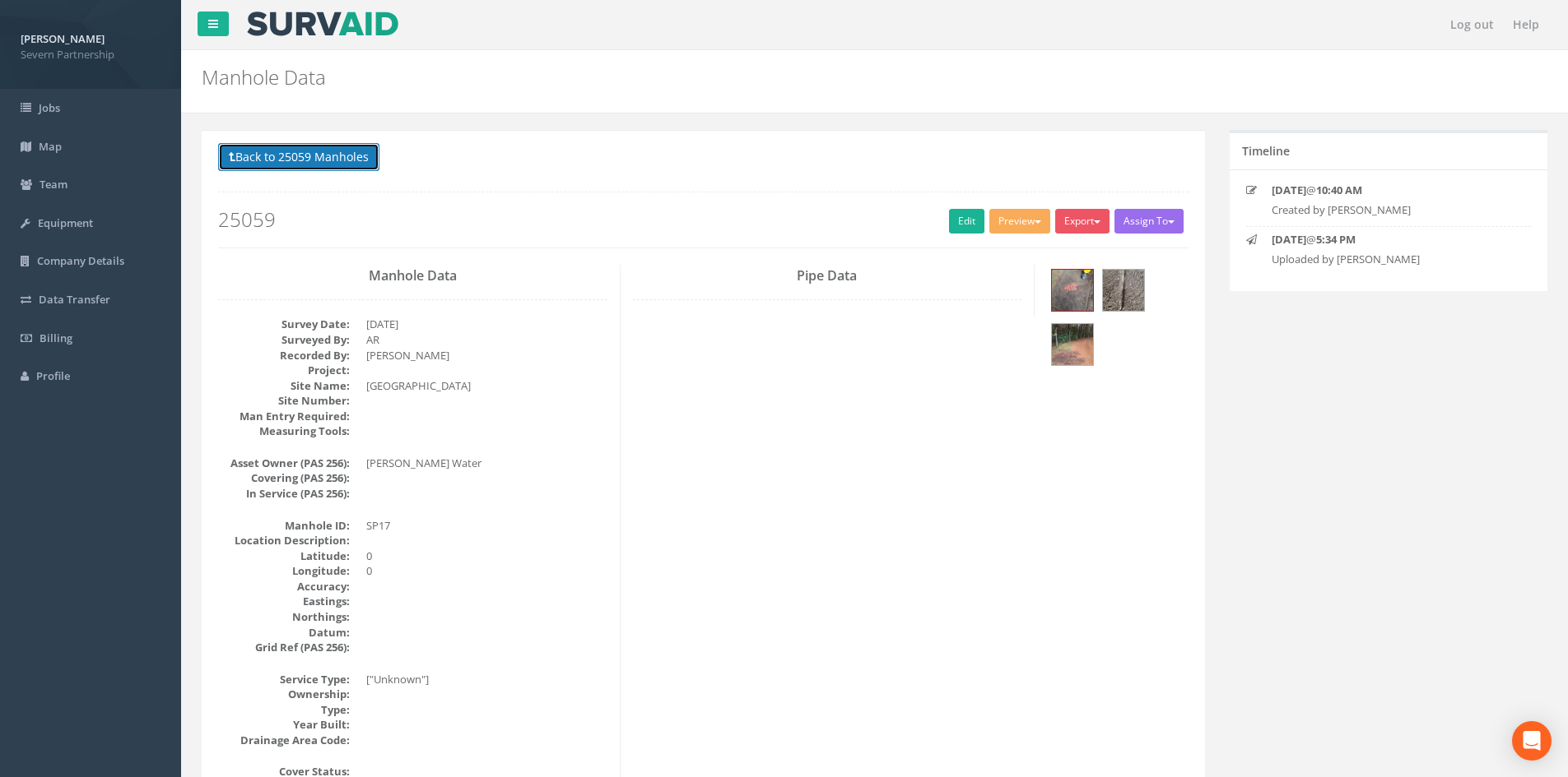
click at [295, 165] on button "Back to 25059 Manholes" at bounding box center [298, 156] width 161 height 28
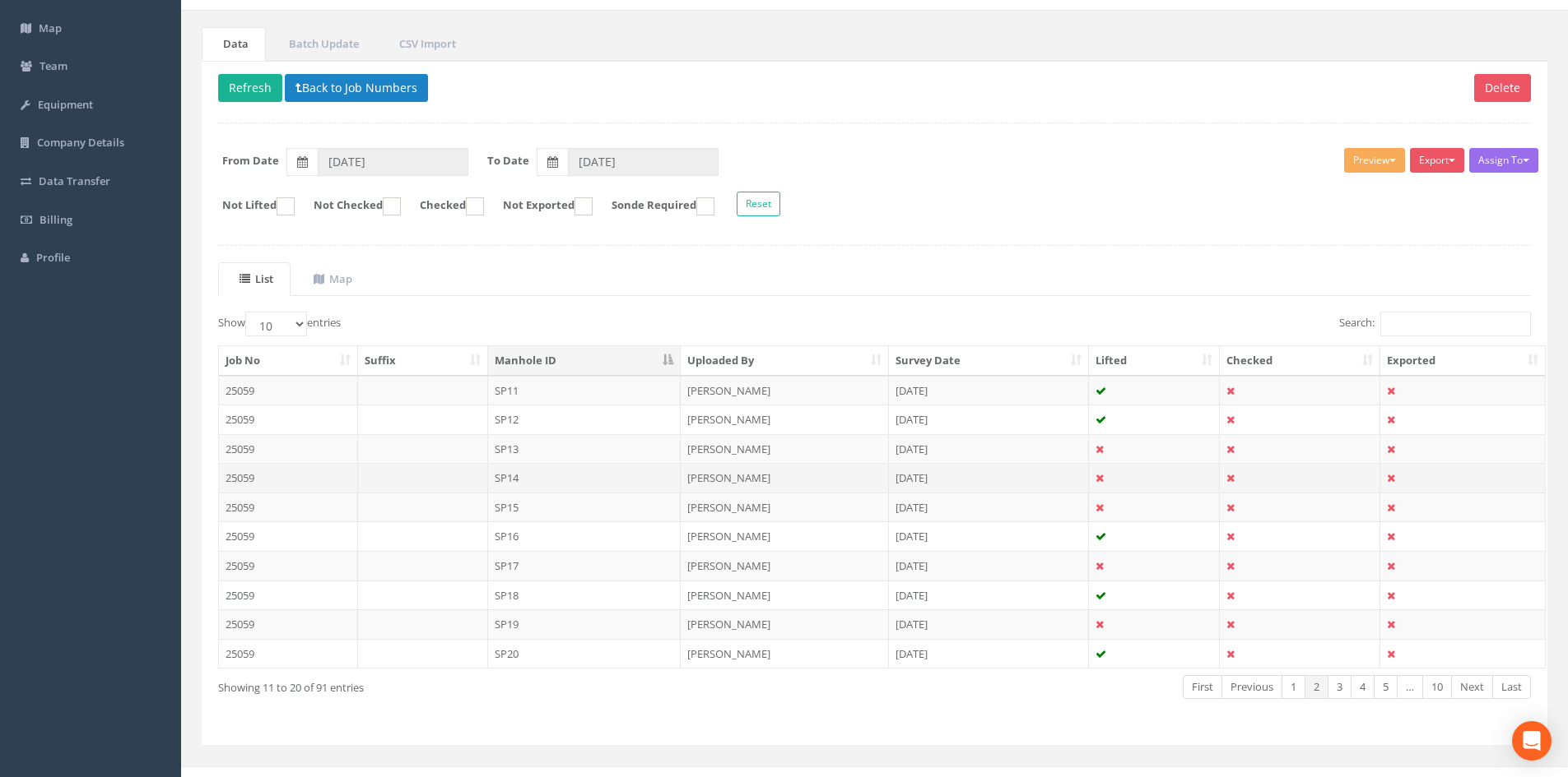
scroll to position [140, 0]
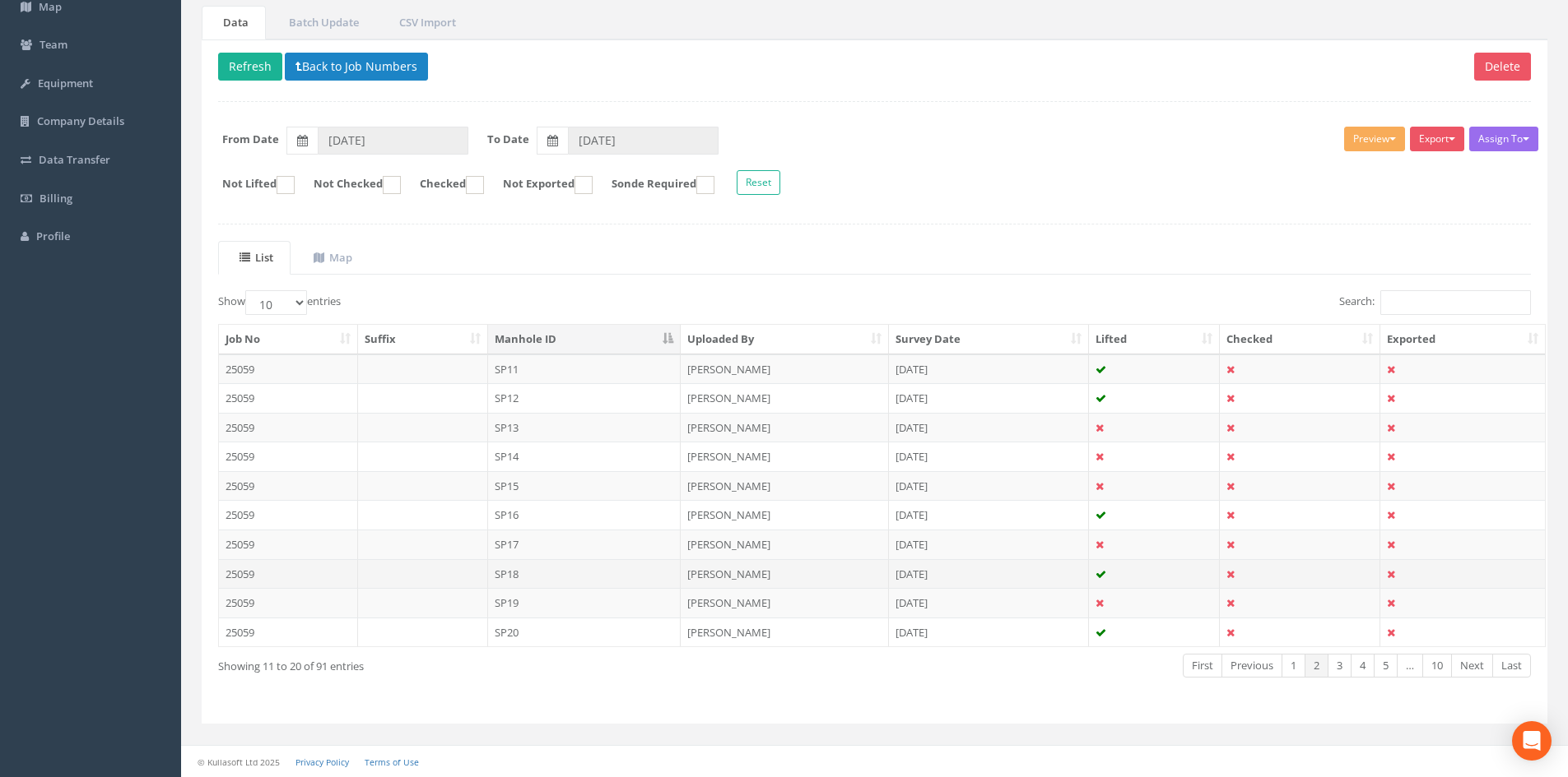
click at [501, 480] on td "SP18" at bounding box center [584, 573] width 193 height 29
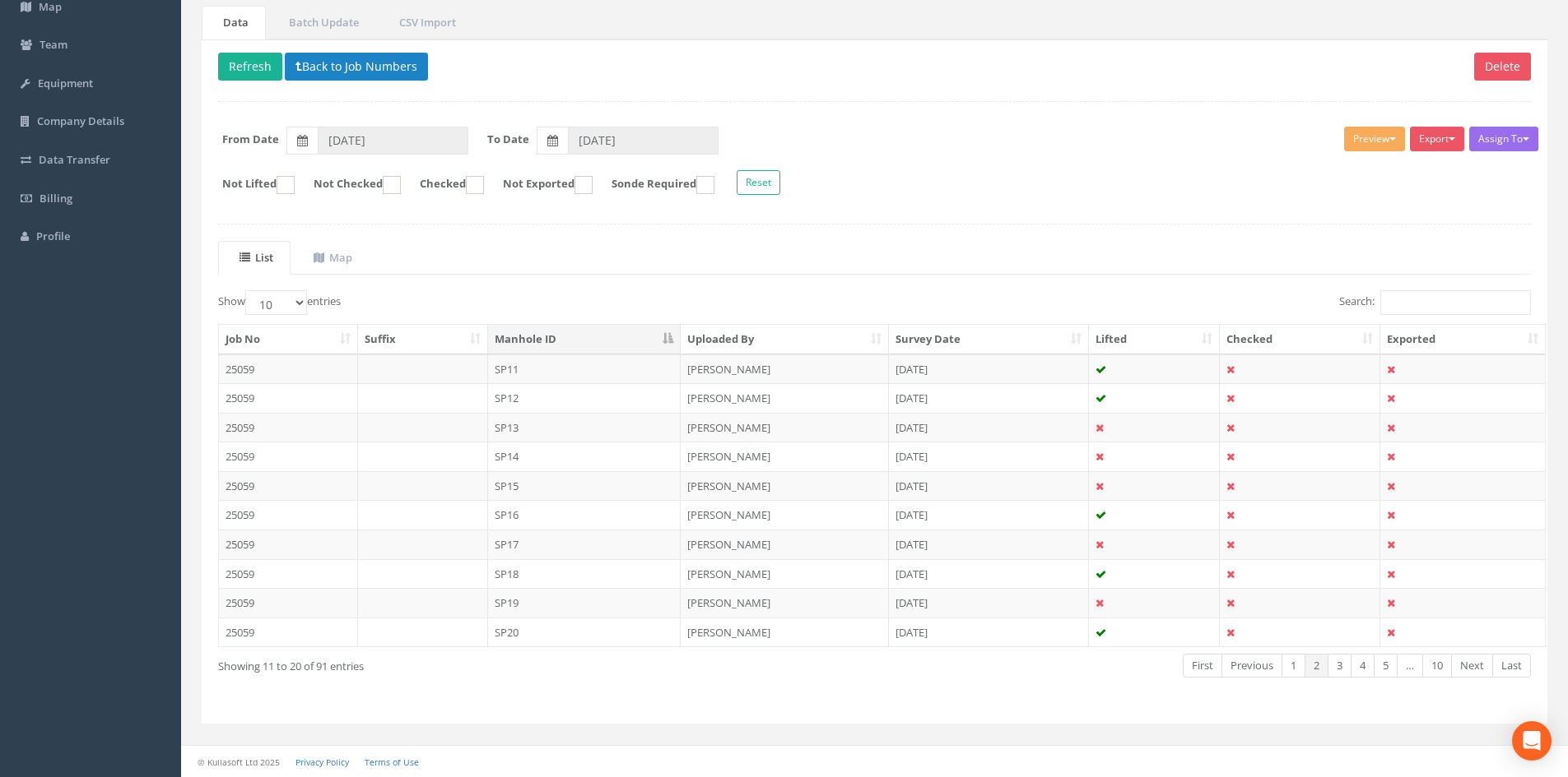
scroll to position [0, 0]
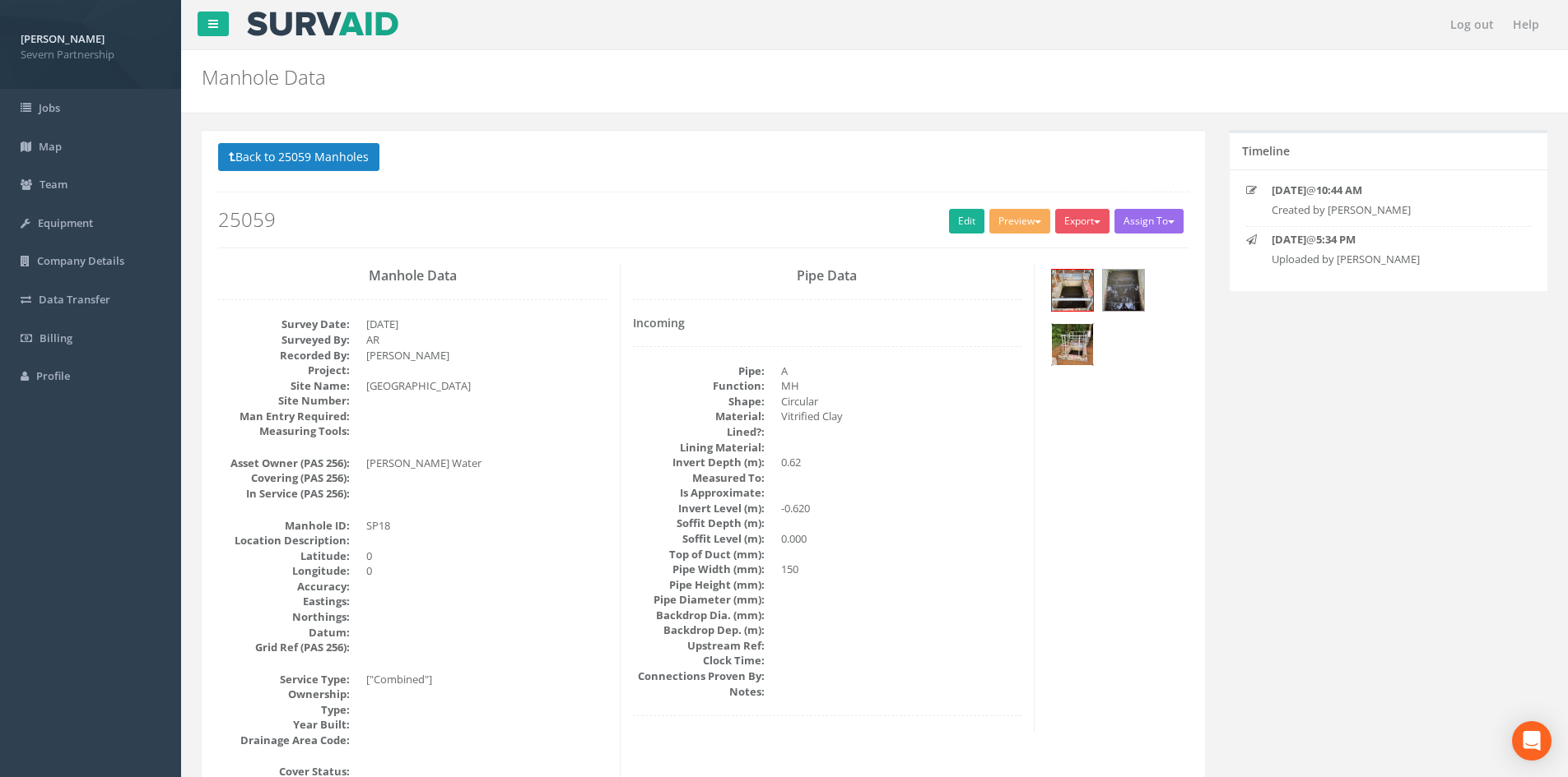
click at [1053, 341] on img at bounding box center [1073, 345] width 41 height 41
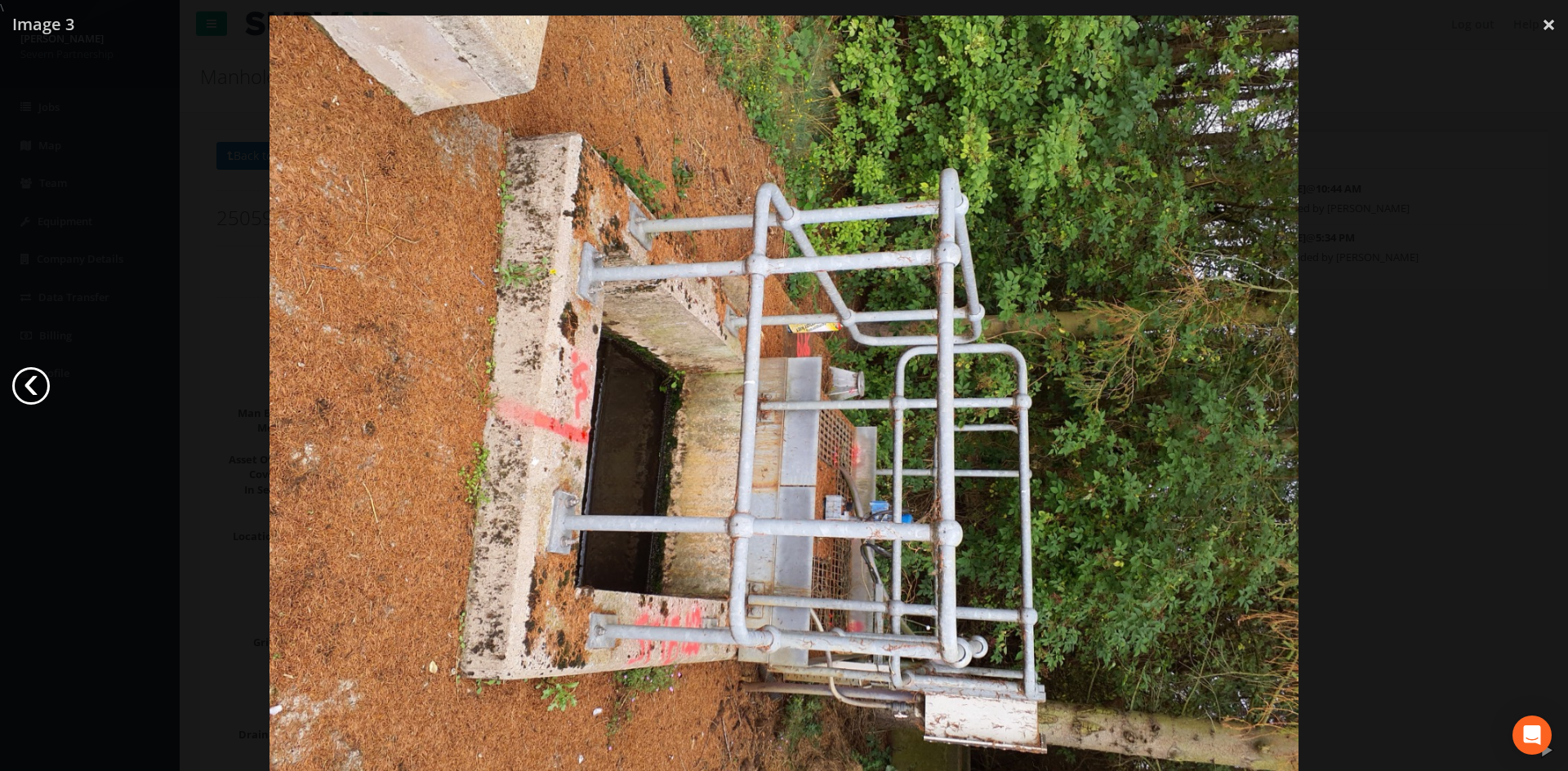
click at [34, 385] on link "‹" at bounding box center [31, 386] width 38 height 38
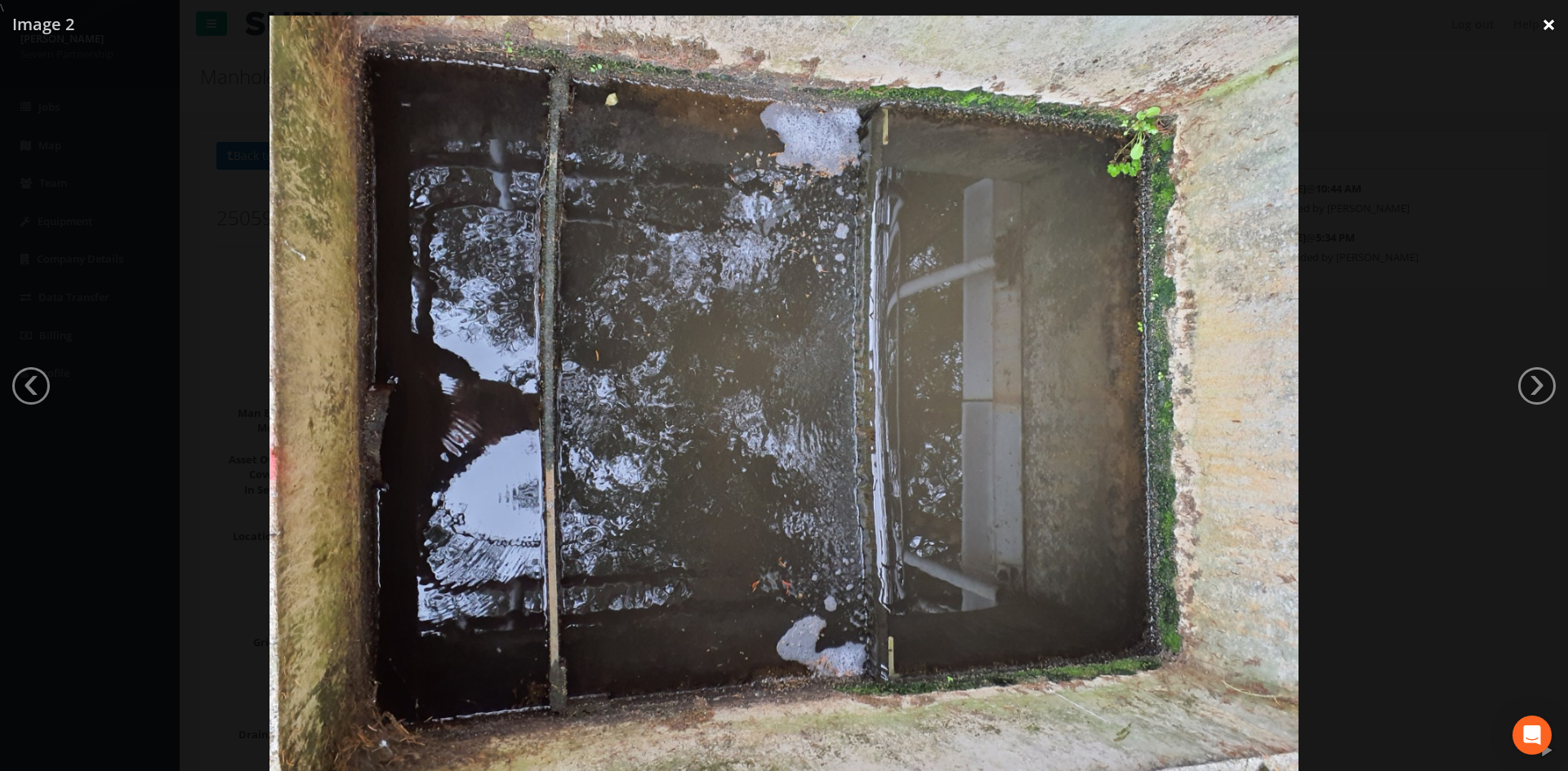
click at [1045, 18] on link "×" at bounding box center [1548, 25] width 38 height 49
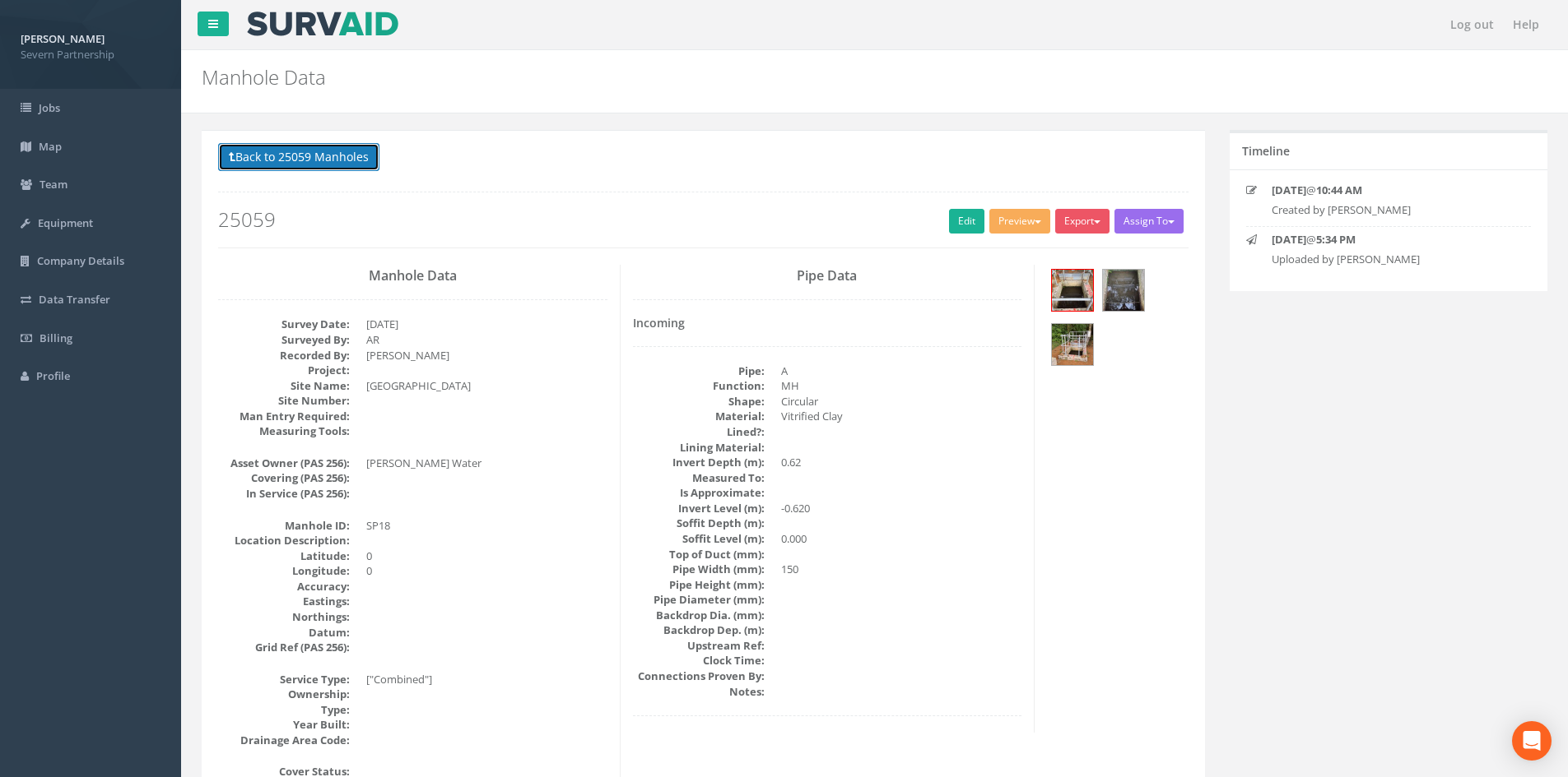
click at [347, 164] on button "Back to 25059 Manholes" at bounding box center [298, 156] width 161 height 28
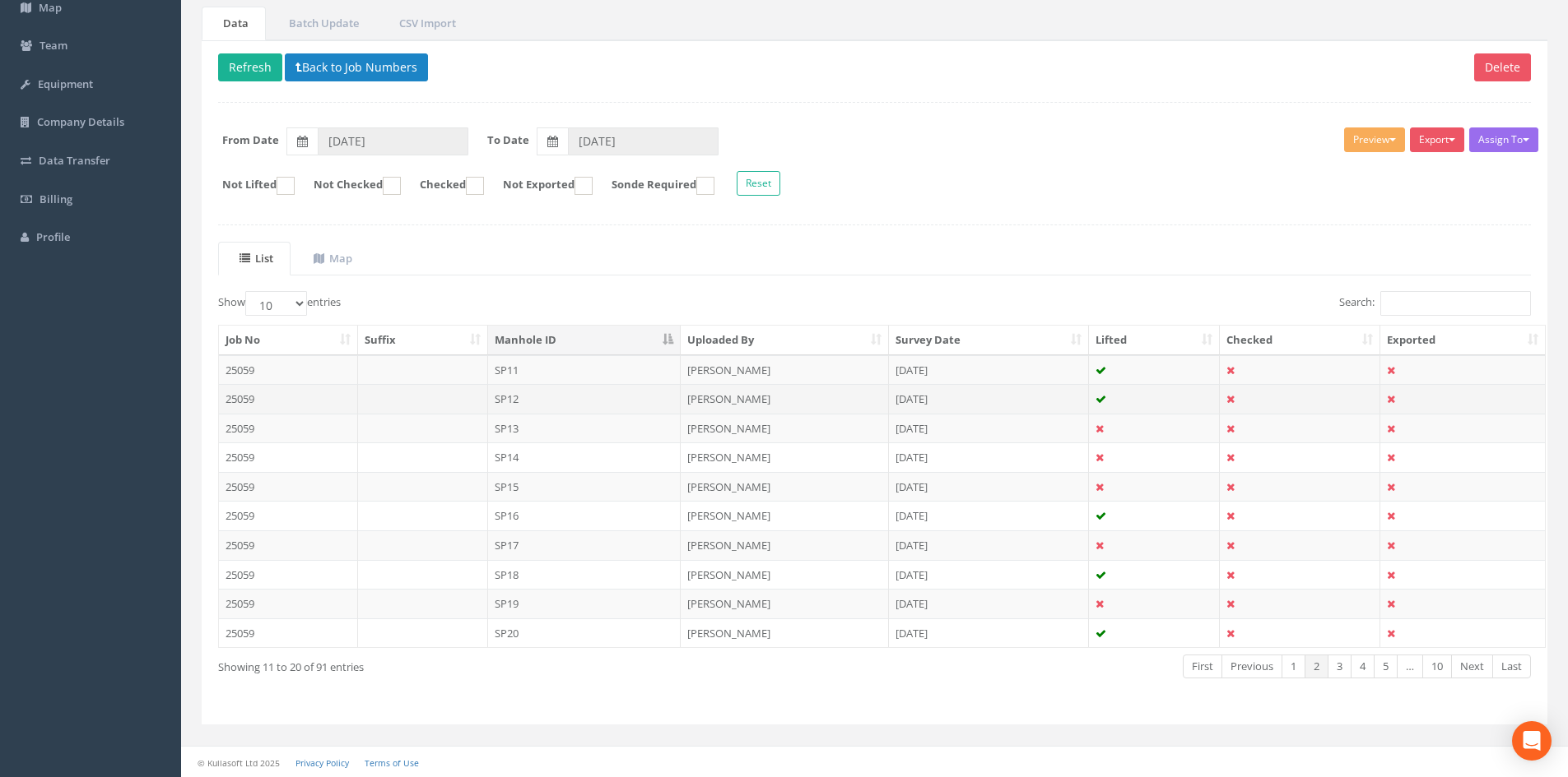
scroll to position [140, 0]
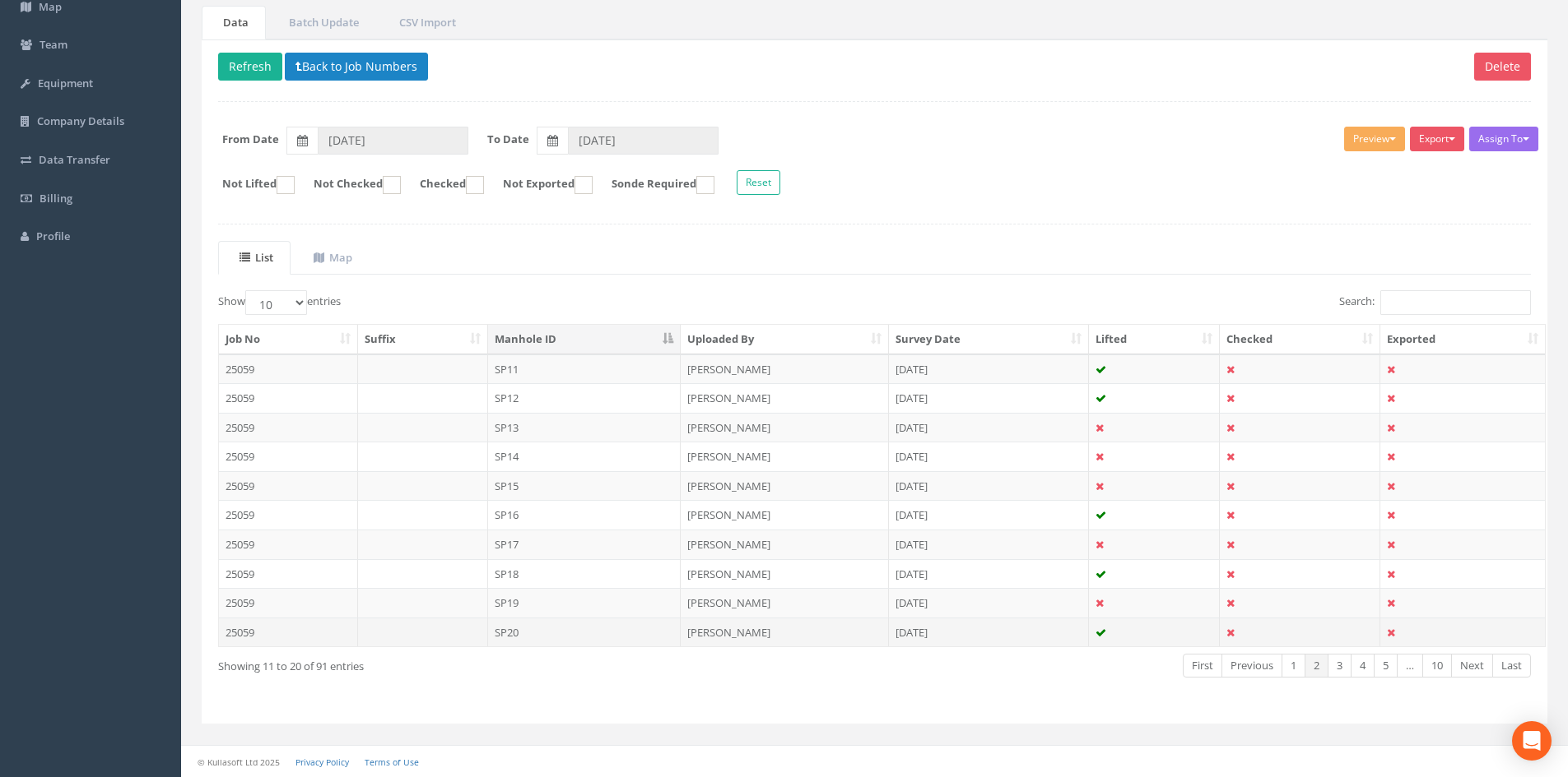
click at [588, 480] on td "SP20" at bounding box center [584, 632] width 193 height 29
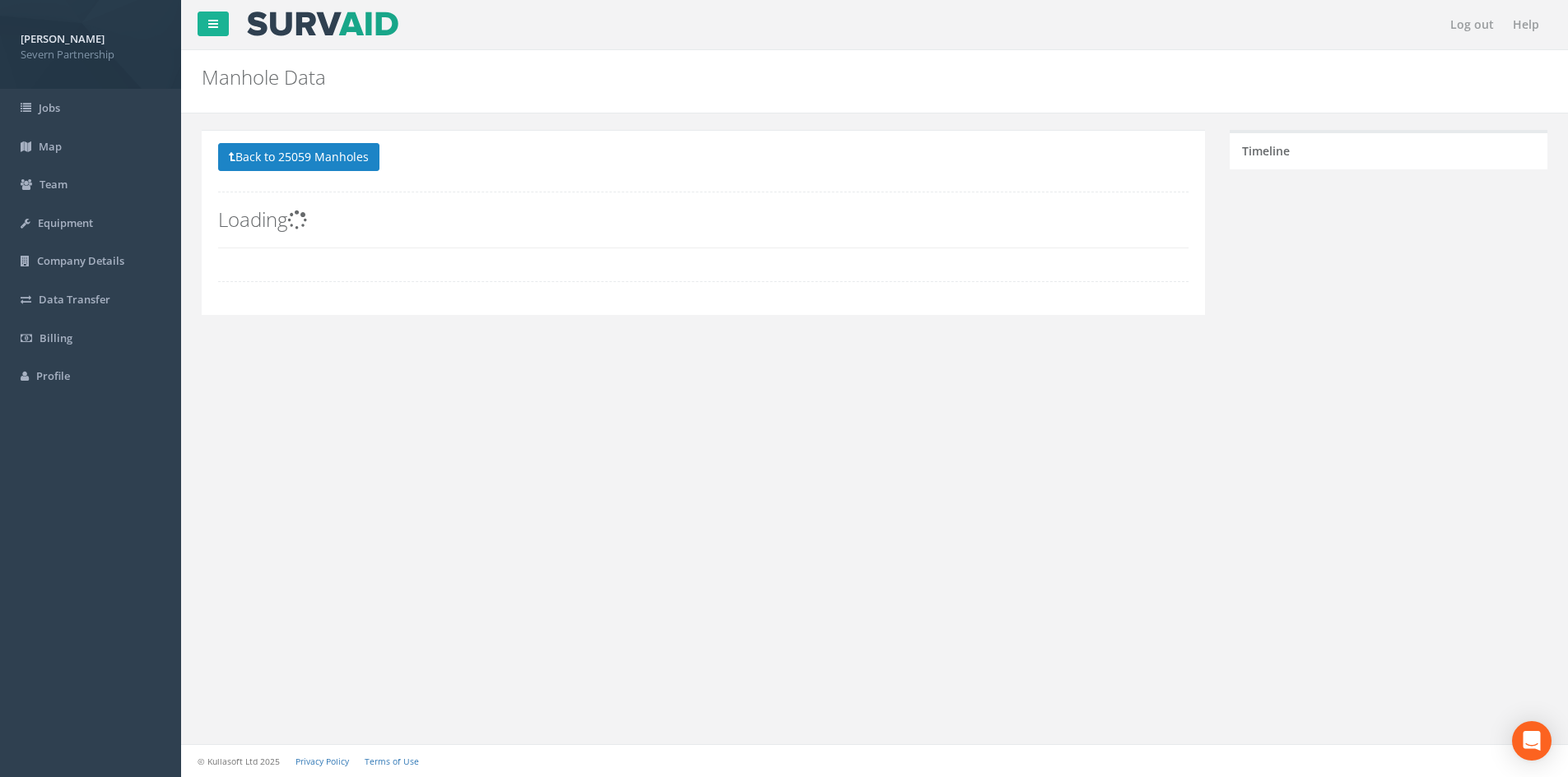
scroll to position [0, 0]
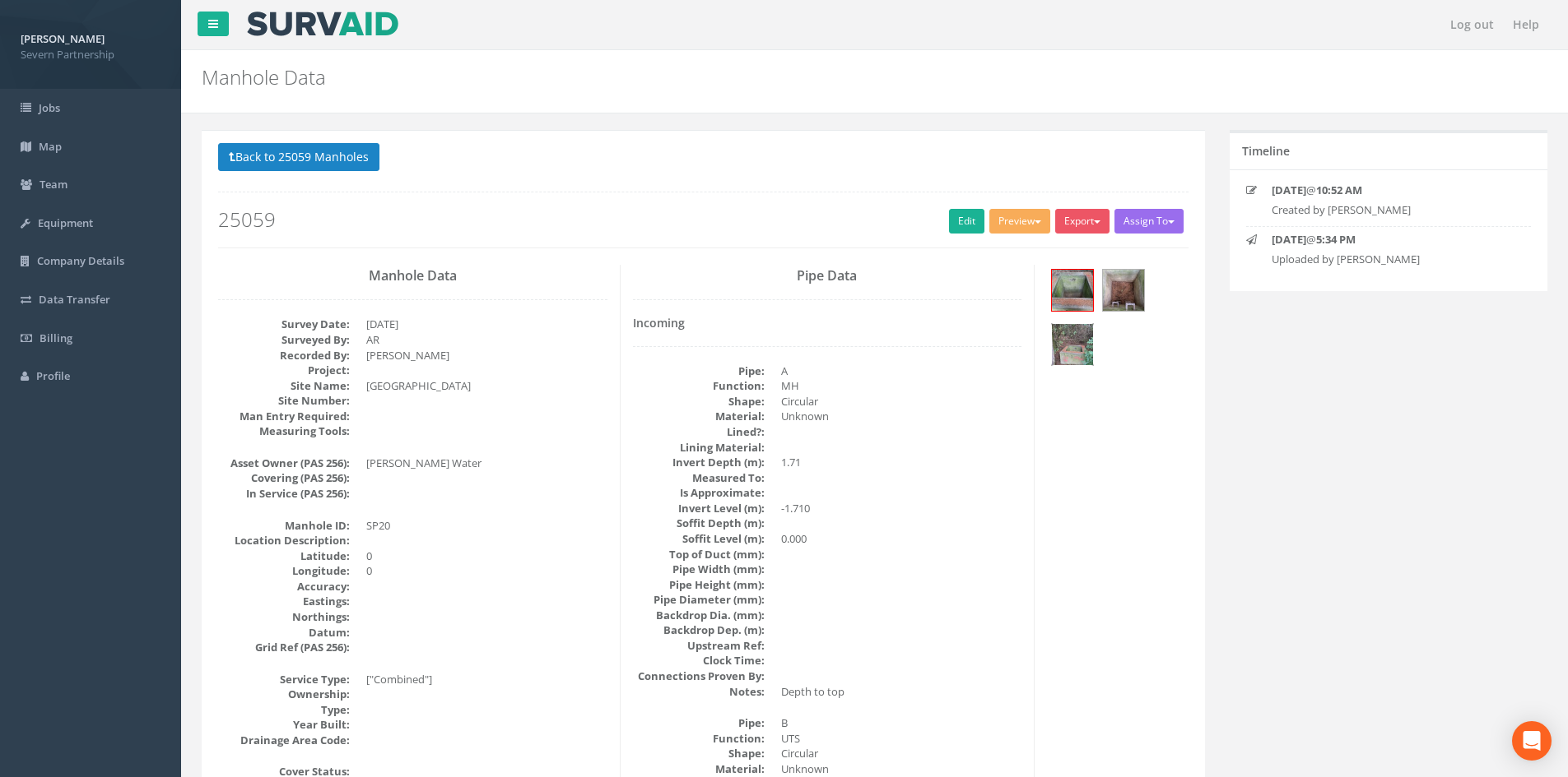
click at [1053, 351] on img at bounding box center [1073, 345] width 41 height 41
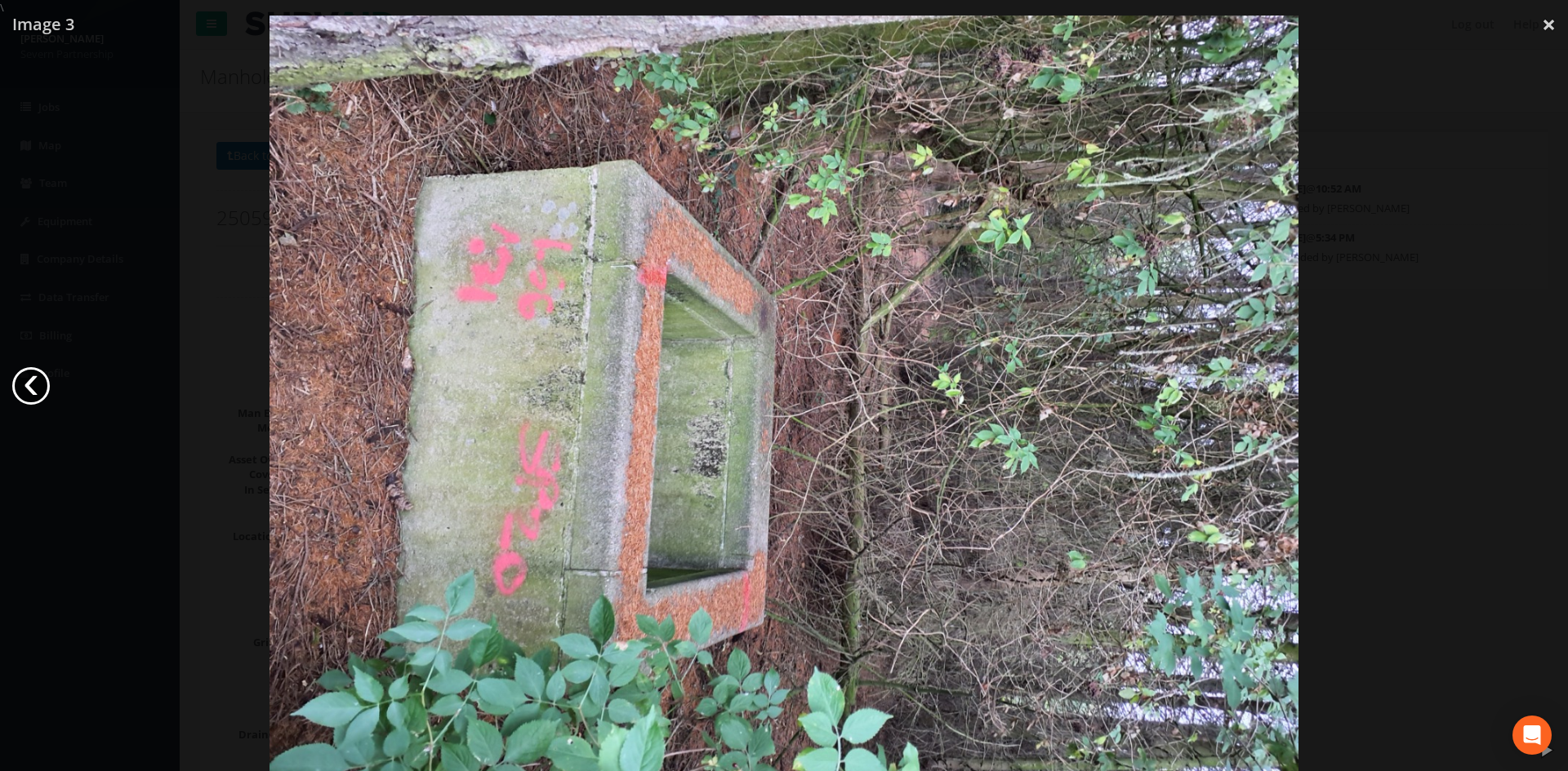
click at [26, 389] on link "‹" at bounding box center [31, 386] width 38 height 38
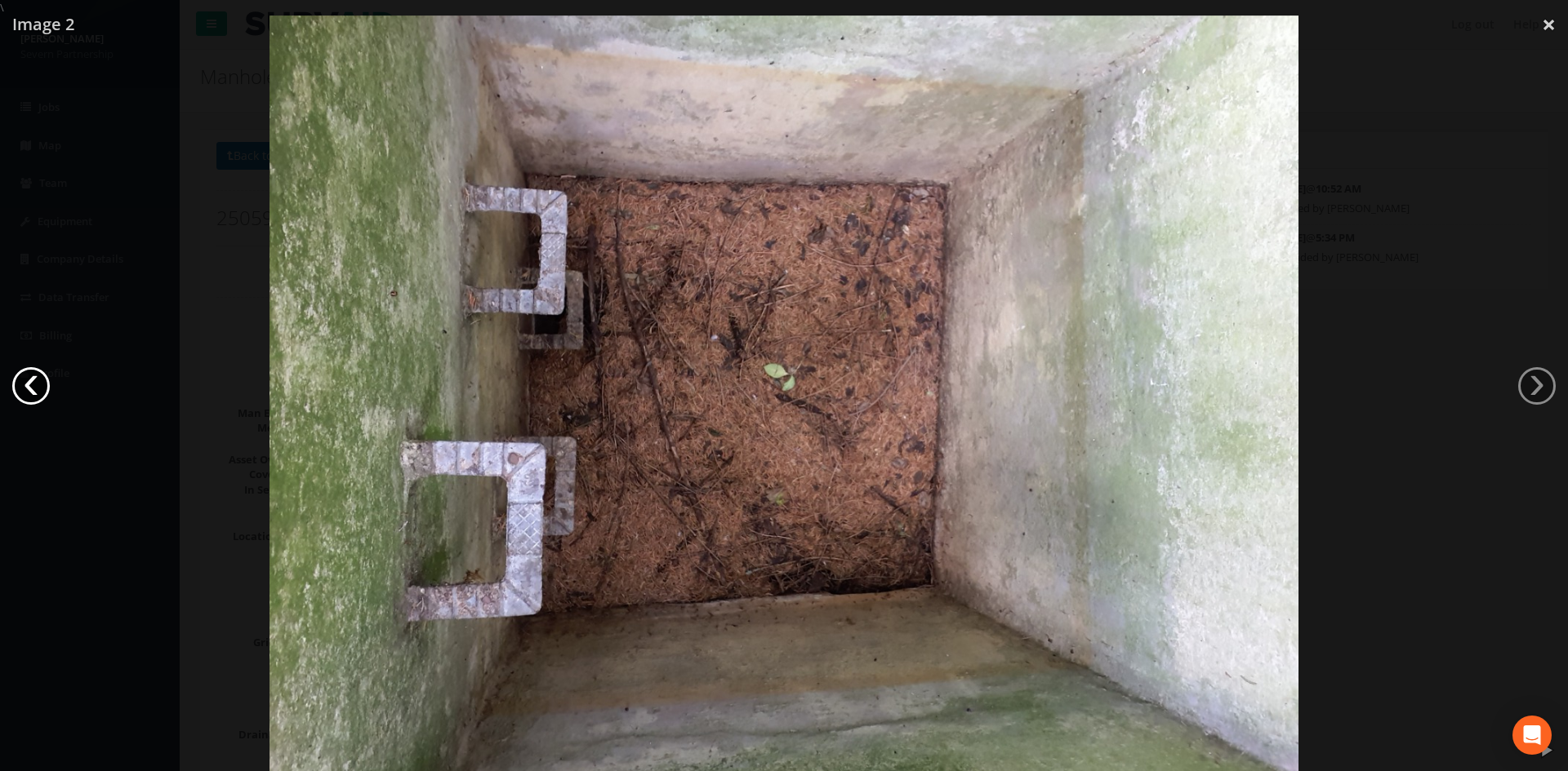
click at [37, 389] on link "‹" at bounding box center [31, 386] width 38 height 38
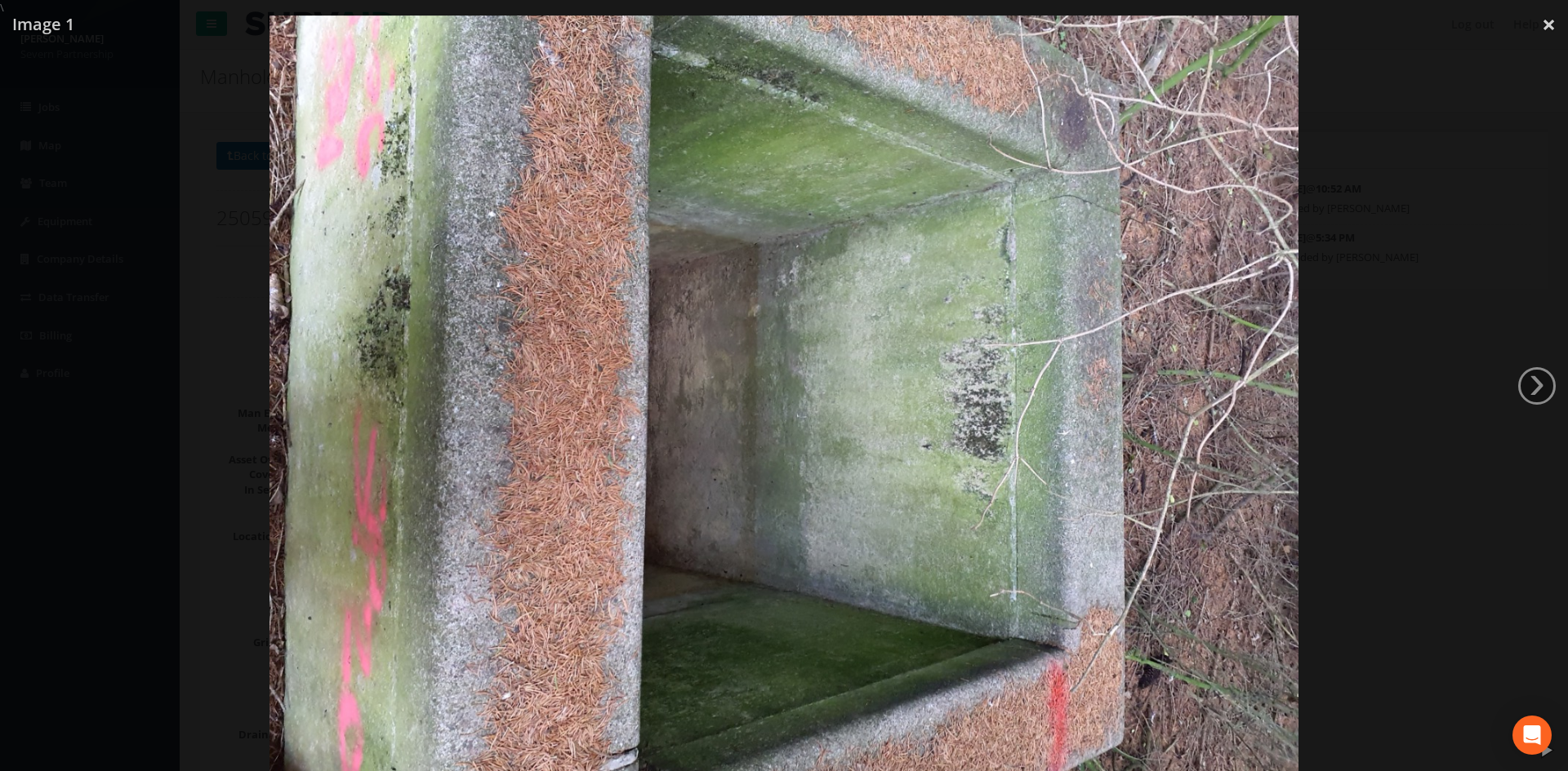
click at [37, 389] on div at bounding box center [784, 401] width 1568 height 771
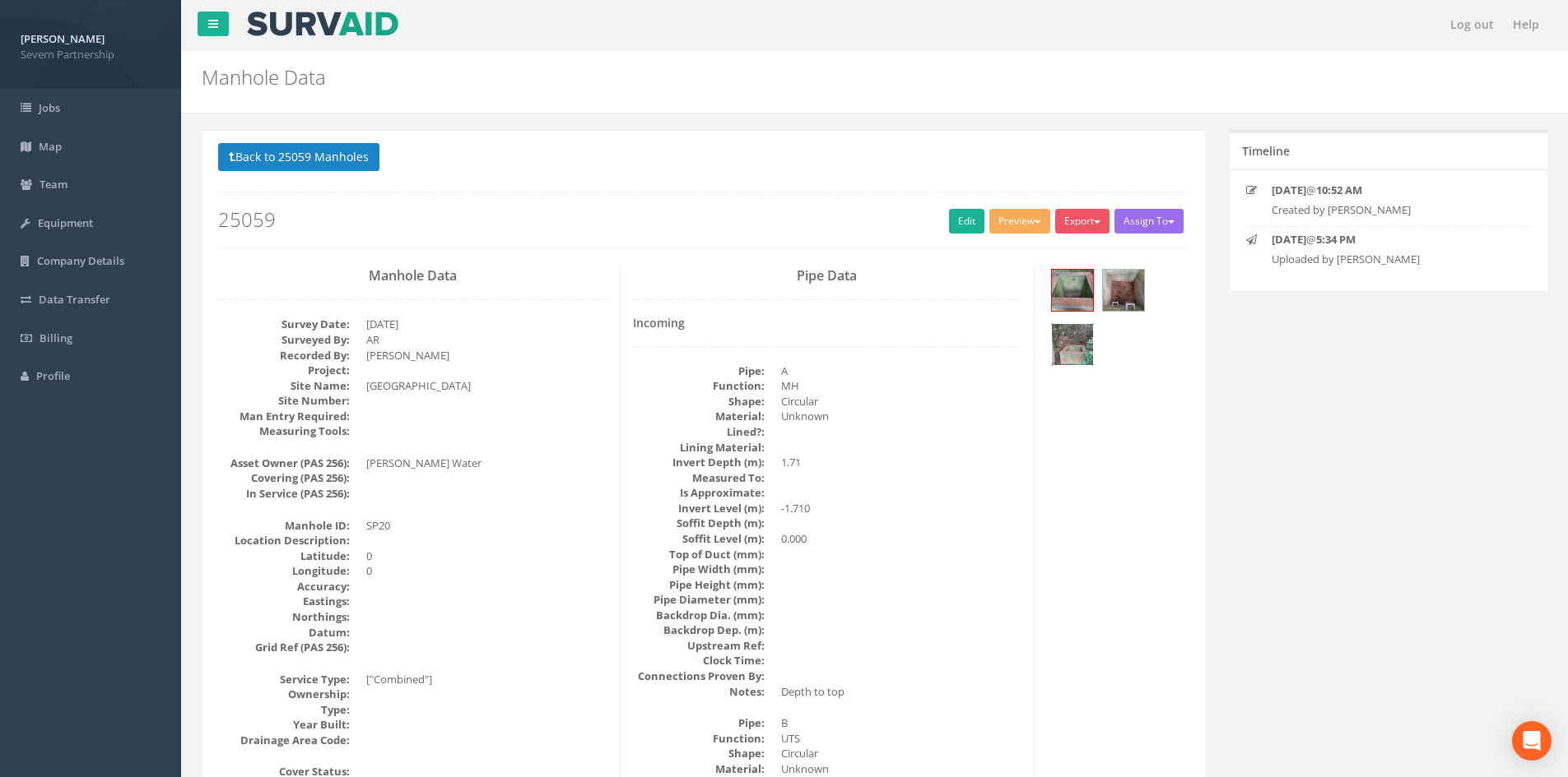
click at [1053, 341] on img at bounding box center [1073, 345] width 41 height 41
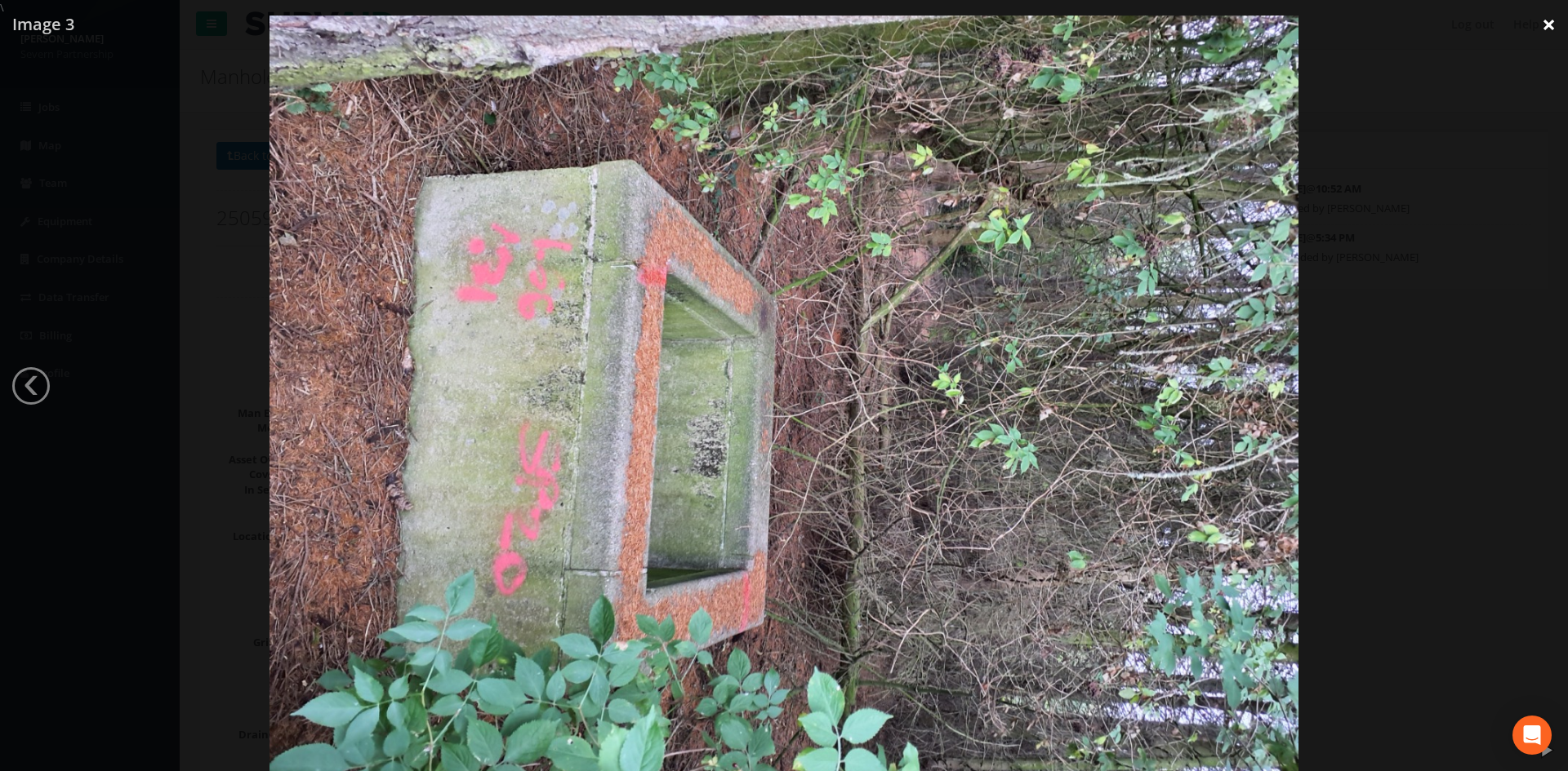
click at [1045, 21] on link "×" at bounding box center [1548, 25] width 38 height 49
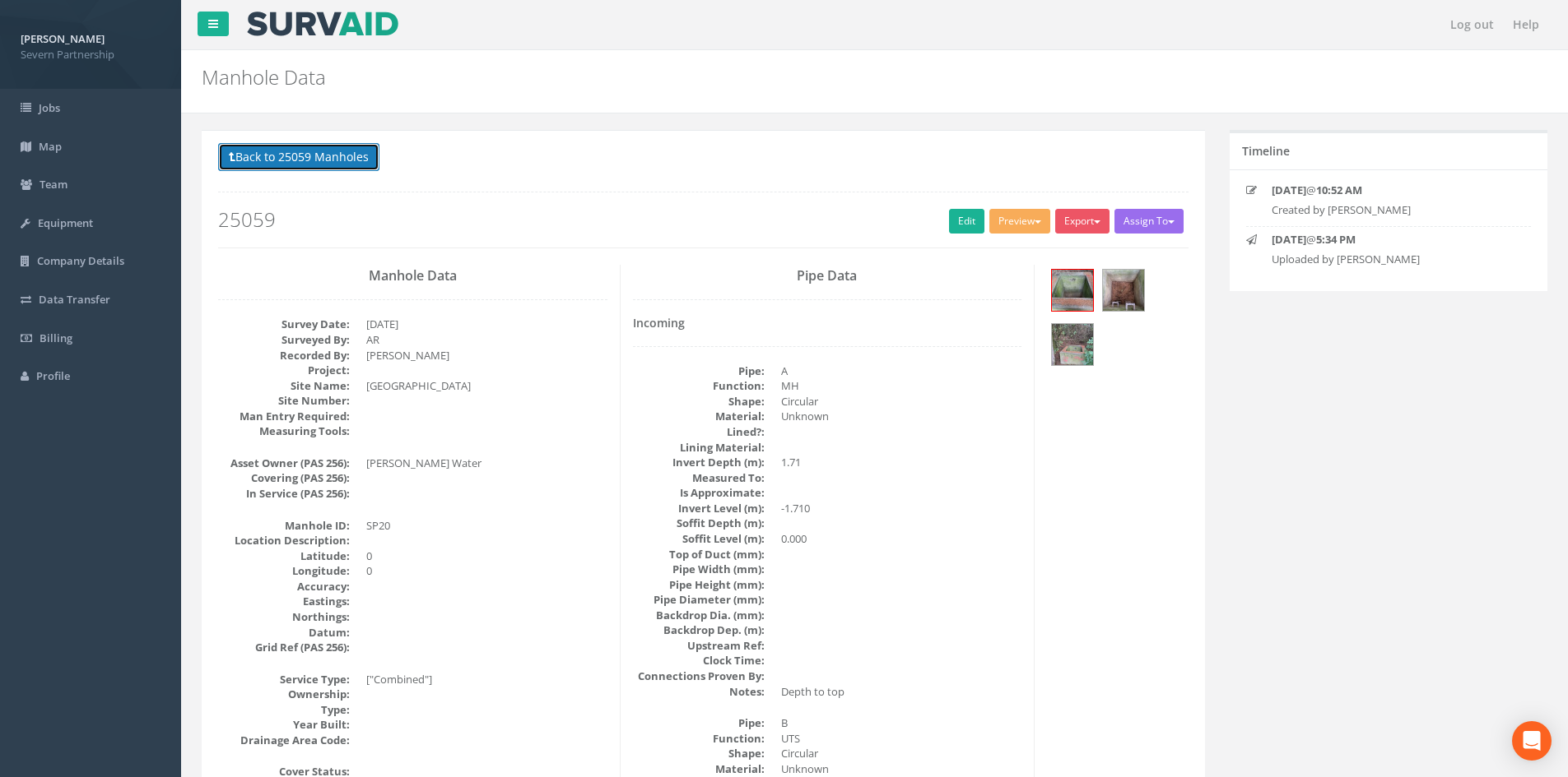
click at [313, 163] on button "Back to 25059 Manholes" at bounding box center [298, 156] width 161 height 28
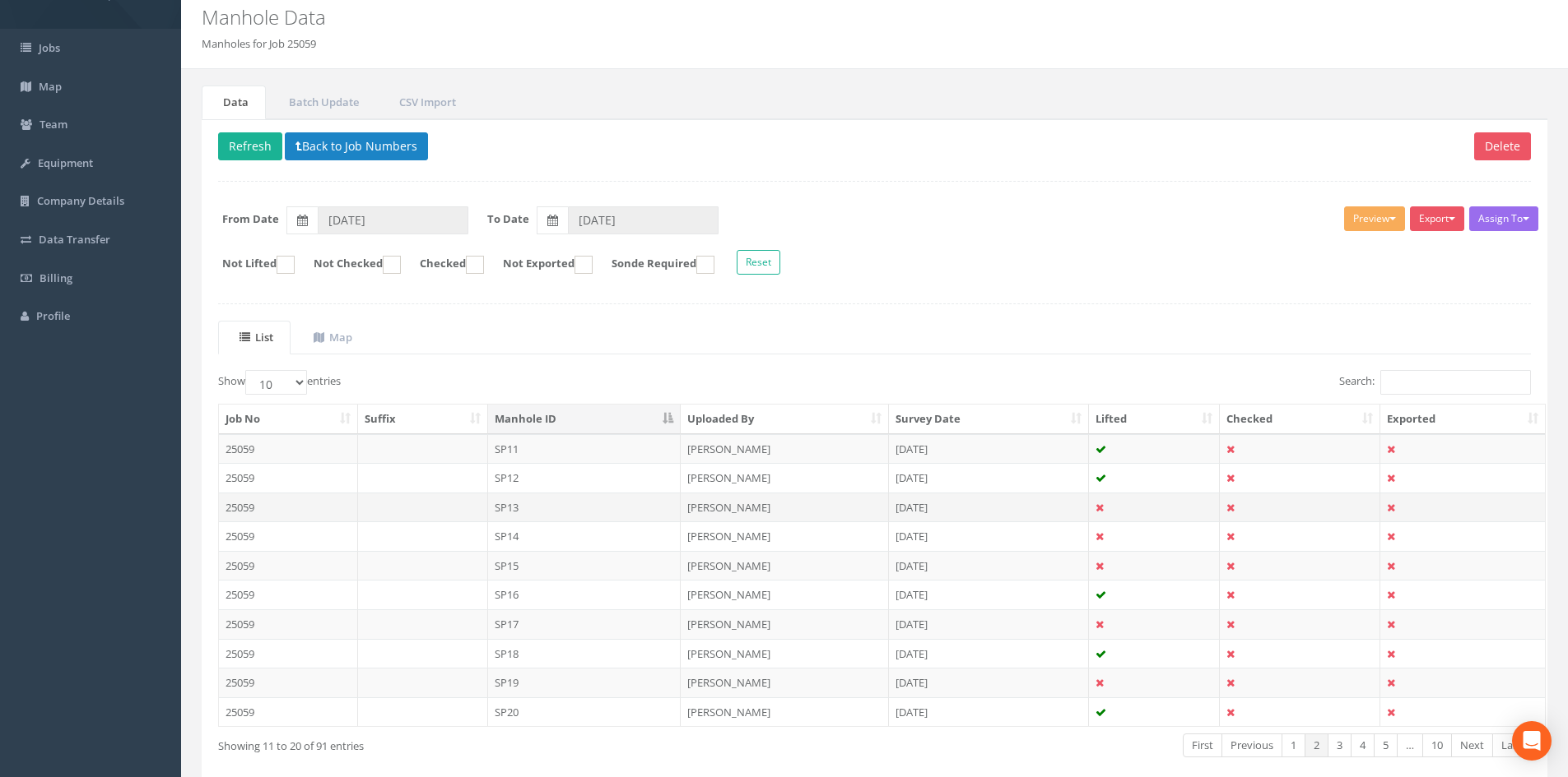
scroll to position [140, 0]
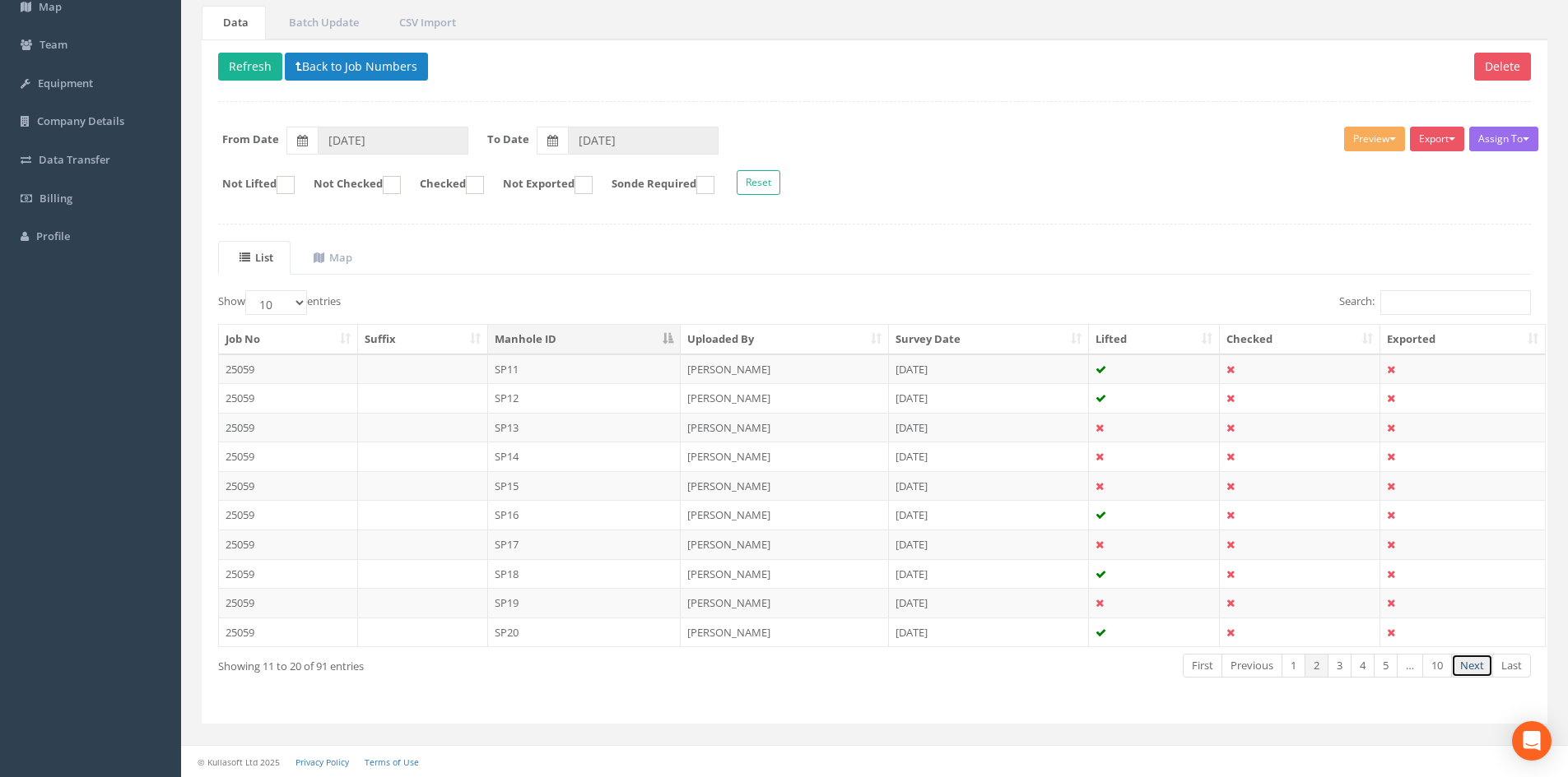
click at [1053, 480] on link "Next" at bounding box center [1471, 666] width 42 height 24
click at [526, 380] on td "SP21" at bounding box center [584, 369] width 193 height 29
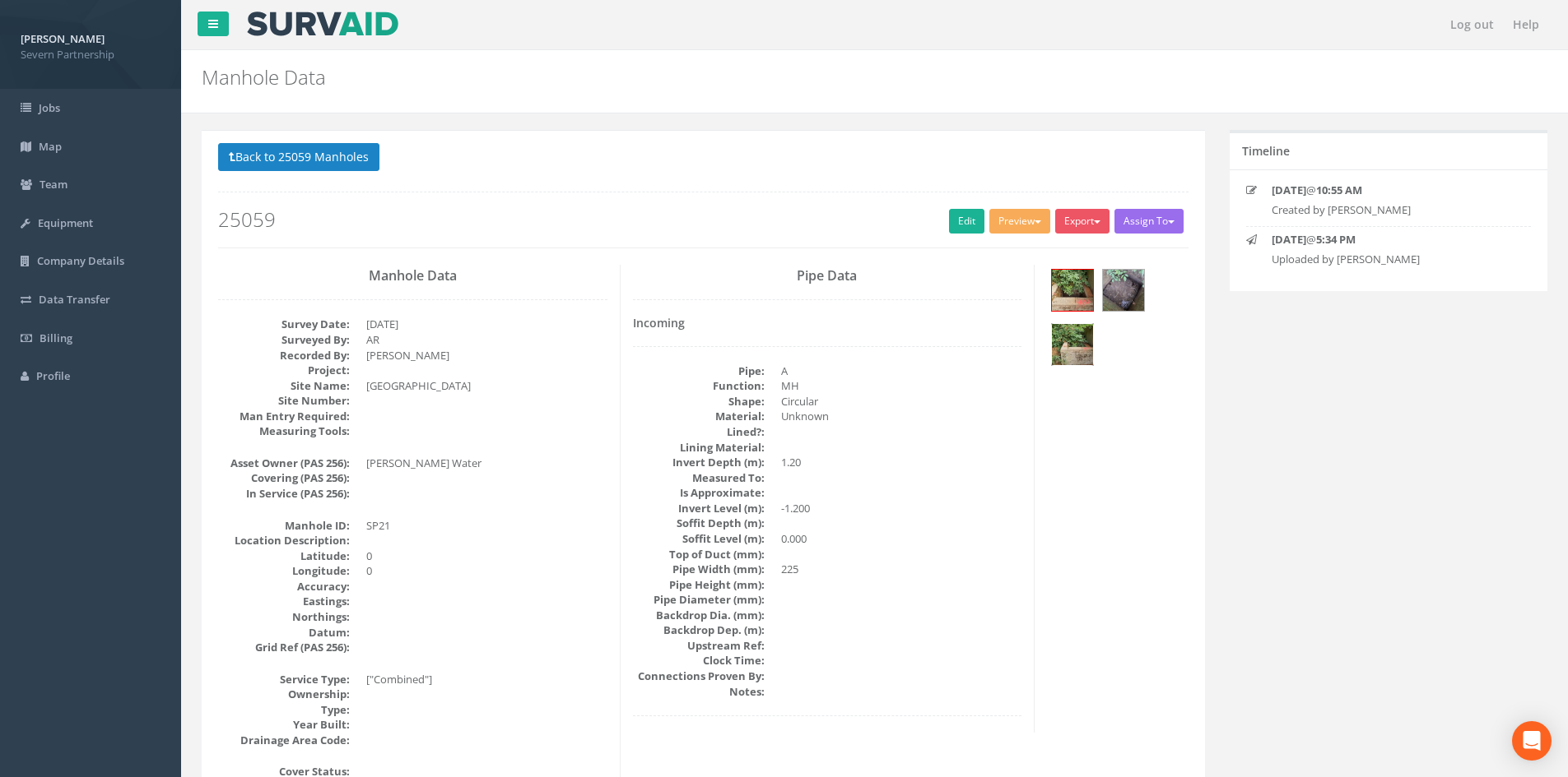
click at [1053, 352] on img at bounding box center [1073, 345] width 41 height 41
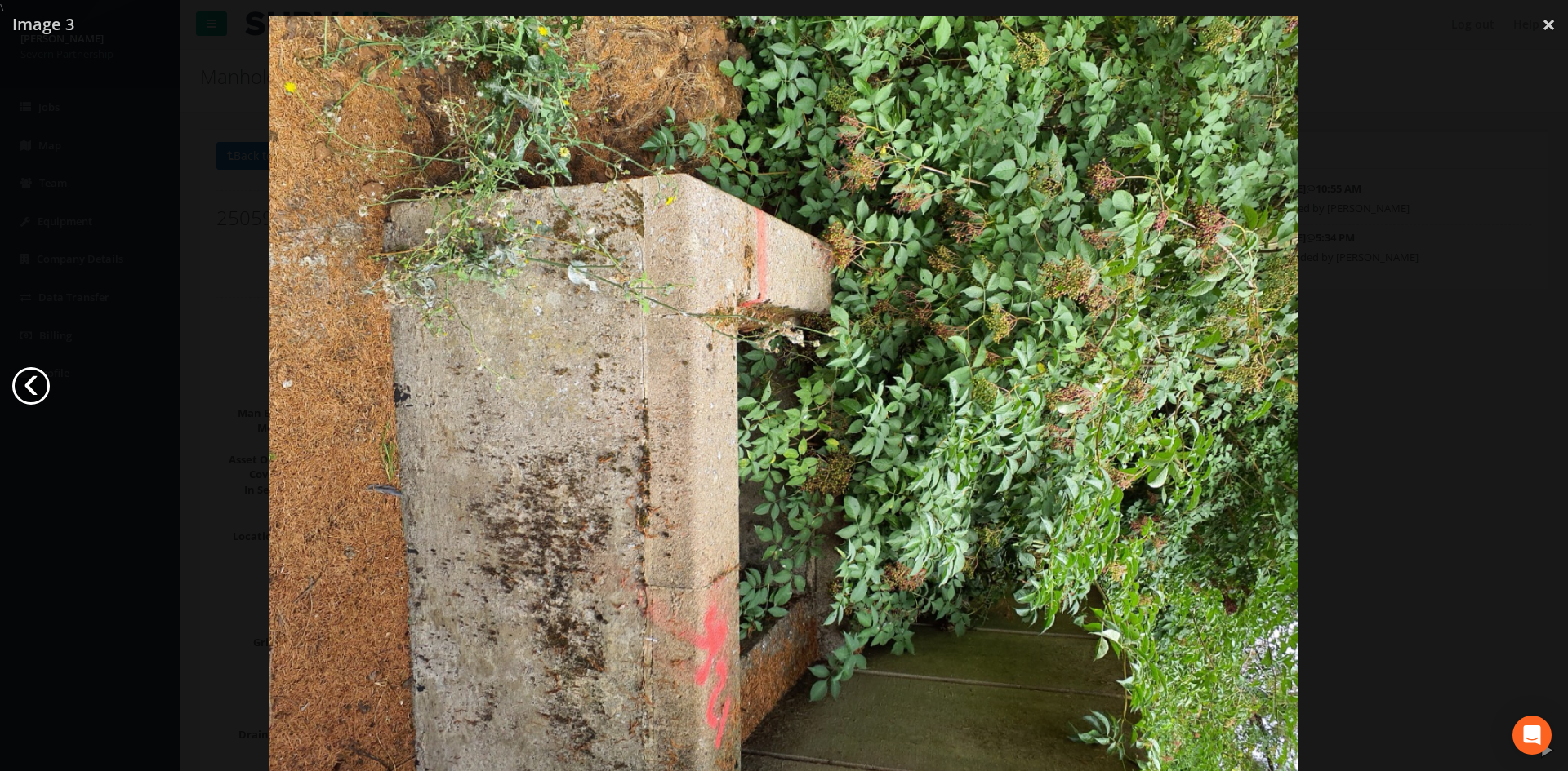
click at [40, 392] on link "‹" at bounding box center [31, 386] width 38 height 38
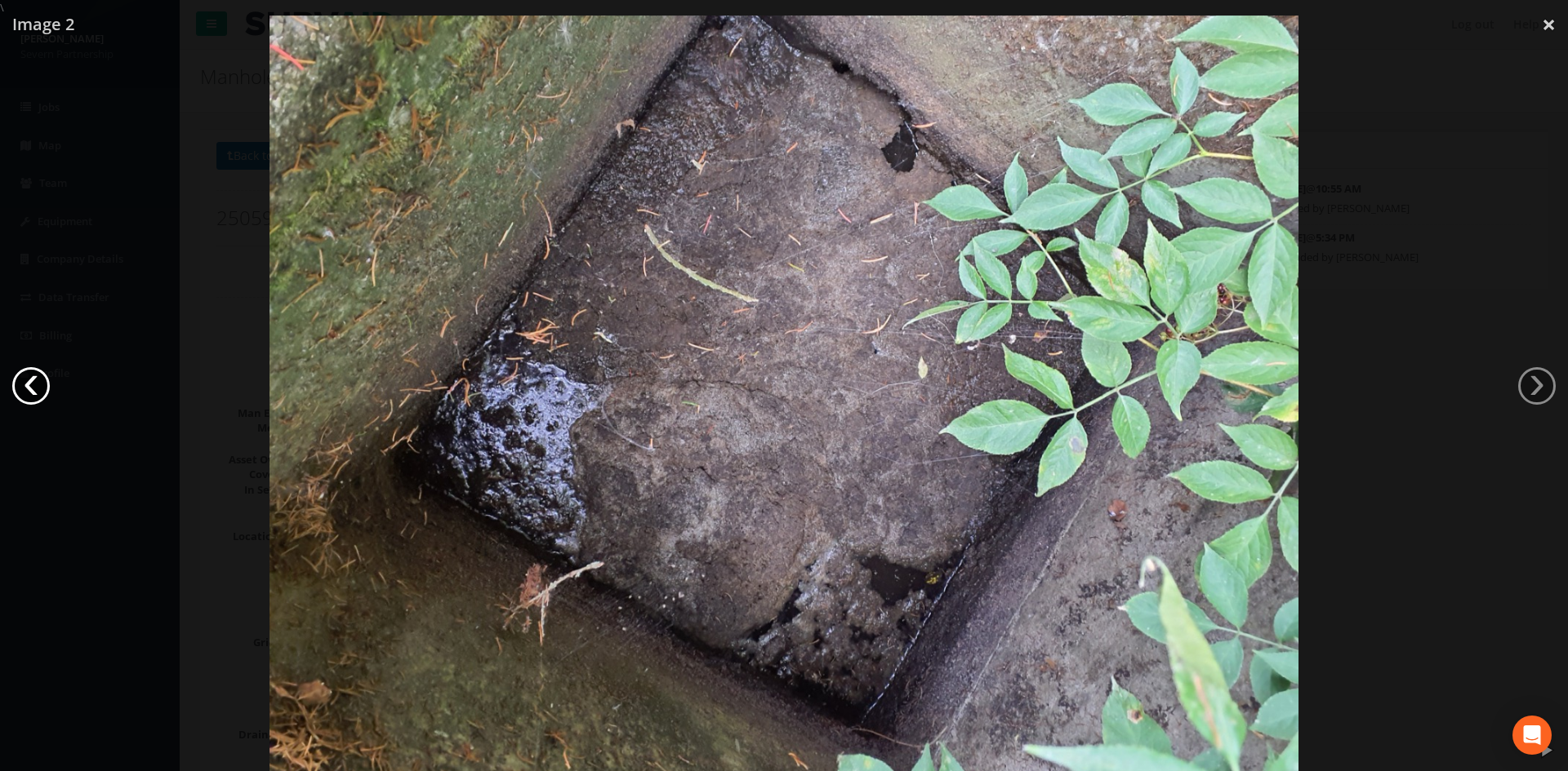
click at [40, 392] on link "‹" at bounding box center [31, 386] width 38 height 38
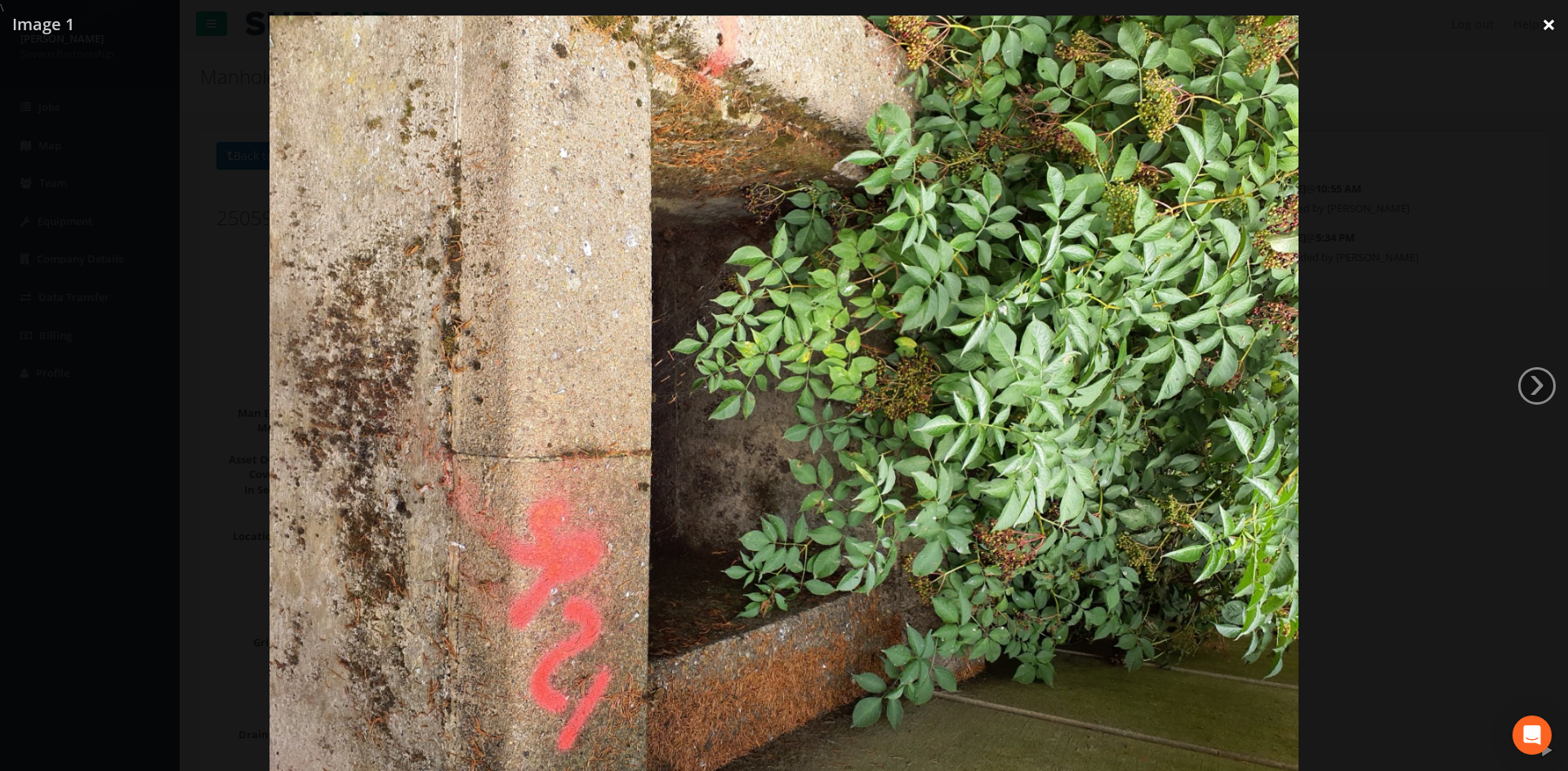
click at [1045, 24] on link "×" at bounding box center [1548, 25] width 38 height 49
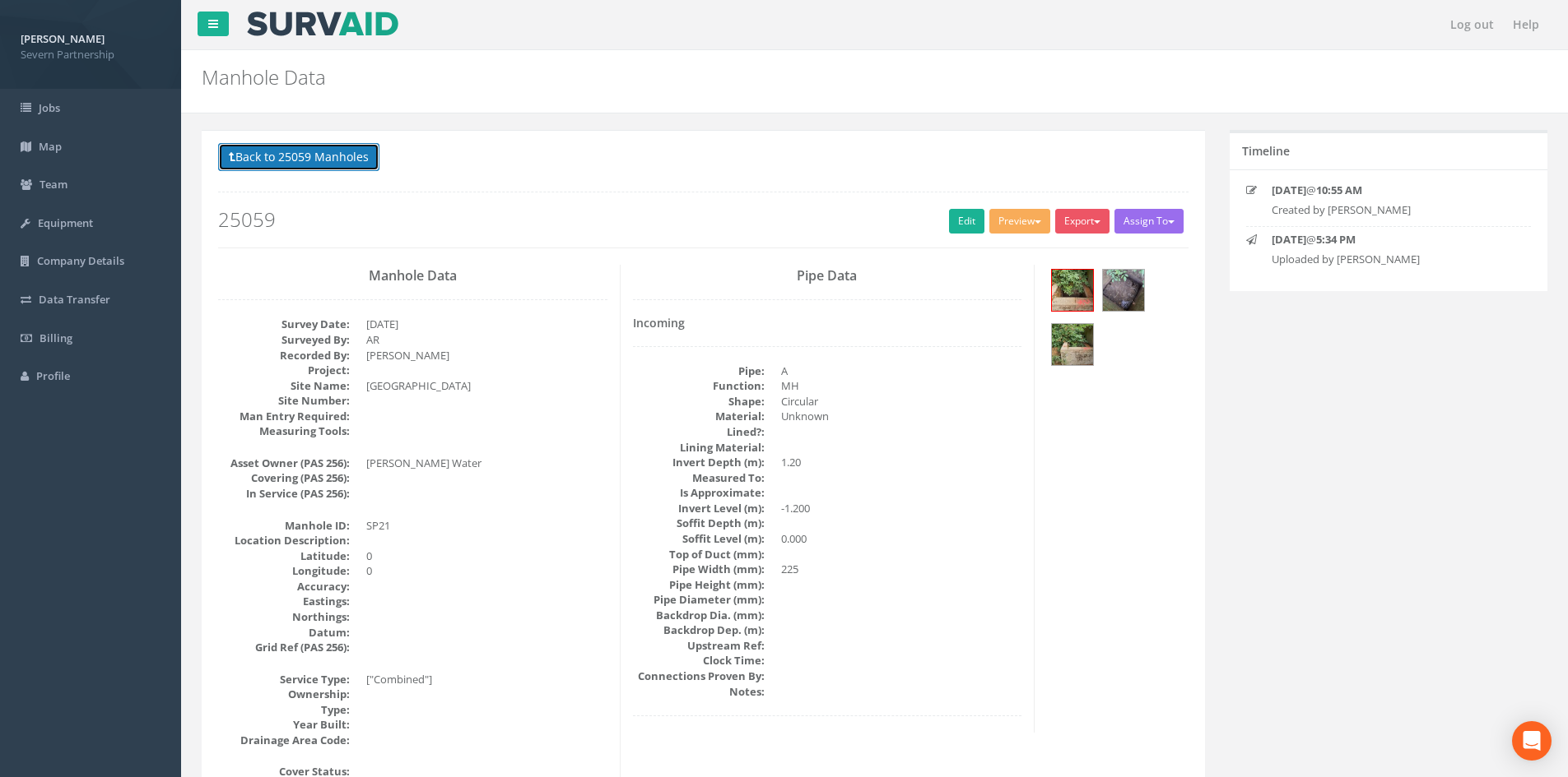
click at [276, 163] on button "Back to 25059 Manholes" at bounding box center [298, 156] width 161 height 28
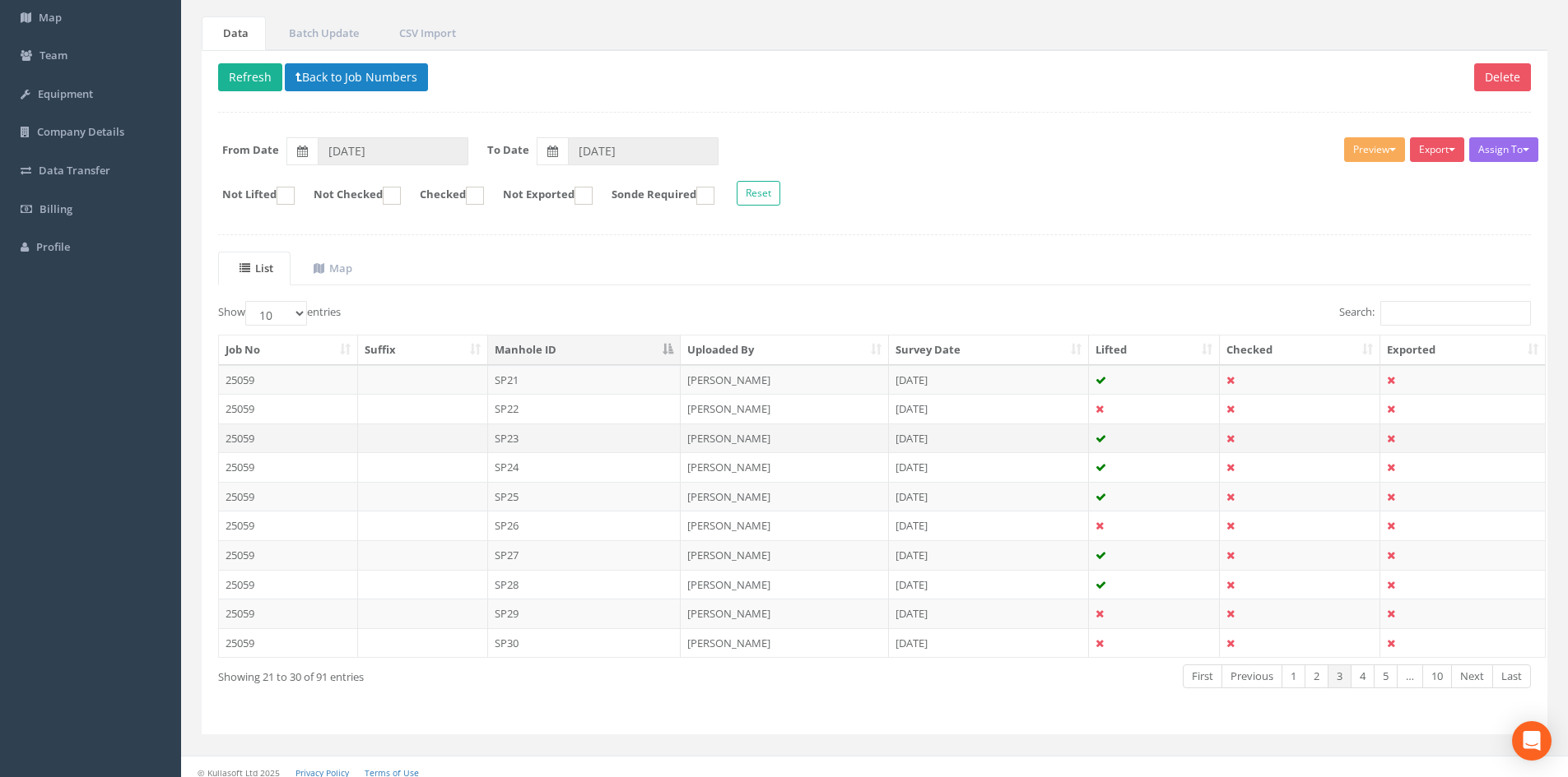
scroll to position [140, 0]
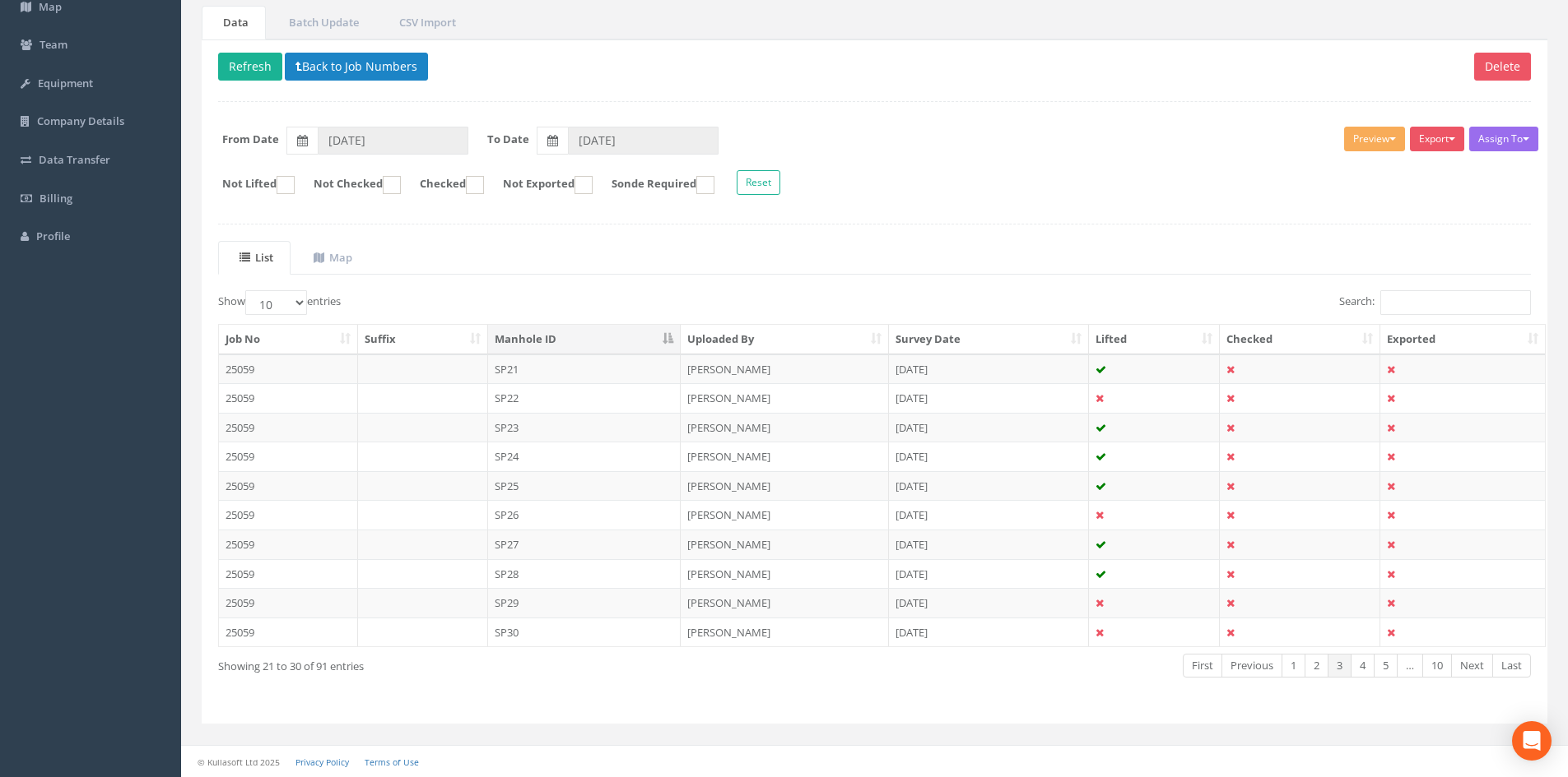
click at [524, 399] on td "SP22" at bounding box center [584, 397] width 193 height 29
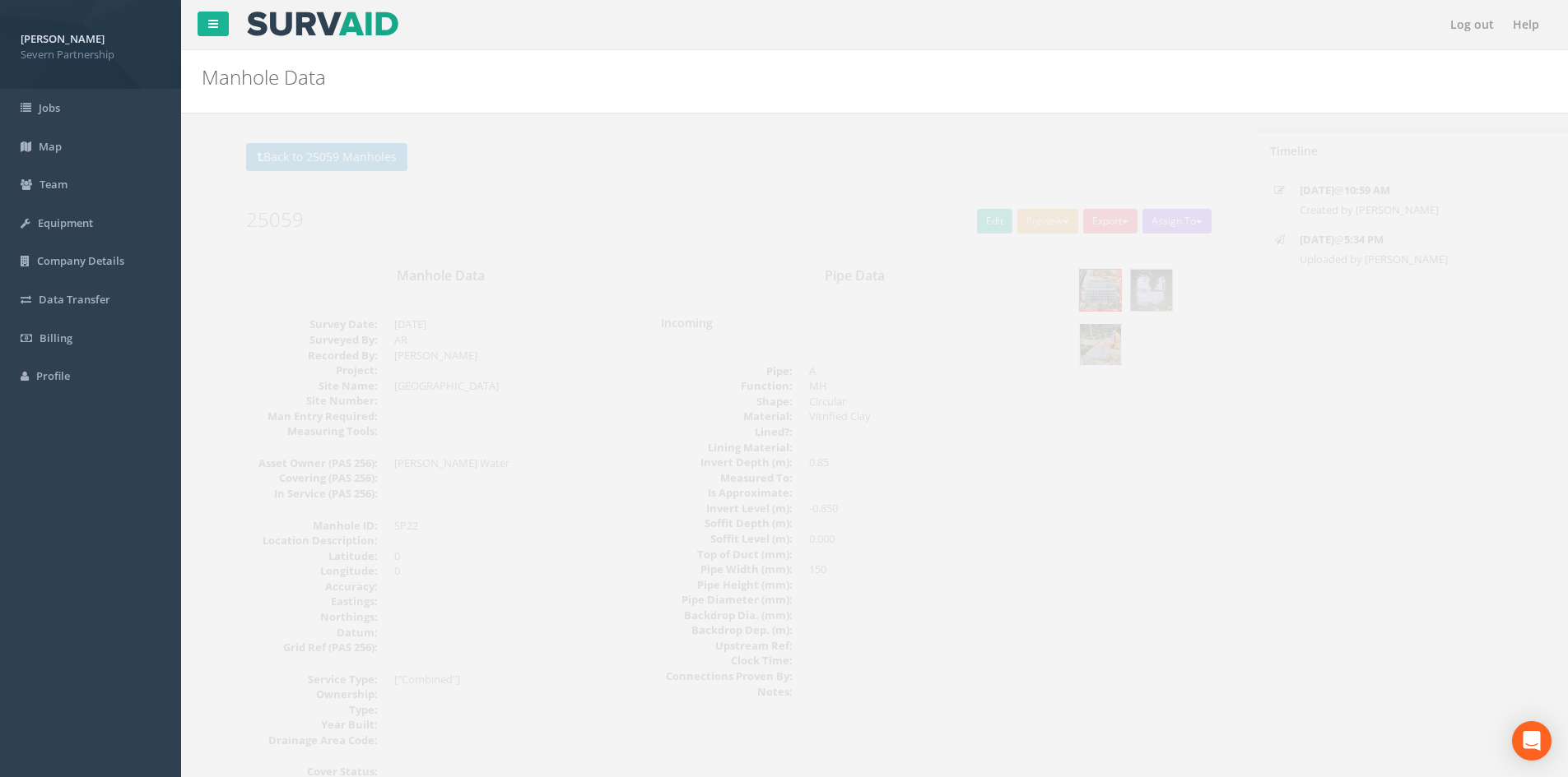
click at [1053, 344] on img at bounding box center [1073, 345] width 41 height 41
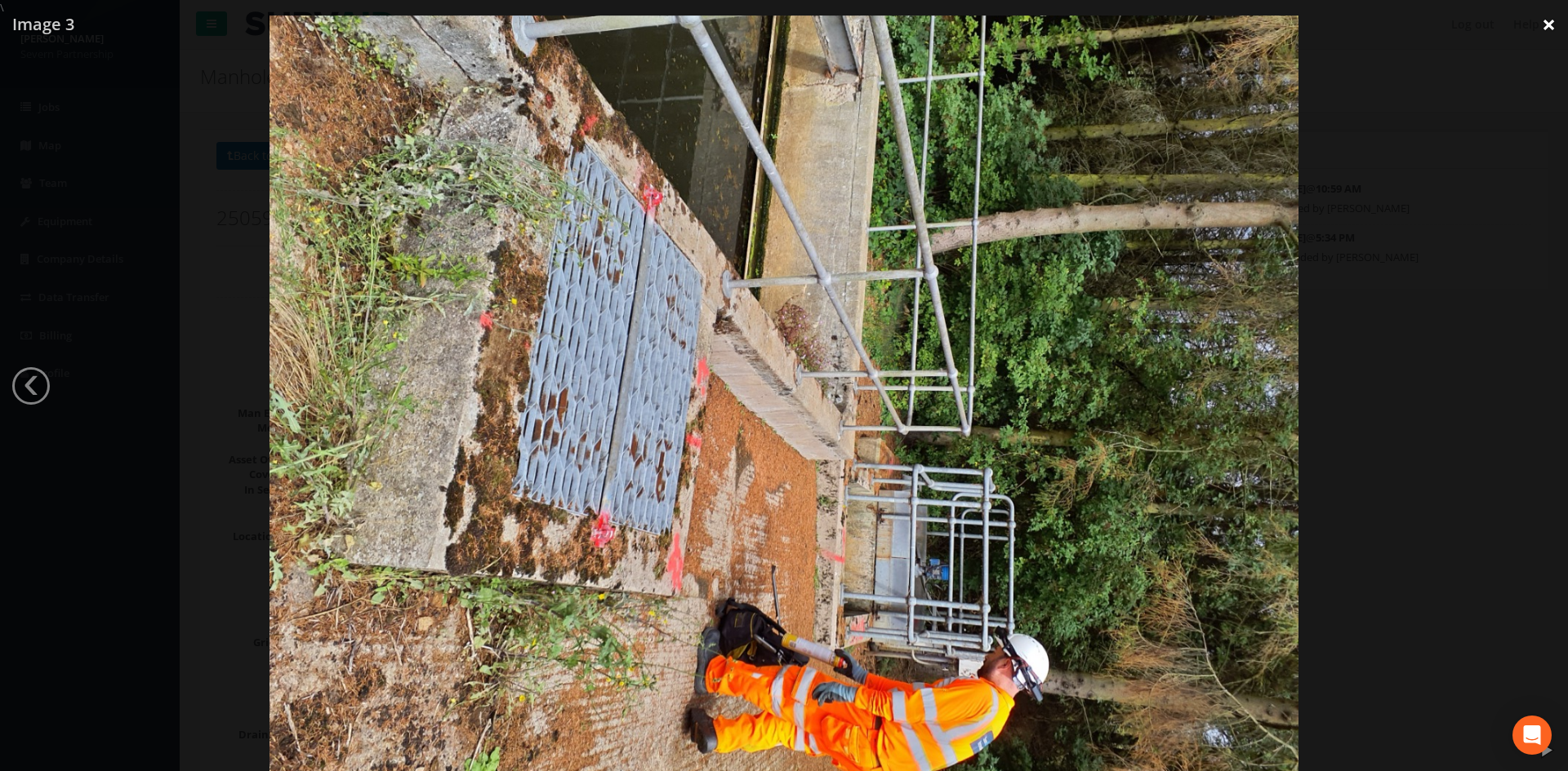
click at [1045, 19] on link "×" at bounding box center [1548, 25] width 38 height 49
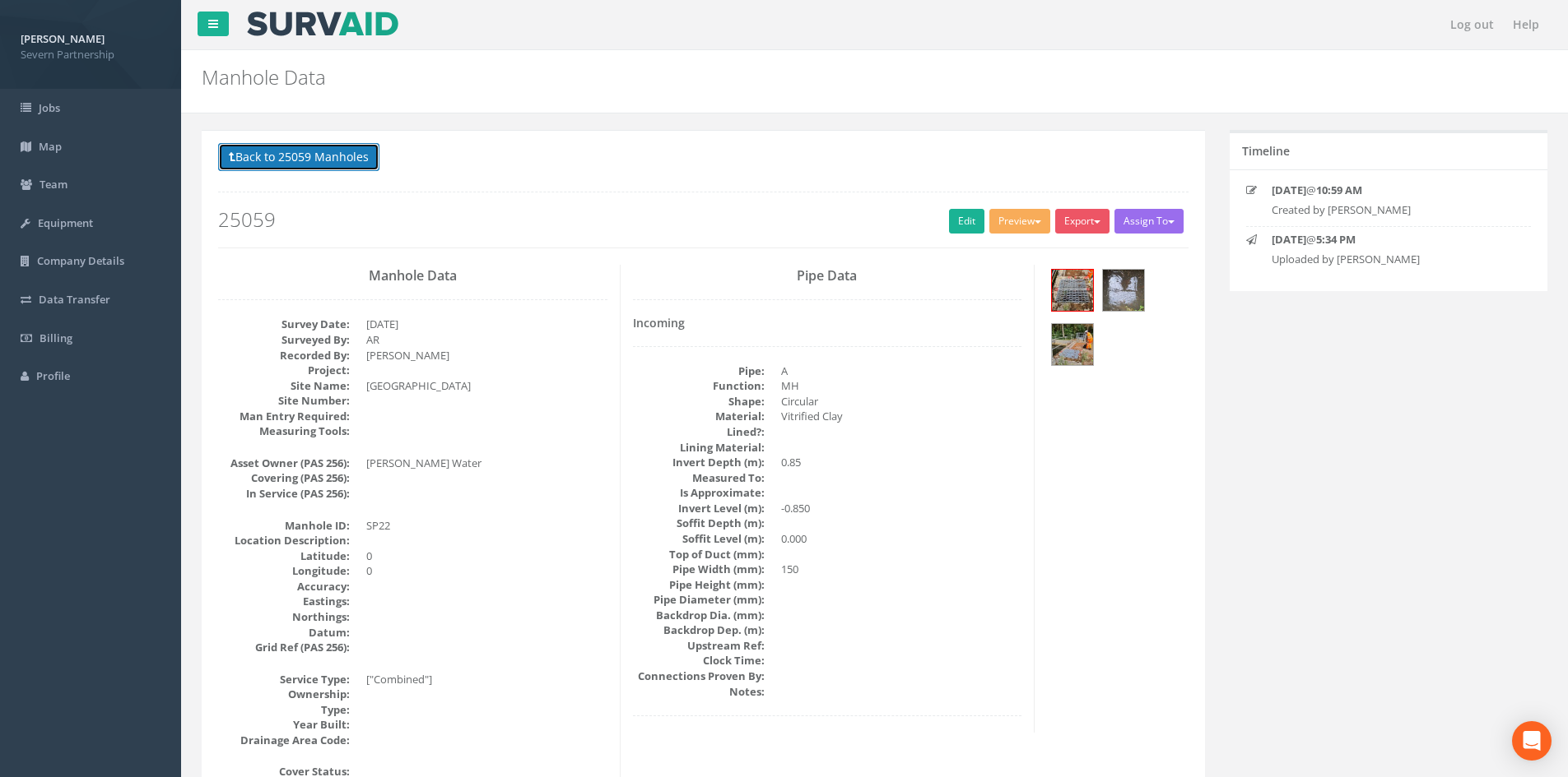
click at [315, 149] on button "Back to 25059 Manholes" at bounding box center [298, 156] width 161 height 28
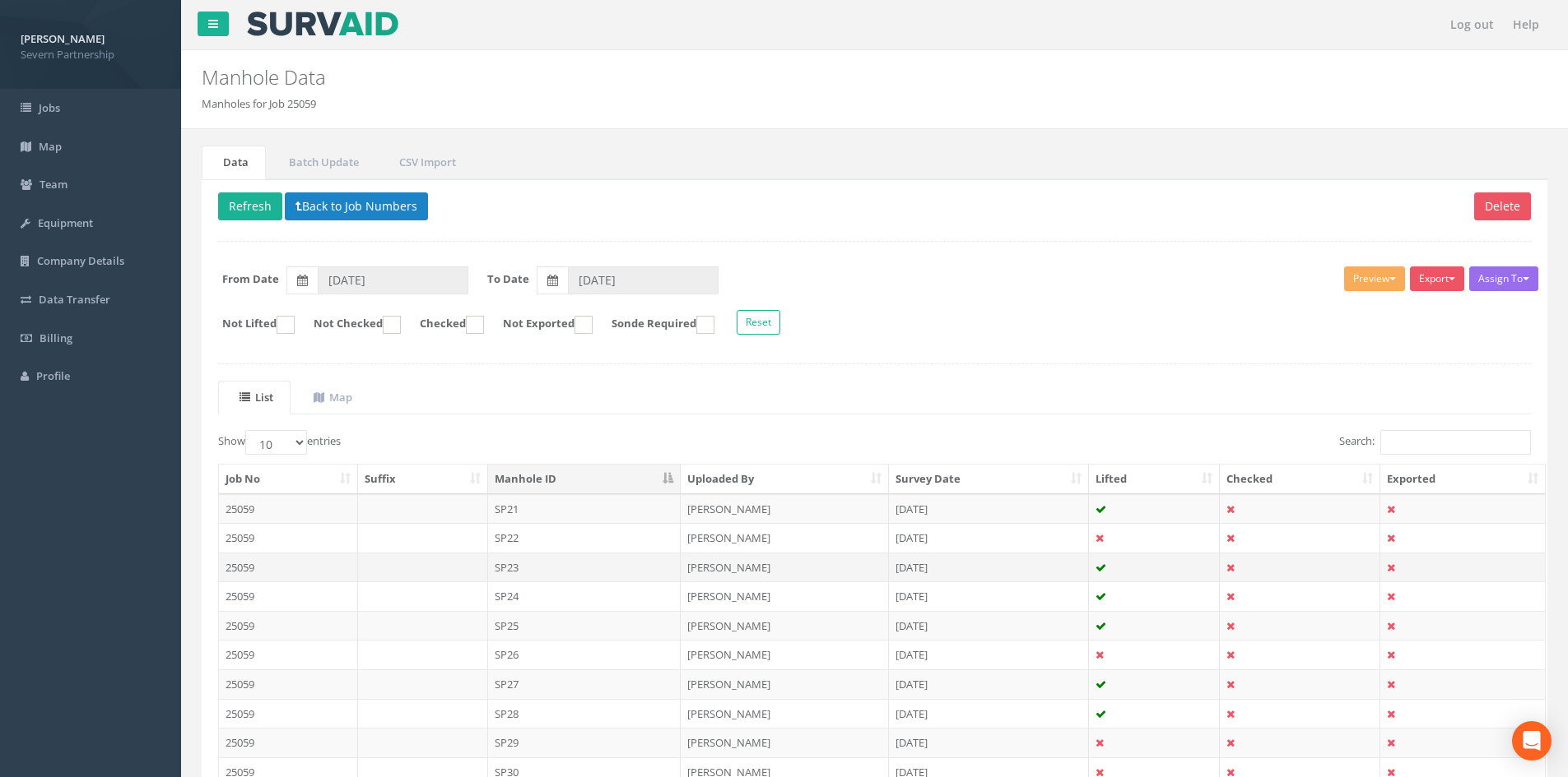
click at [592, 480] on td "SP23" at bounding box center [584, 567] width 193 height 29
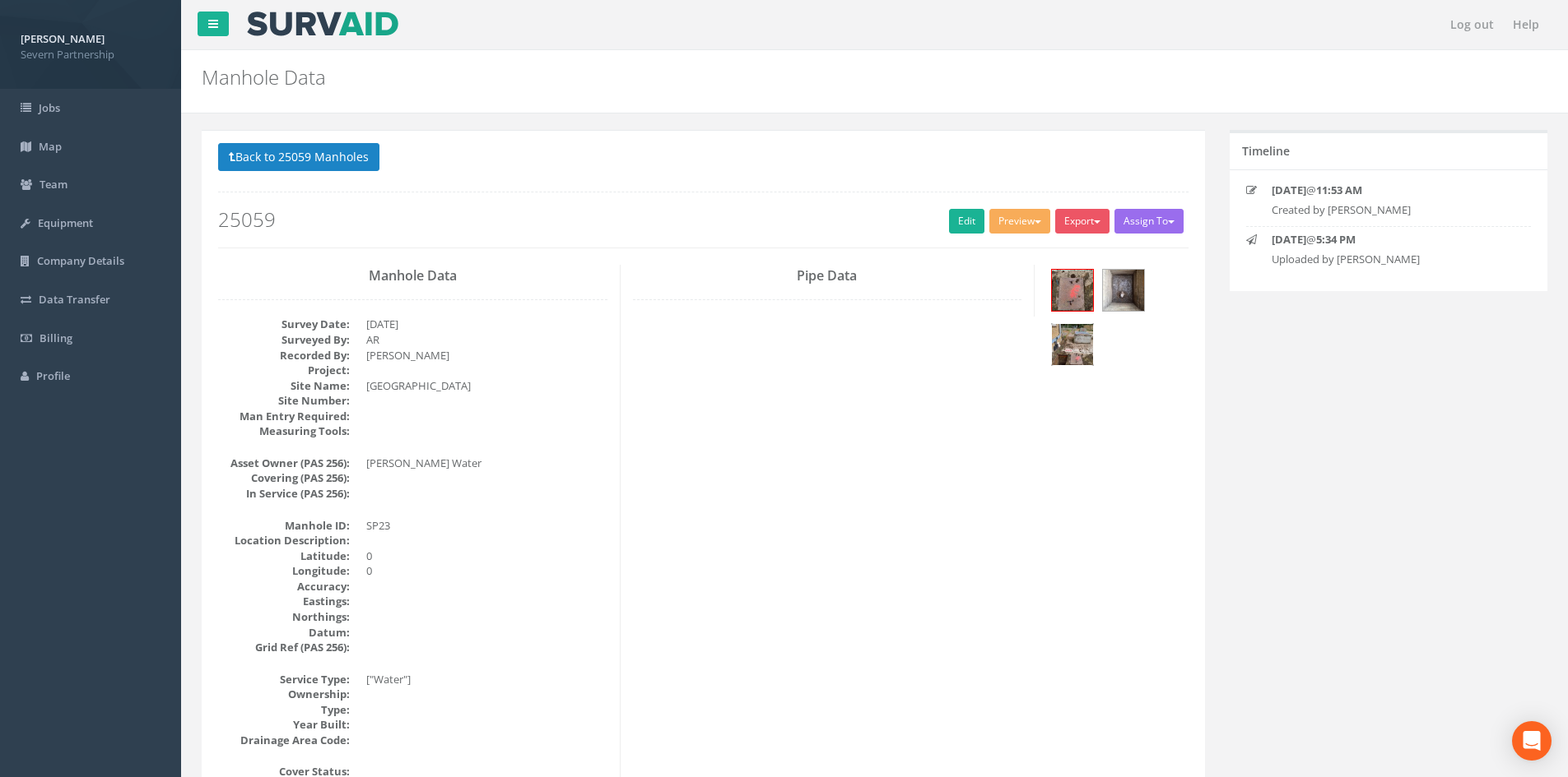
click at [1053, 352] on img at bounding box center [1073, 345] width 41 height 41
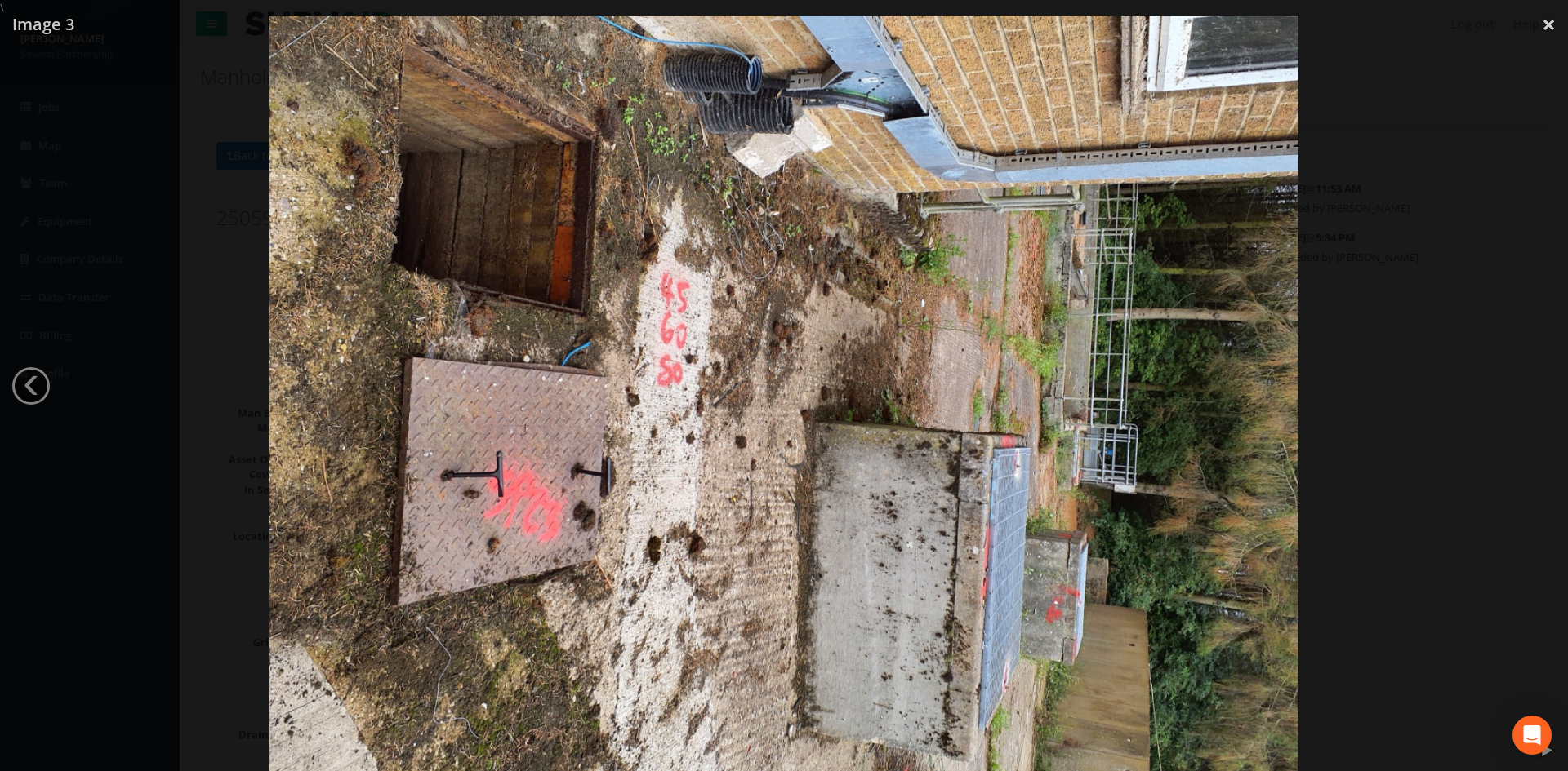
drag, startPoint x: 1549, startPoint y: 23, endPoint x: 1518, endPoint y: 35, distance: 33.2
click at [1045, 23] on link "×" at bounding box center [1548, 25] width 38 height 49
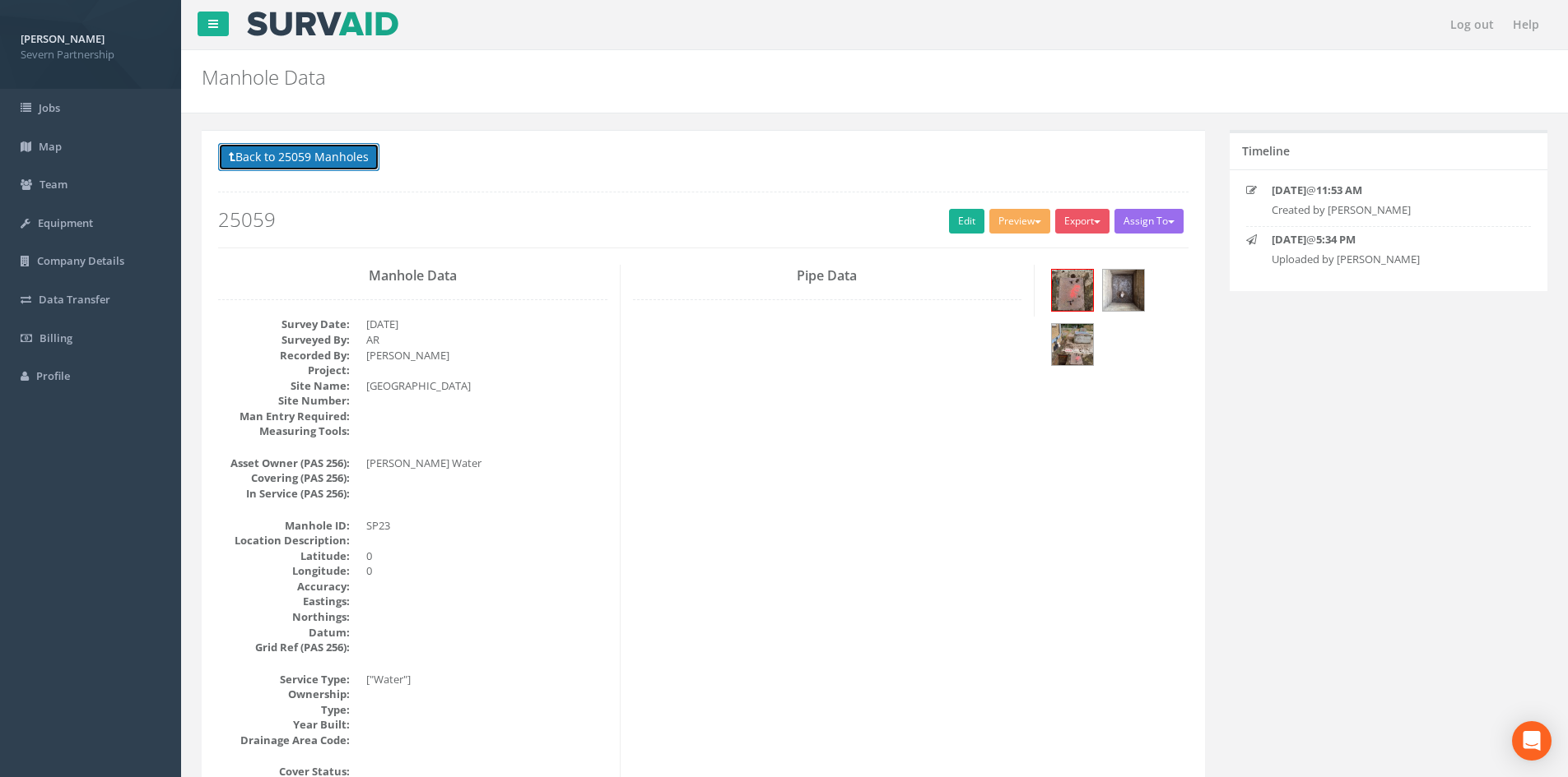
click at [272, 149] on button "Back to 25059 Manholes" at bounding box center [298, 156] width 161 height 28
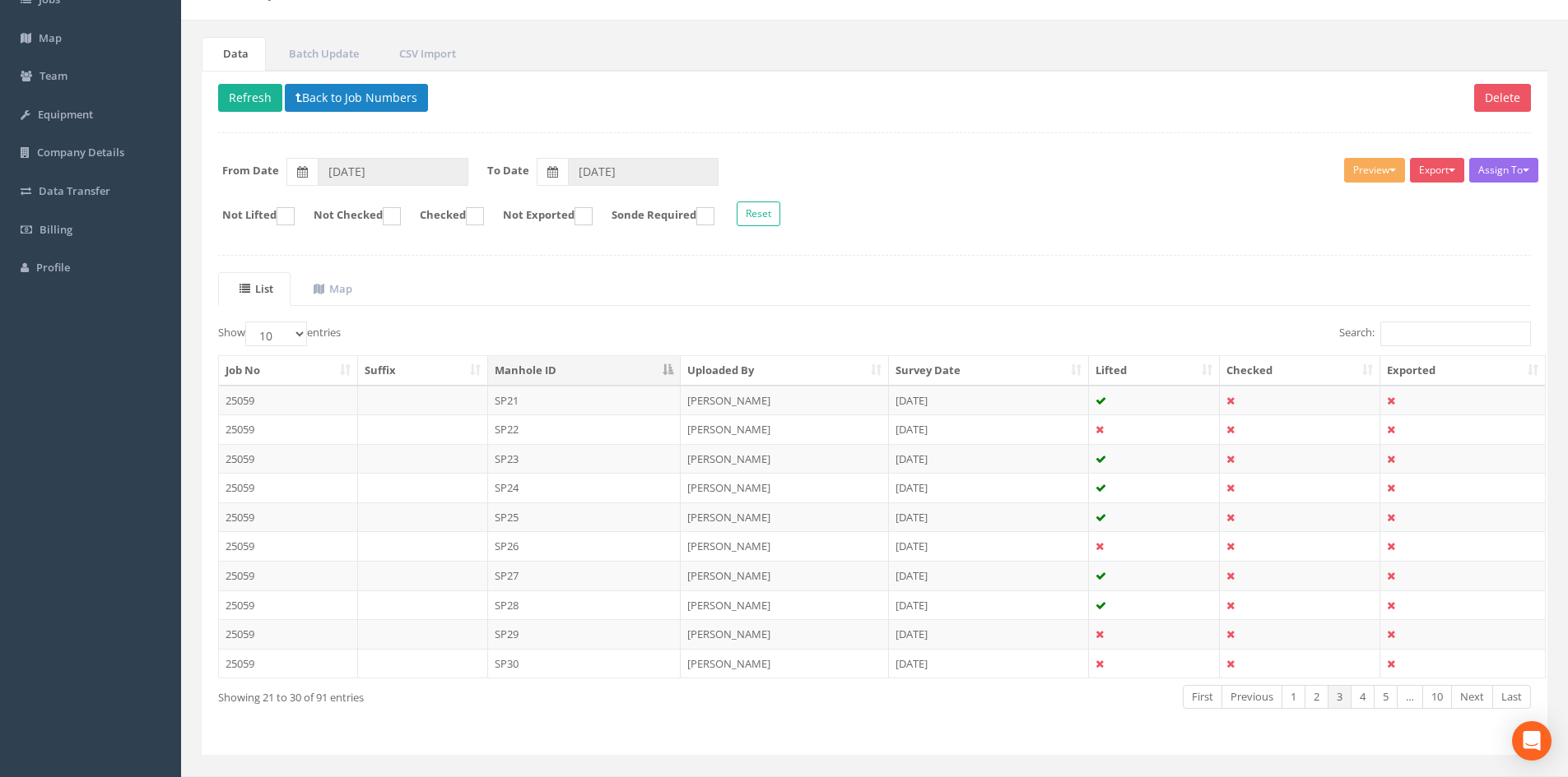
scroll to position [140, 0]
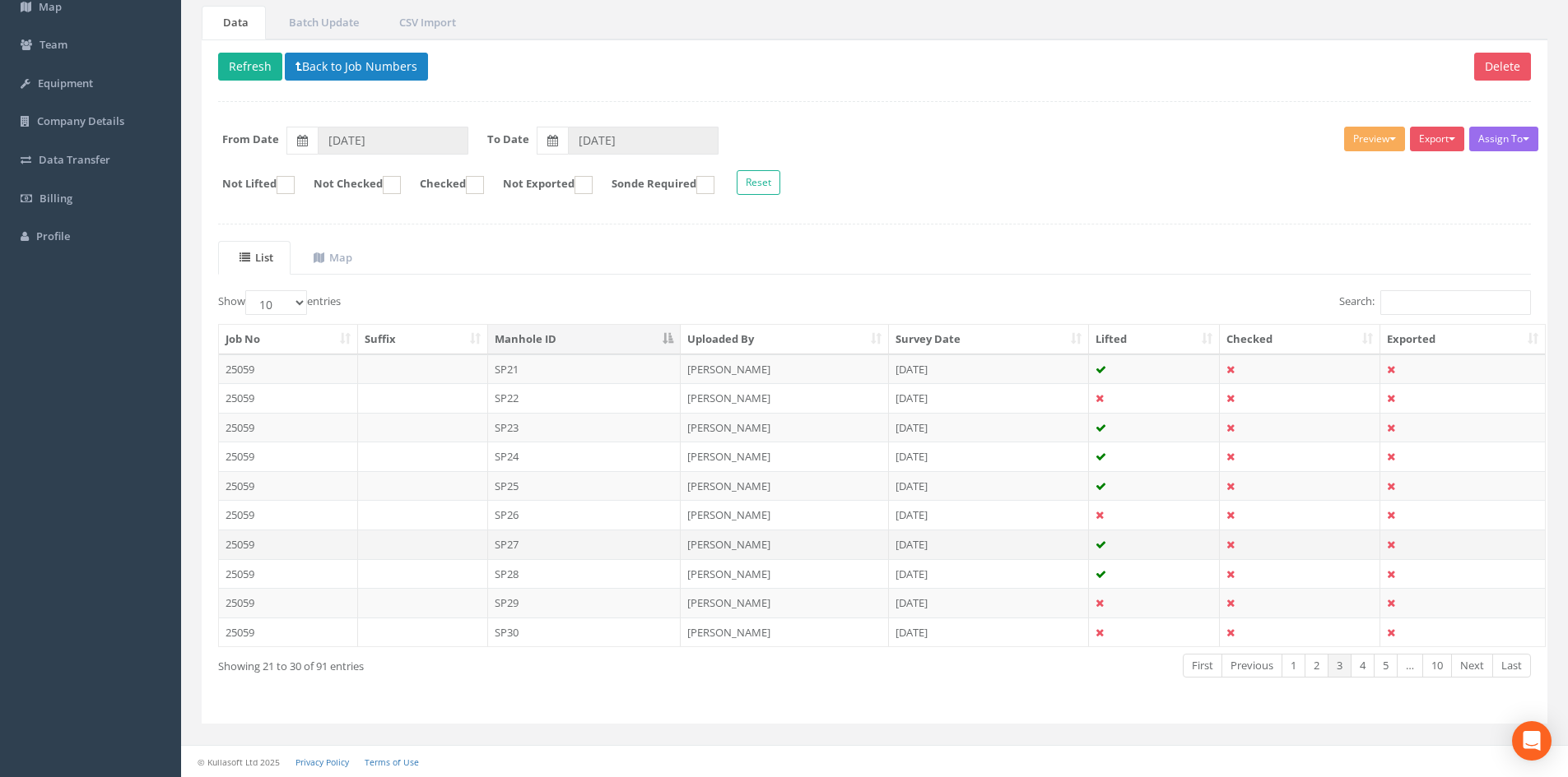
click at [513, 480] on td "SP27" at bounding box center [584, 544] width 193 height 29
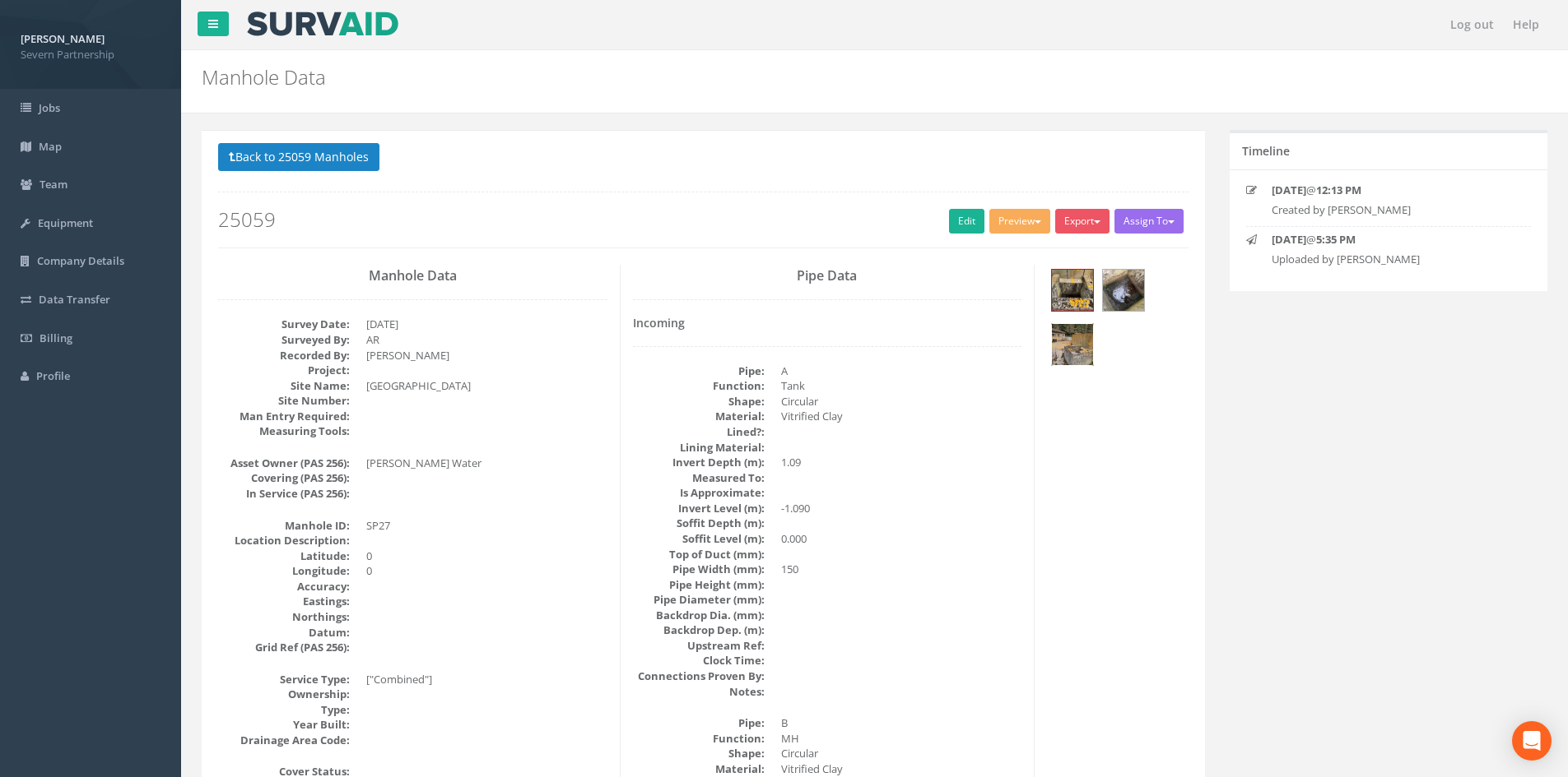
click at [1053, 338] on img at bounding box center [1073, 345] width 41 height 41
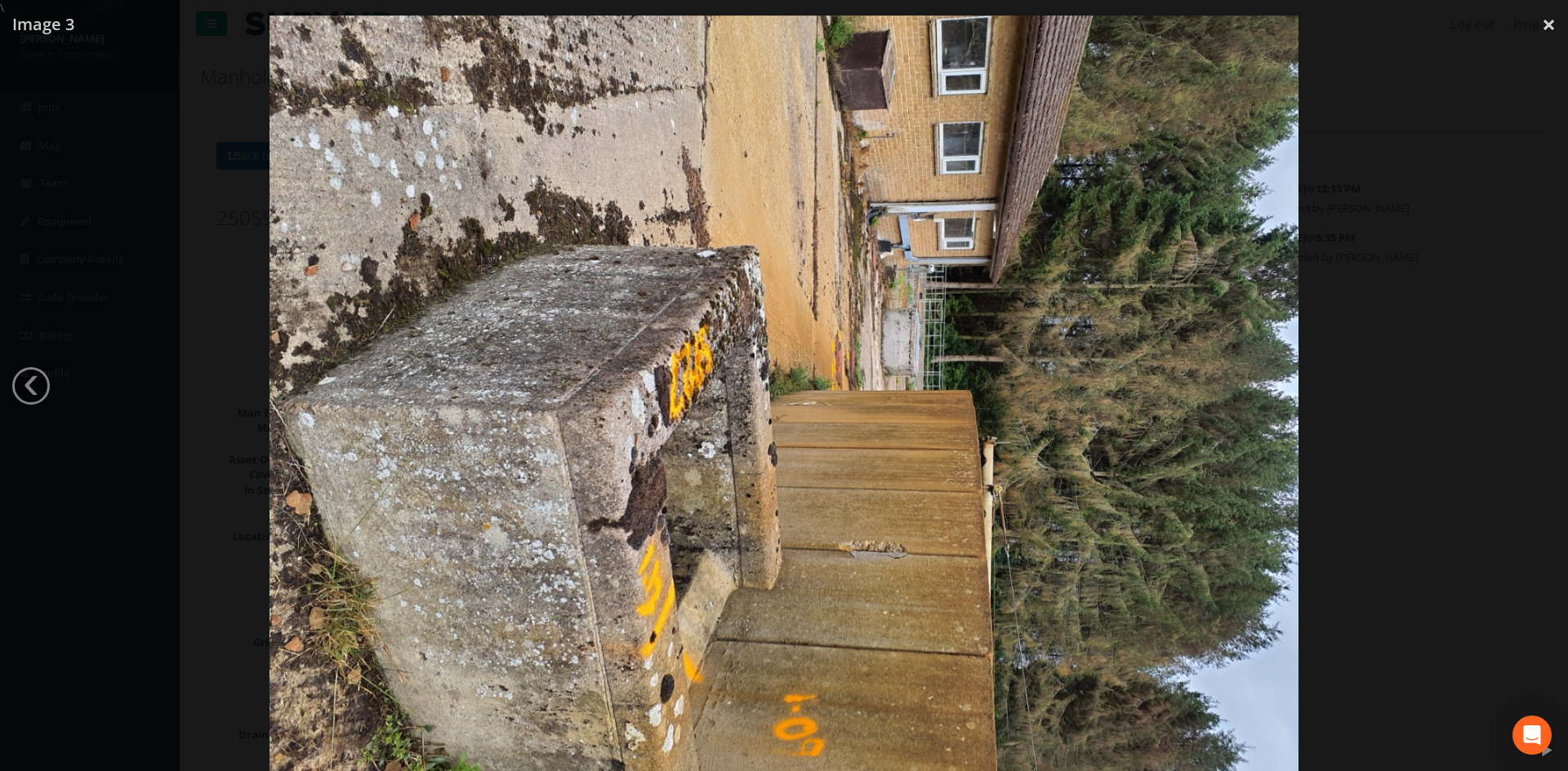
drag, startPoint x: 1544, startPoint y: 31, endPoint x: 1522, endPoint y: 48, distance: 27.8
click at [1045, 31] on link "×" at bounding box center [1548, 25] width 38 height 49
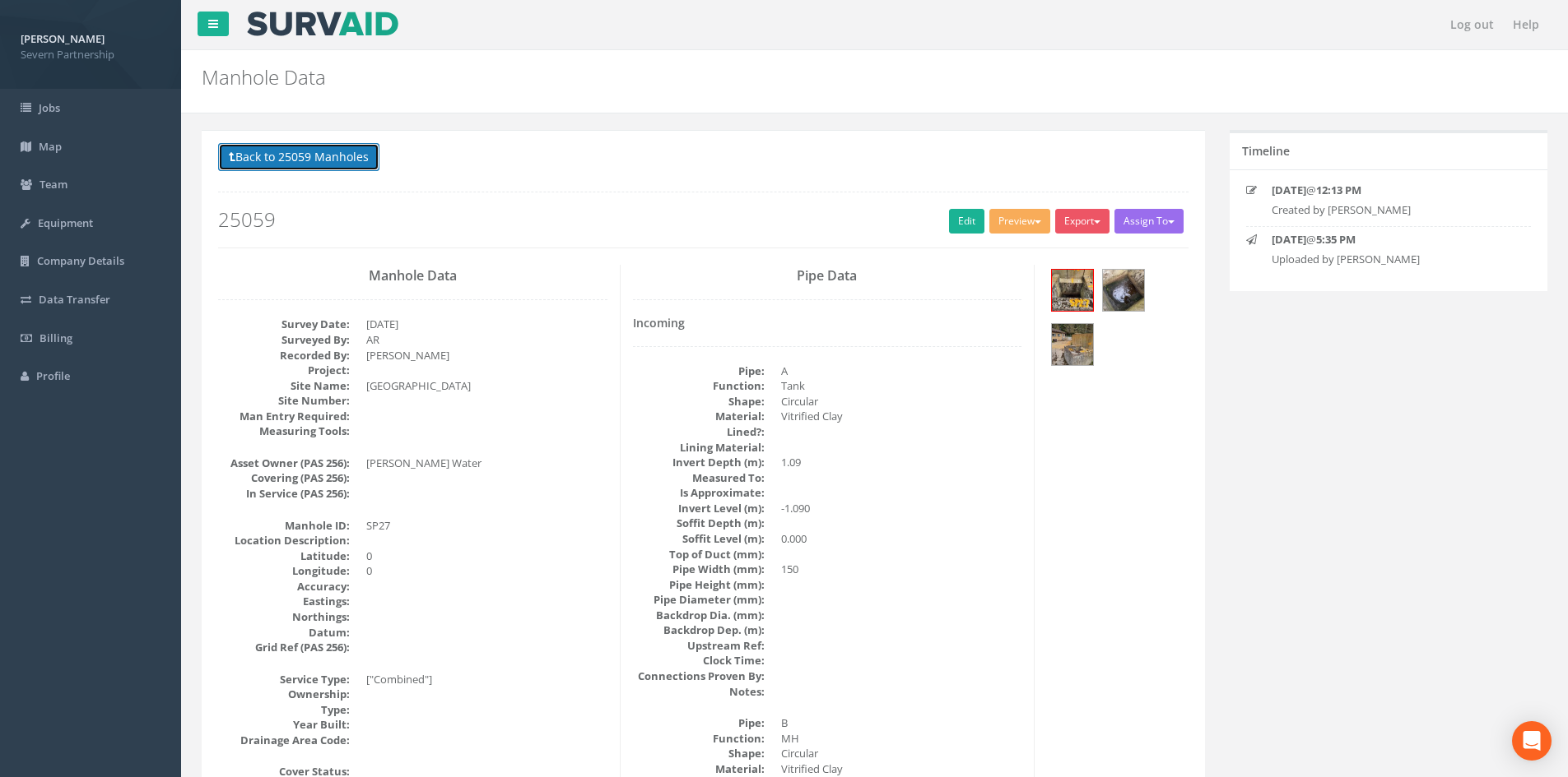
click at [310, 149] on button "Back to 25059 Manholes" at bounding box center [298, 156] width 161 height 28
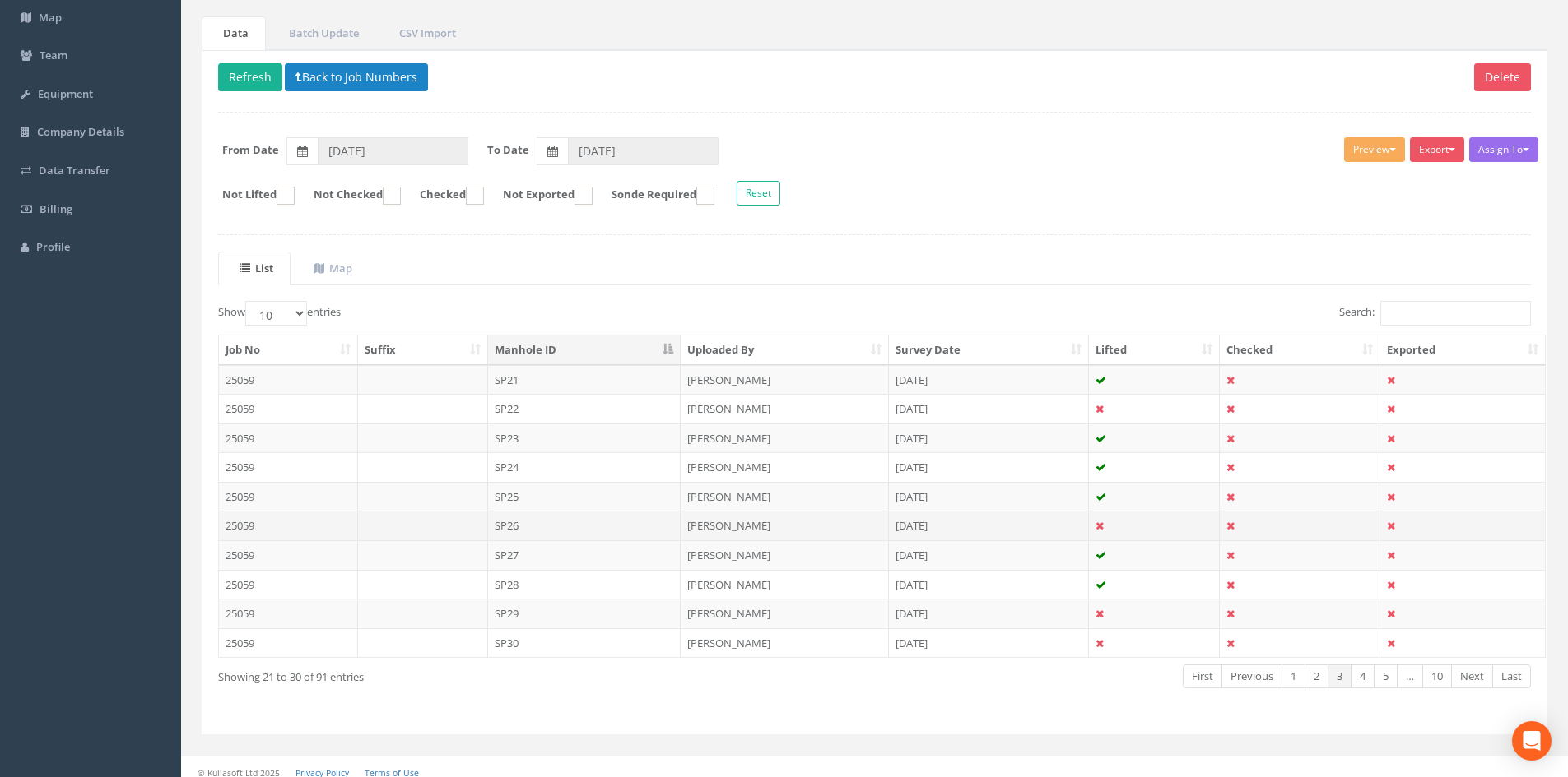
scroll to position [140, 0]
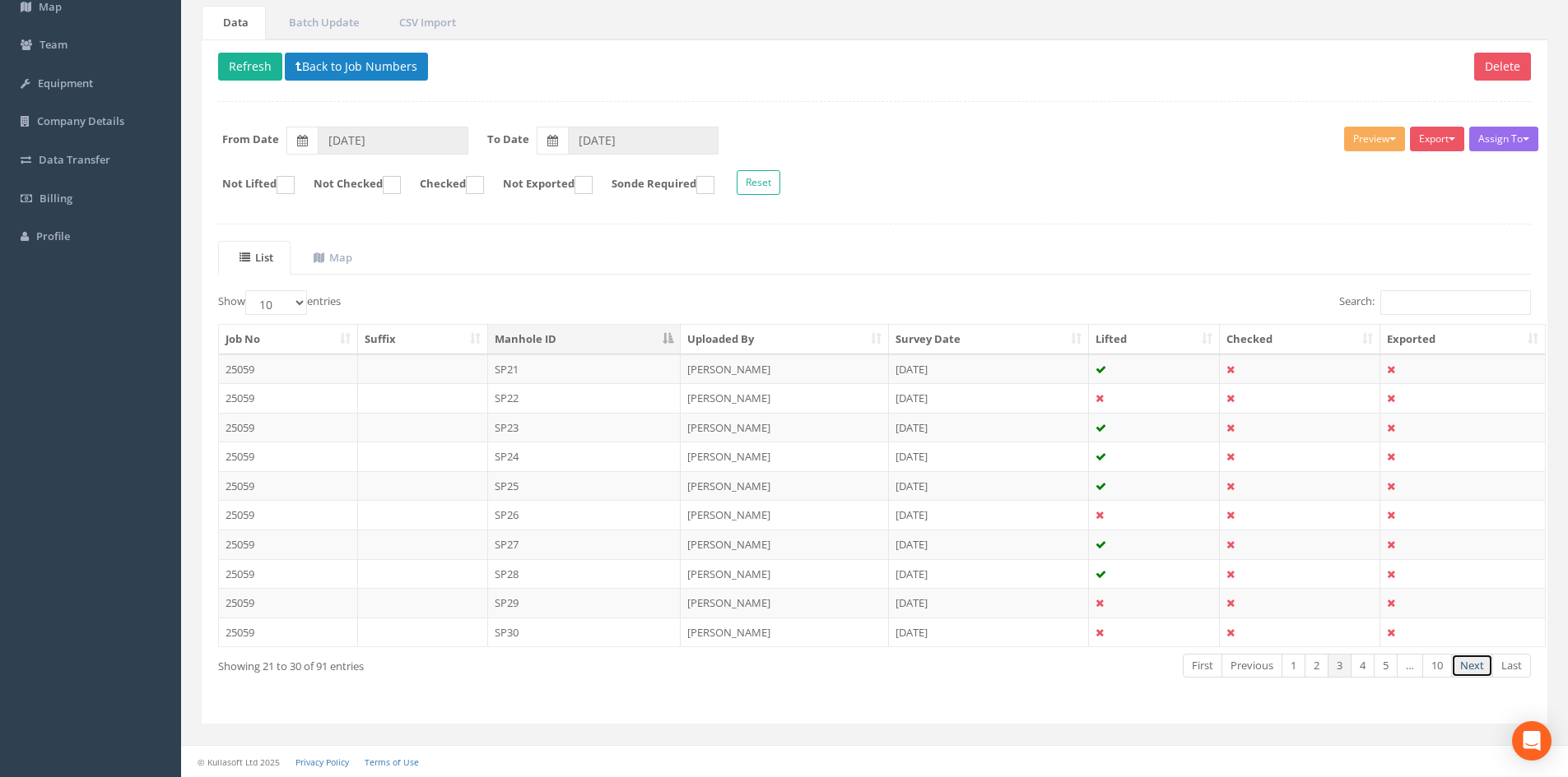
click at [1053, 480] on link "Next" at bounding box center [1471, 666] width 42 height 24
click at [532, 428] on td "SP33" at bounding box center [584, 428] width 193 height 29
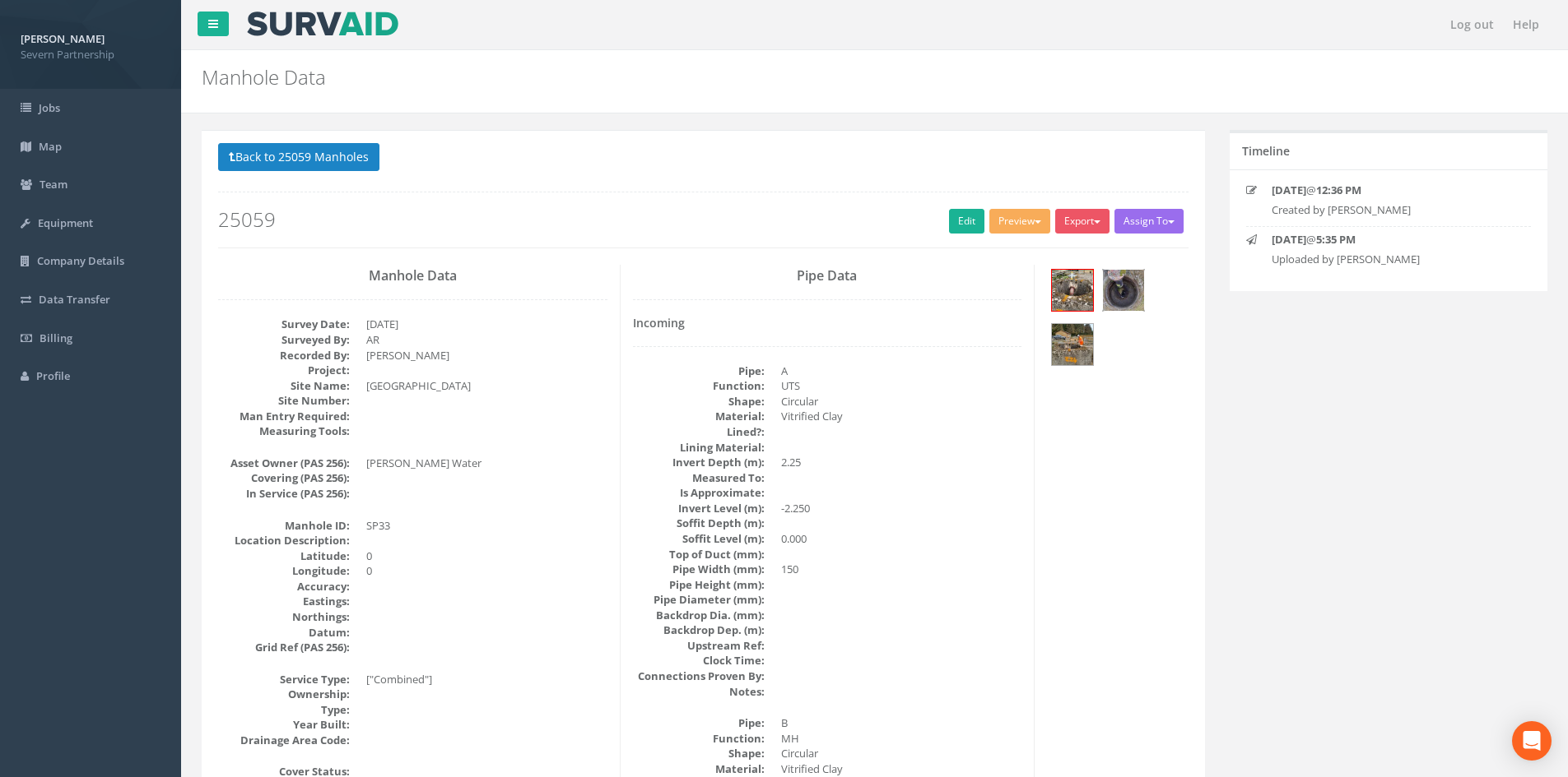
click at [1053, 299] on img at bounding box center [1123, 291] width 41 height 41
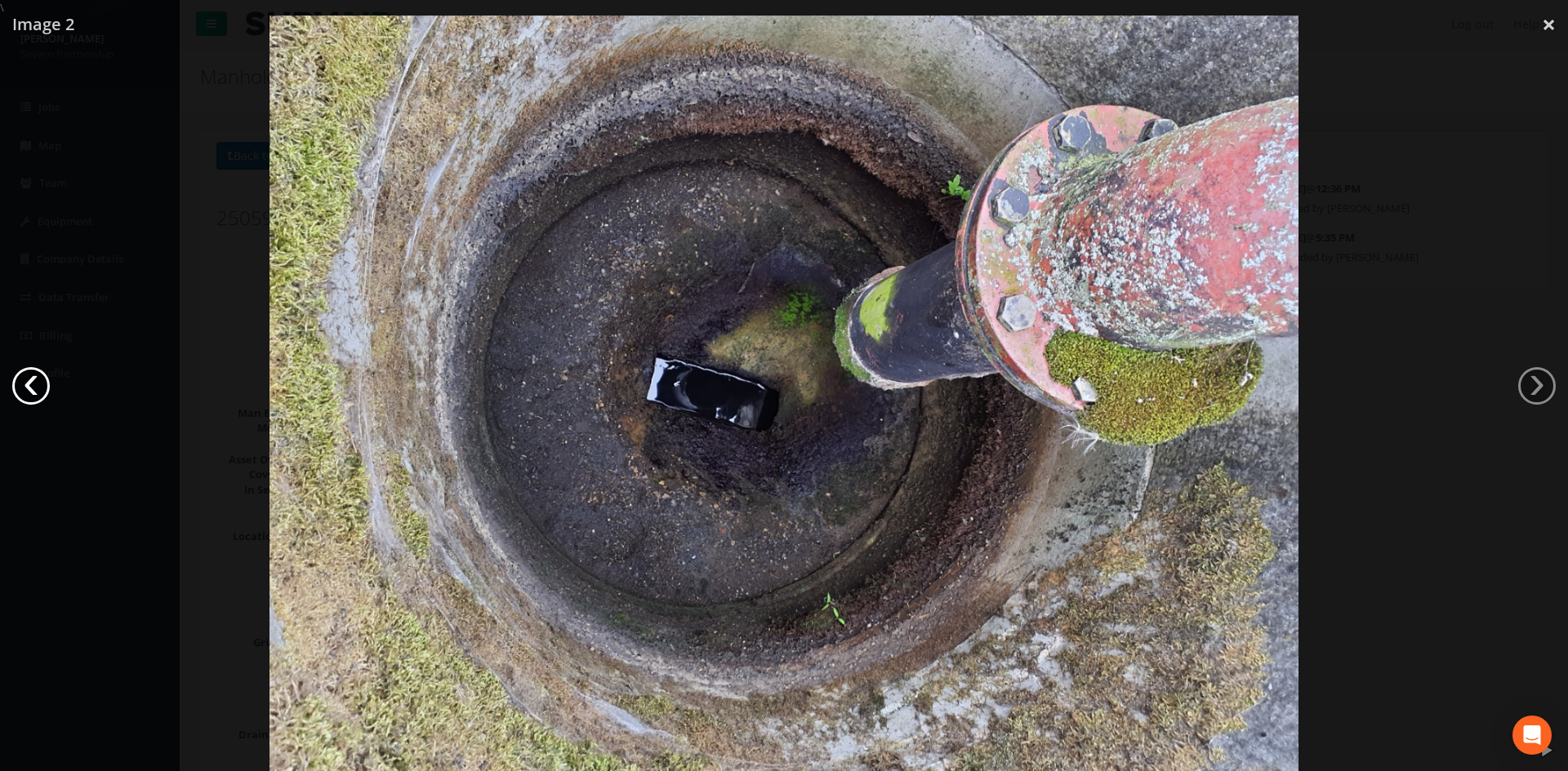
click at [42, 386] on link "‹" at bounding box center [31, 386] width 38 height 38
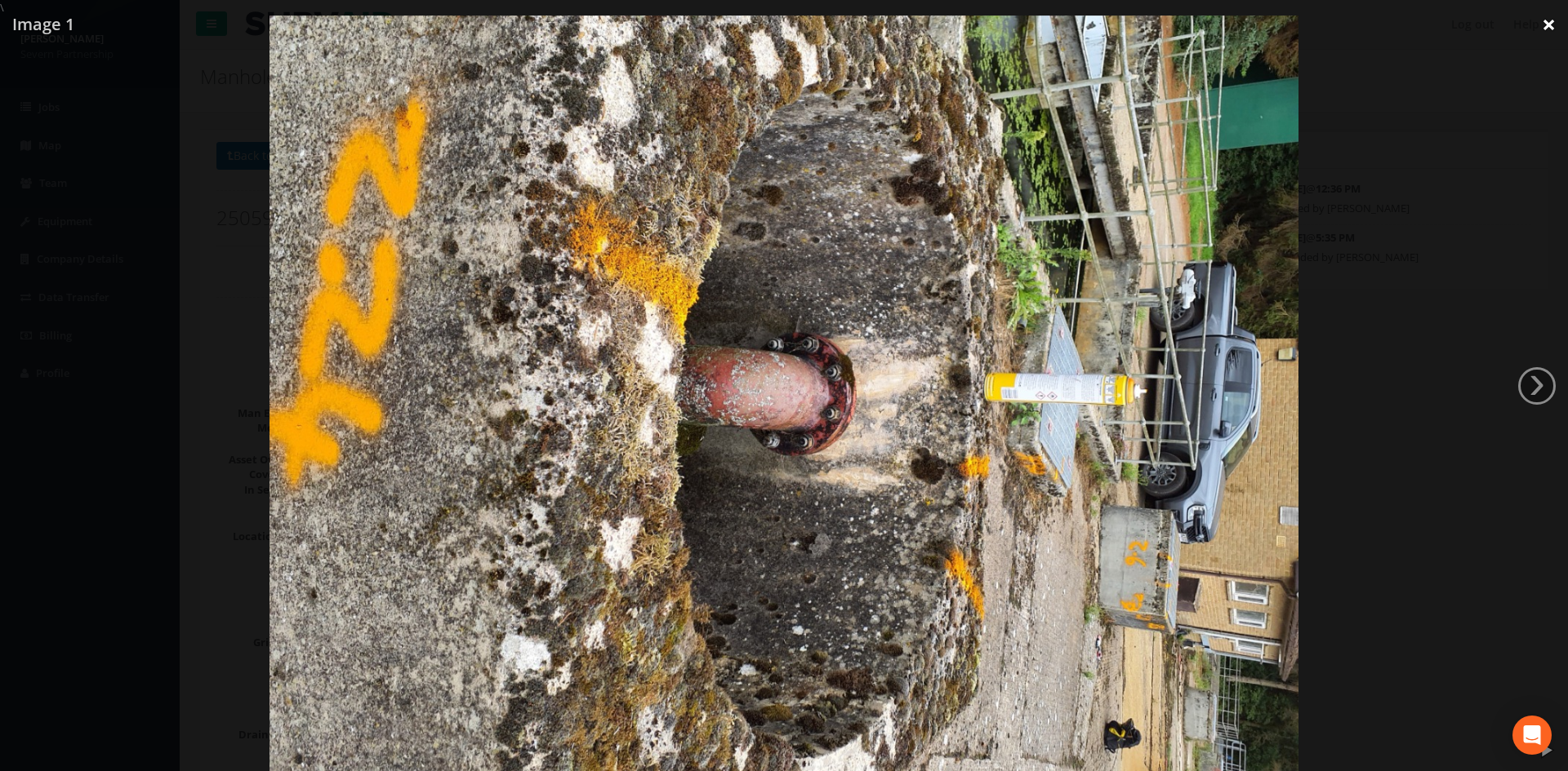
click at [1045, 26] on link "×" at bounding box center [1548, 25] width 38 height 49
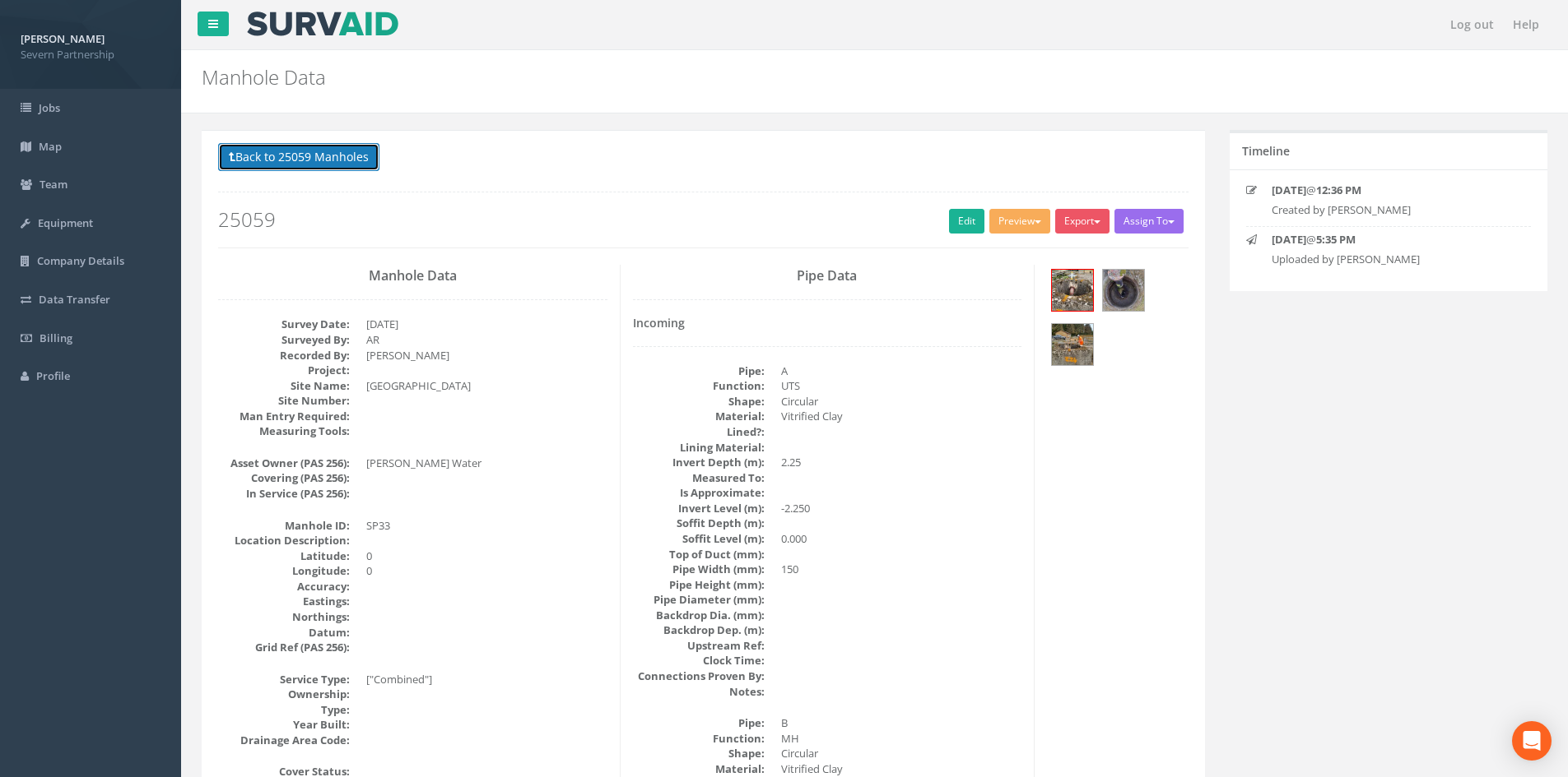
click at [269, 156] on button "Back to 25059 Manholes" at bounding box center [298, 156] width 161 height 28
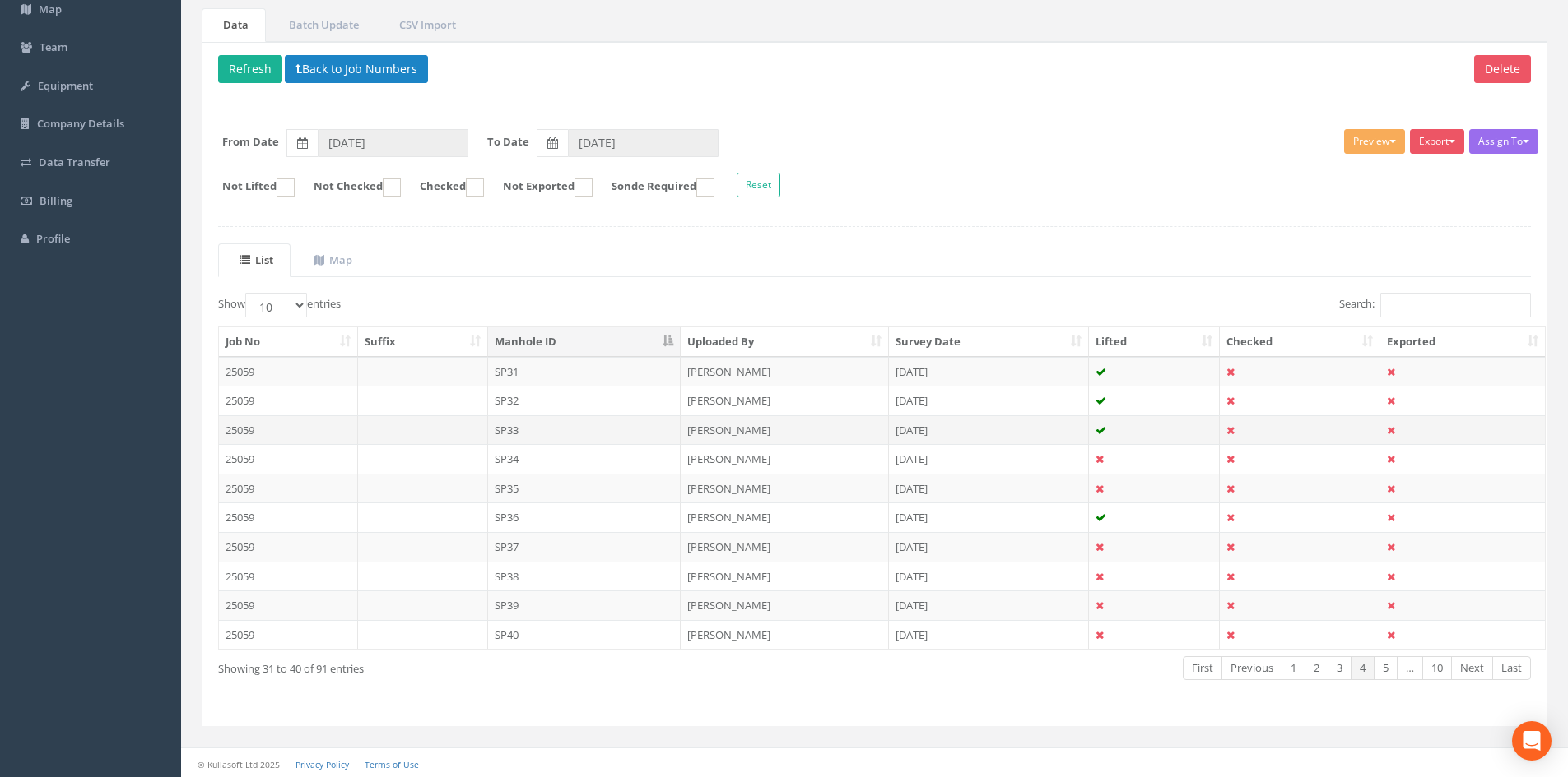
scroll to position [140, 0]
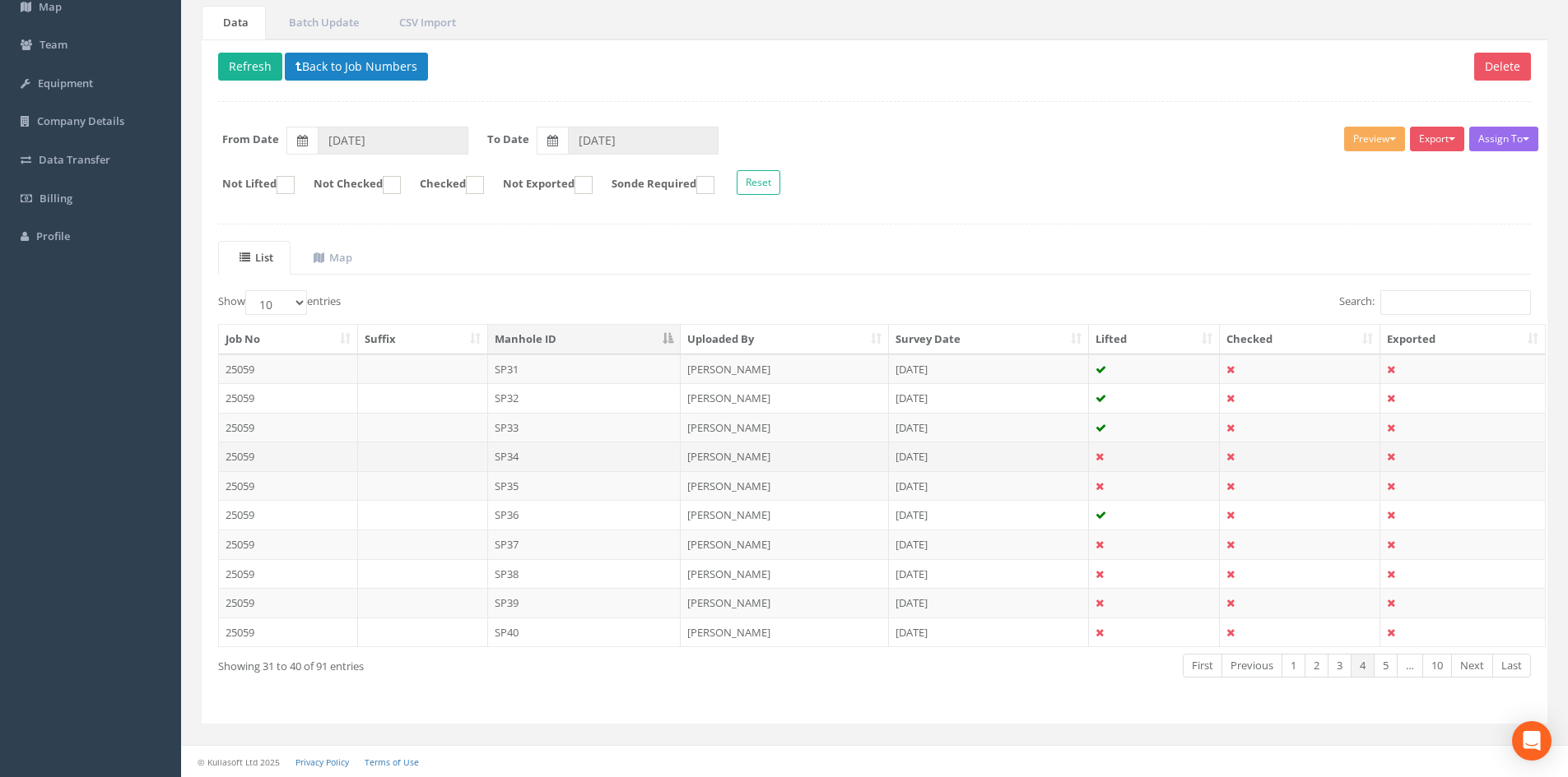
click at [510, 458] on td "SP34" at bounding box center [584, 456] width 193 height 29
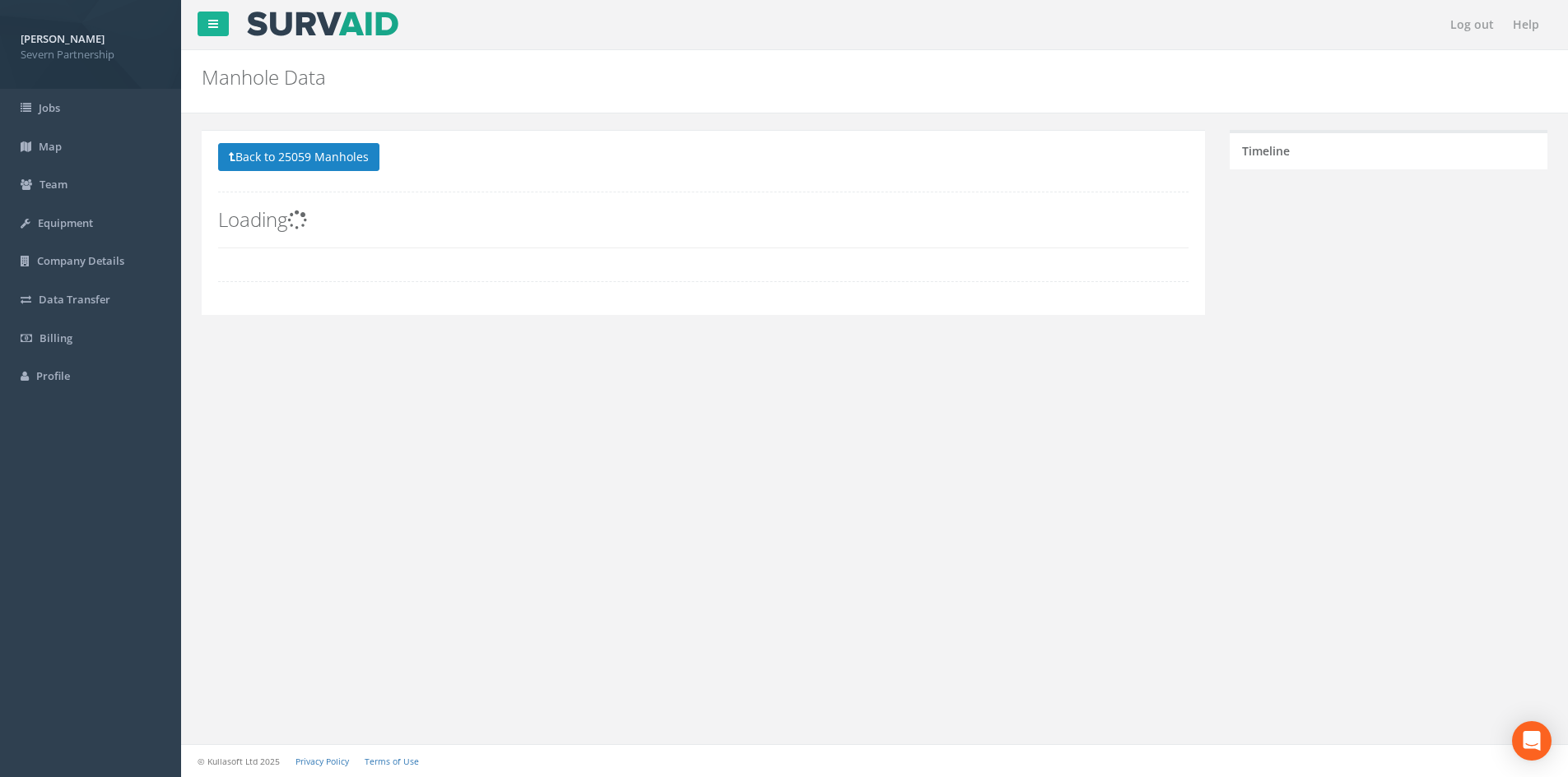
scroll to position [0, 0]
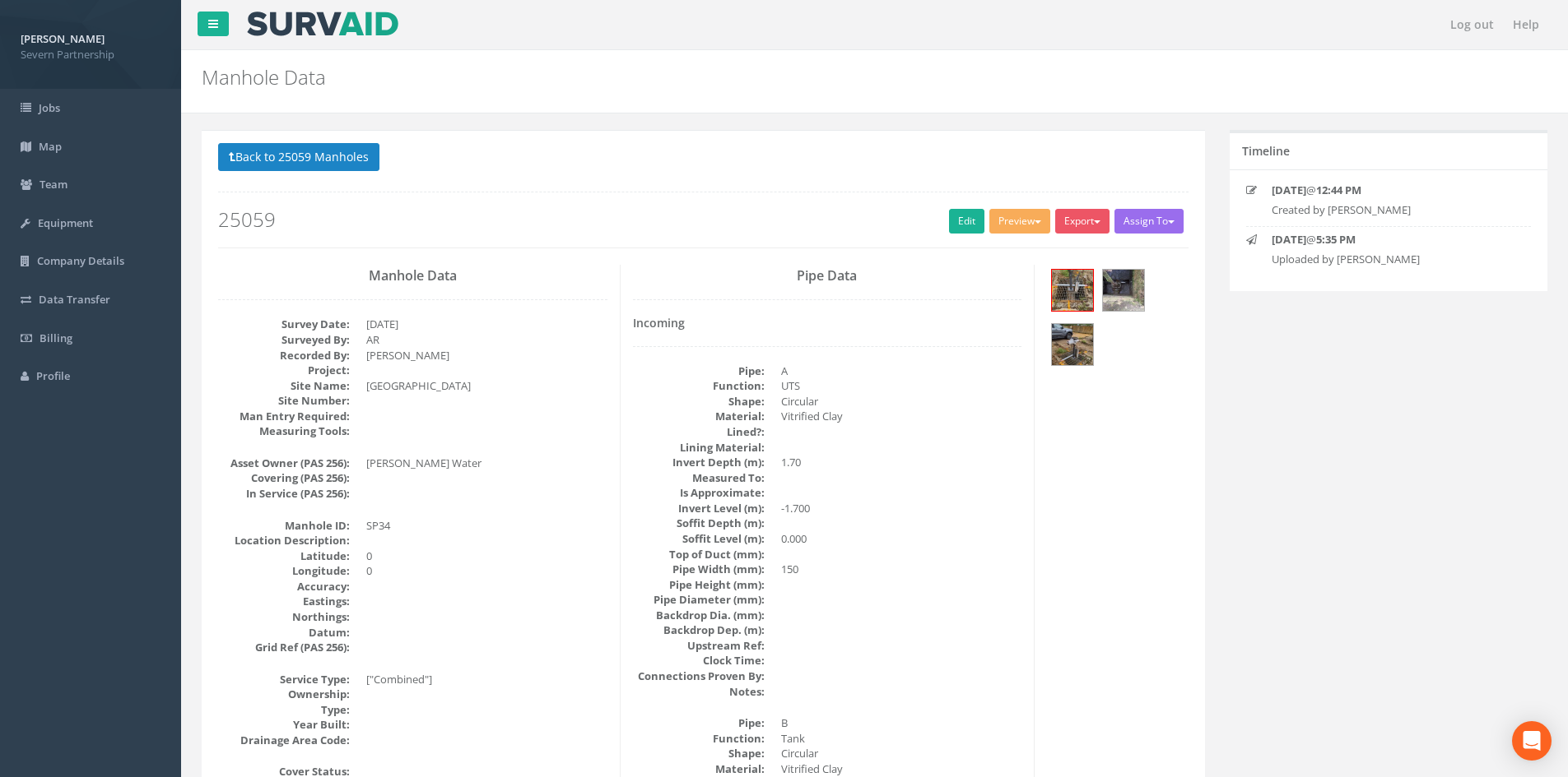
click at [1053, 348] on div at bounding box center [1117, 319] width 141 height 109
click at [1053, 348] on img at bounding box center [1073, 345] width 41 height 41
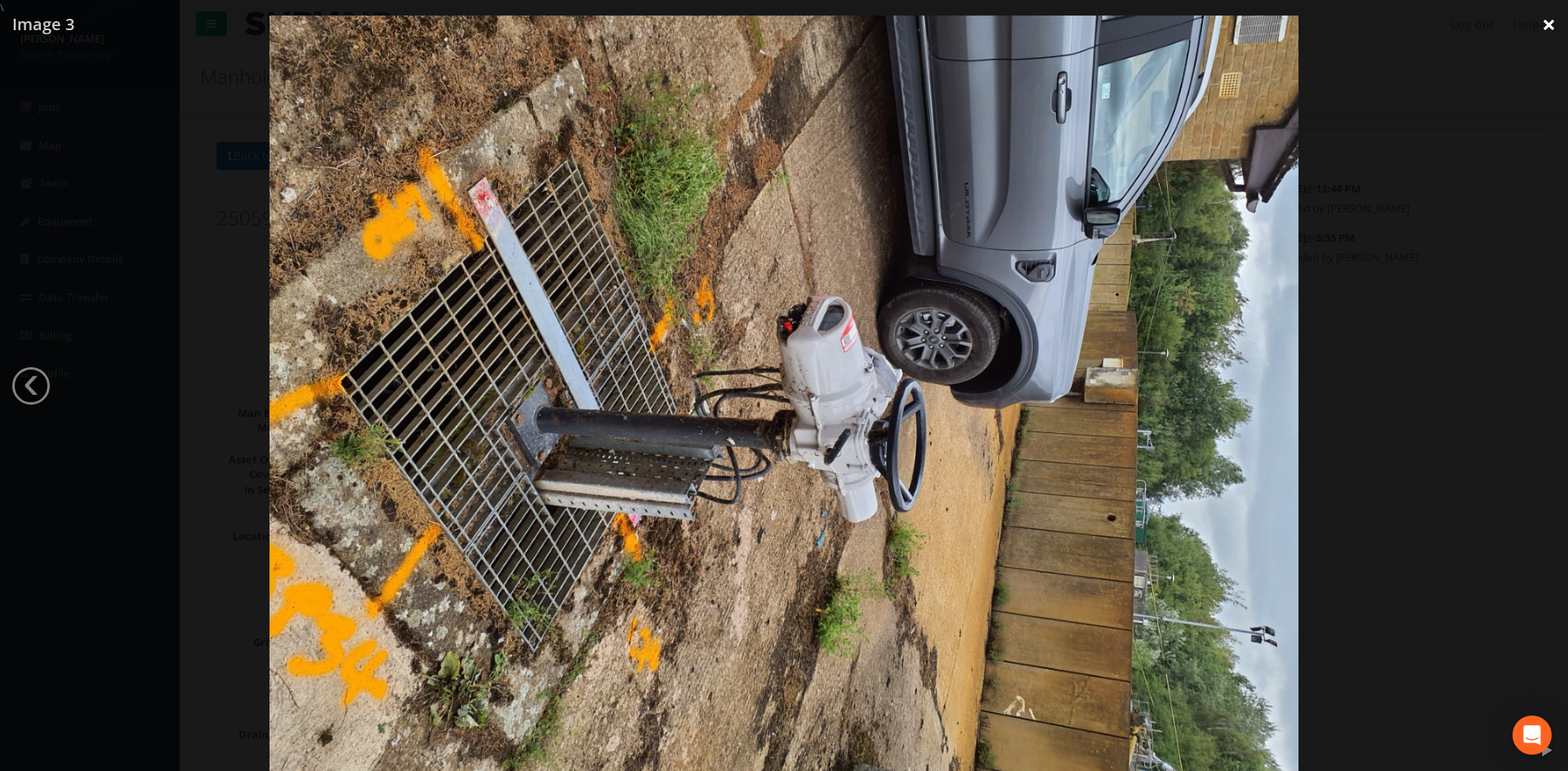
click at [1045, 30] on link "×" at bounding box center [1548, 25] width 38 height 49
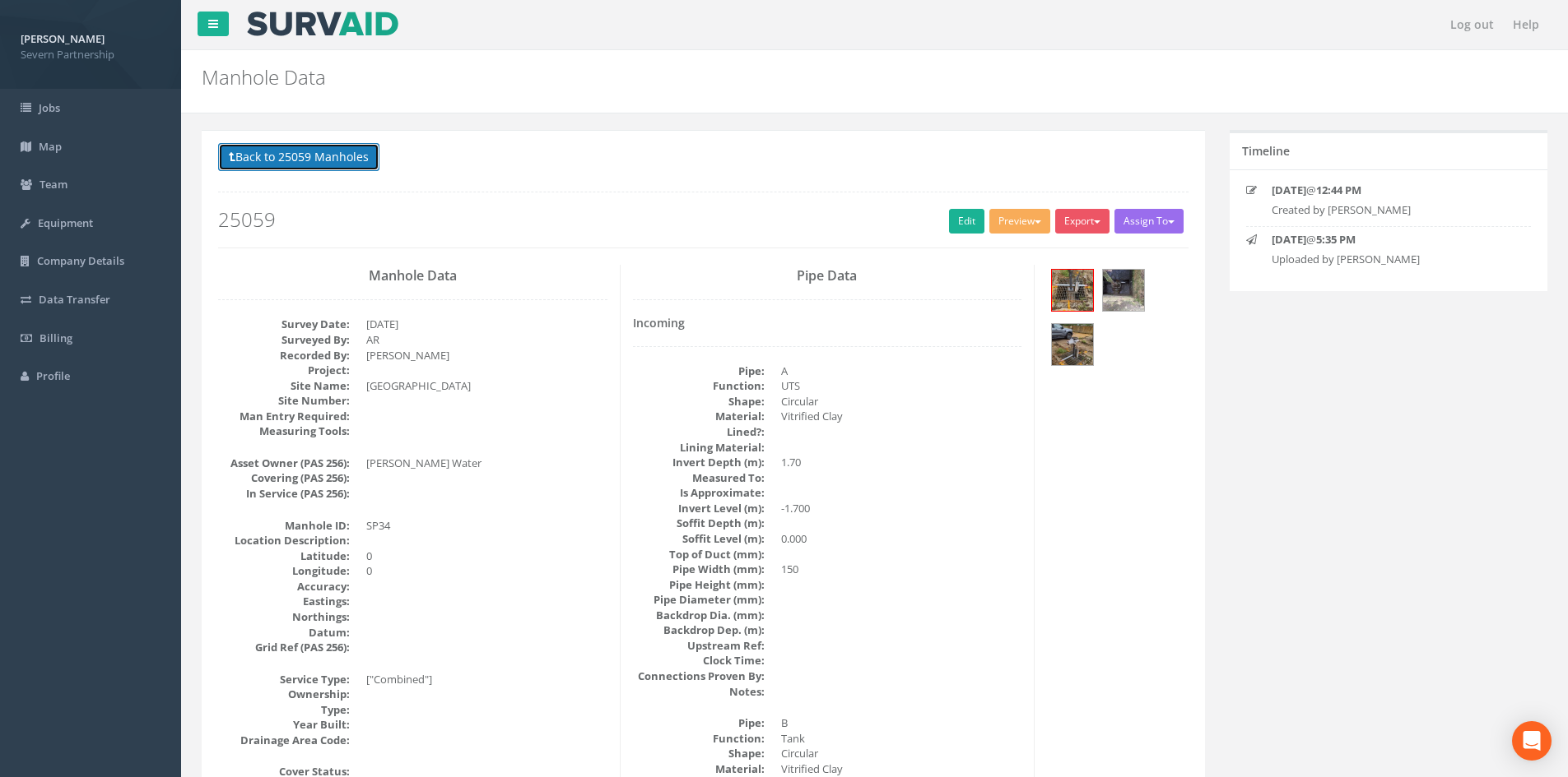
click at [297, 168] on button "Back to 25059 Manholes" at bounding box center [298, 156] width 161 height 28
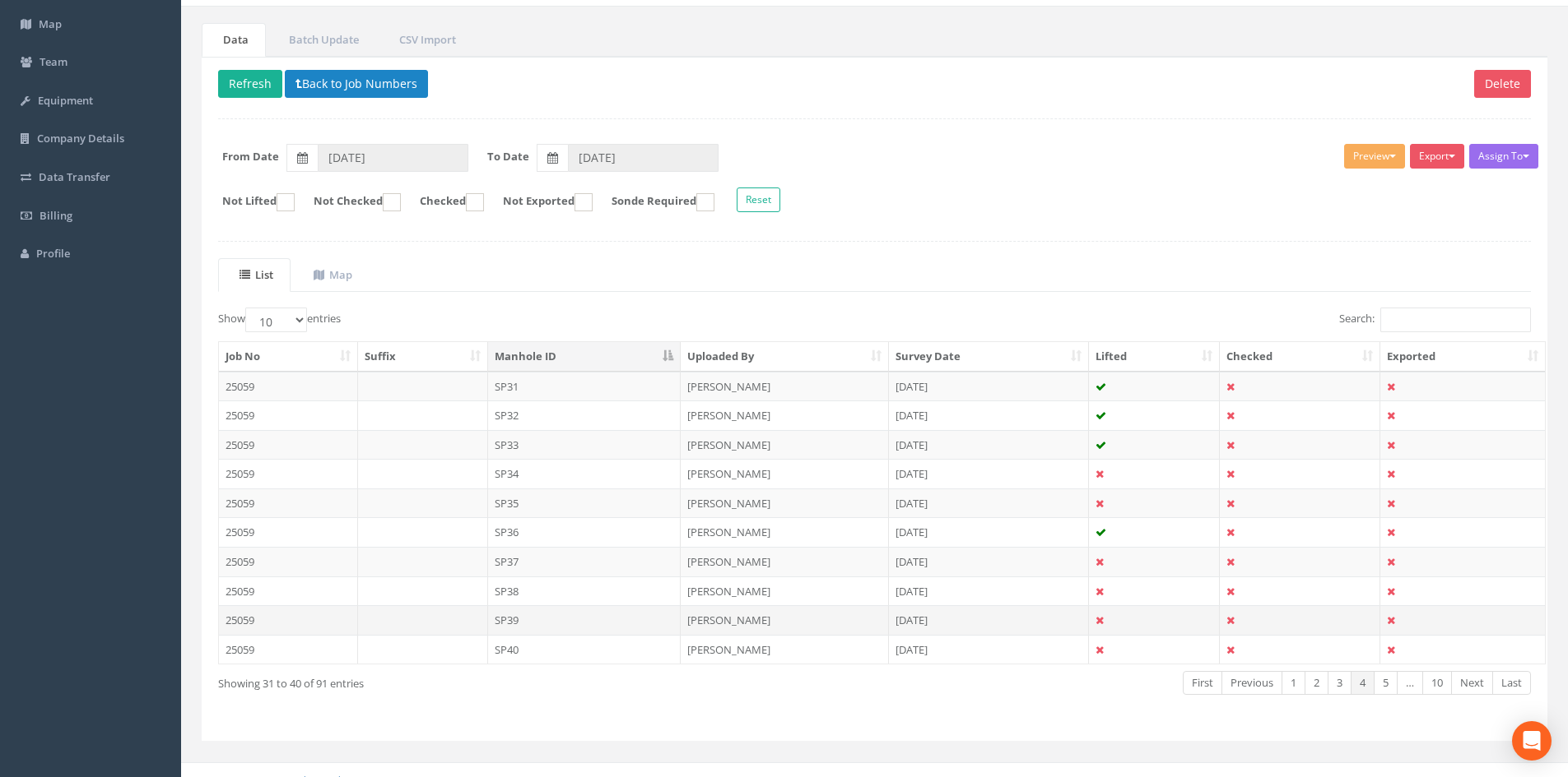
scroll to position [140, 0]
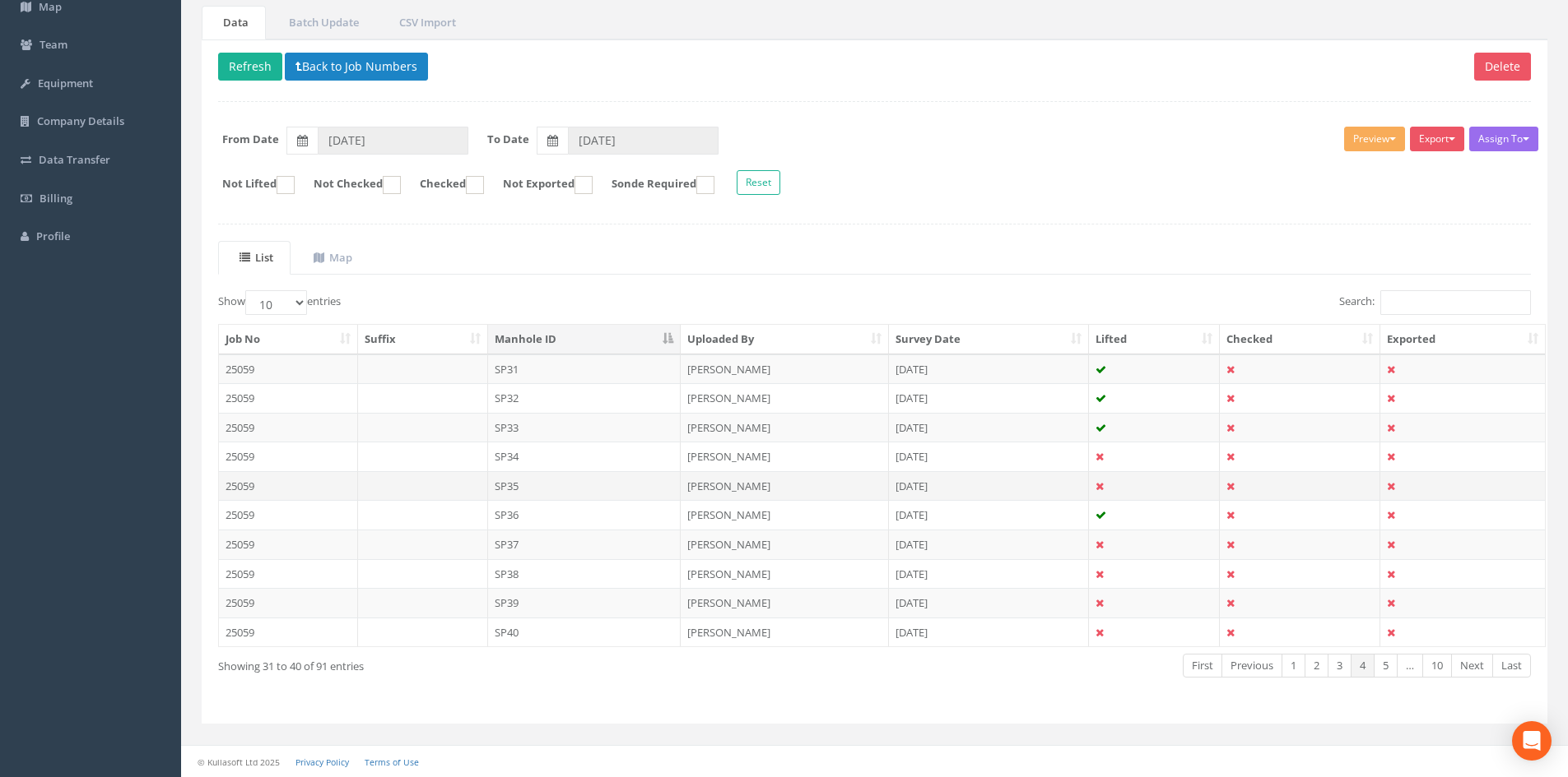
click at [534, 480] on td "SP35" at bounding box center [584, 485] width 193 height 29
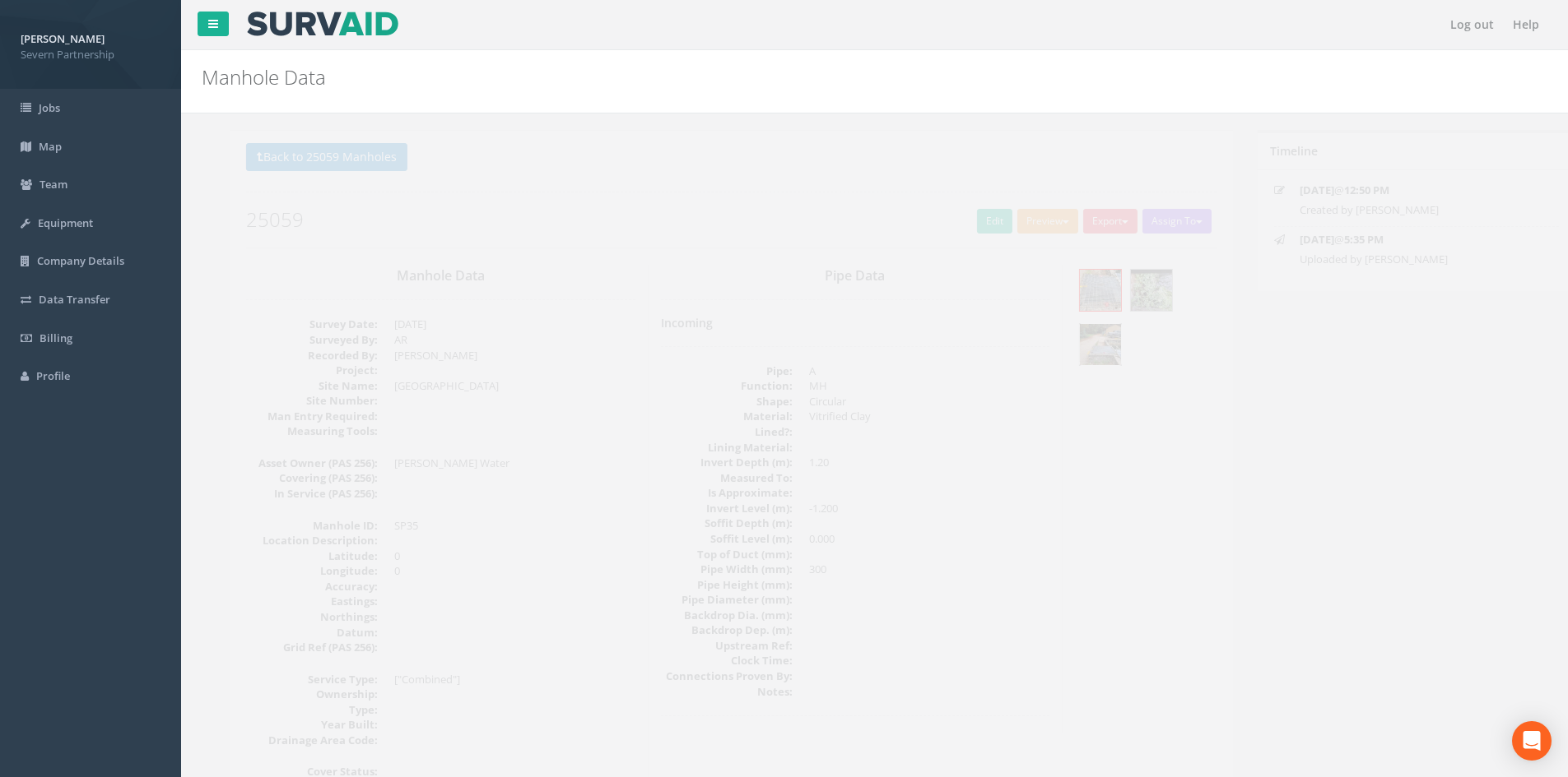
click at [1053, 358] on img at bounding box center [1073, 345] width 41 height 41
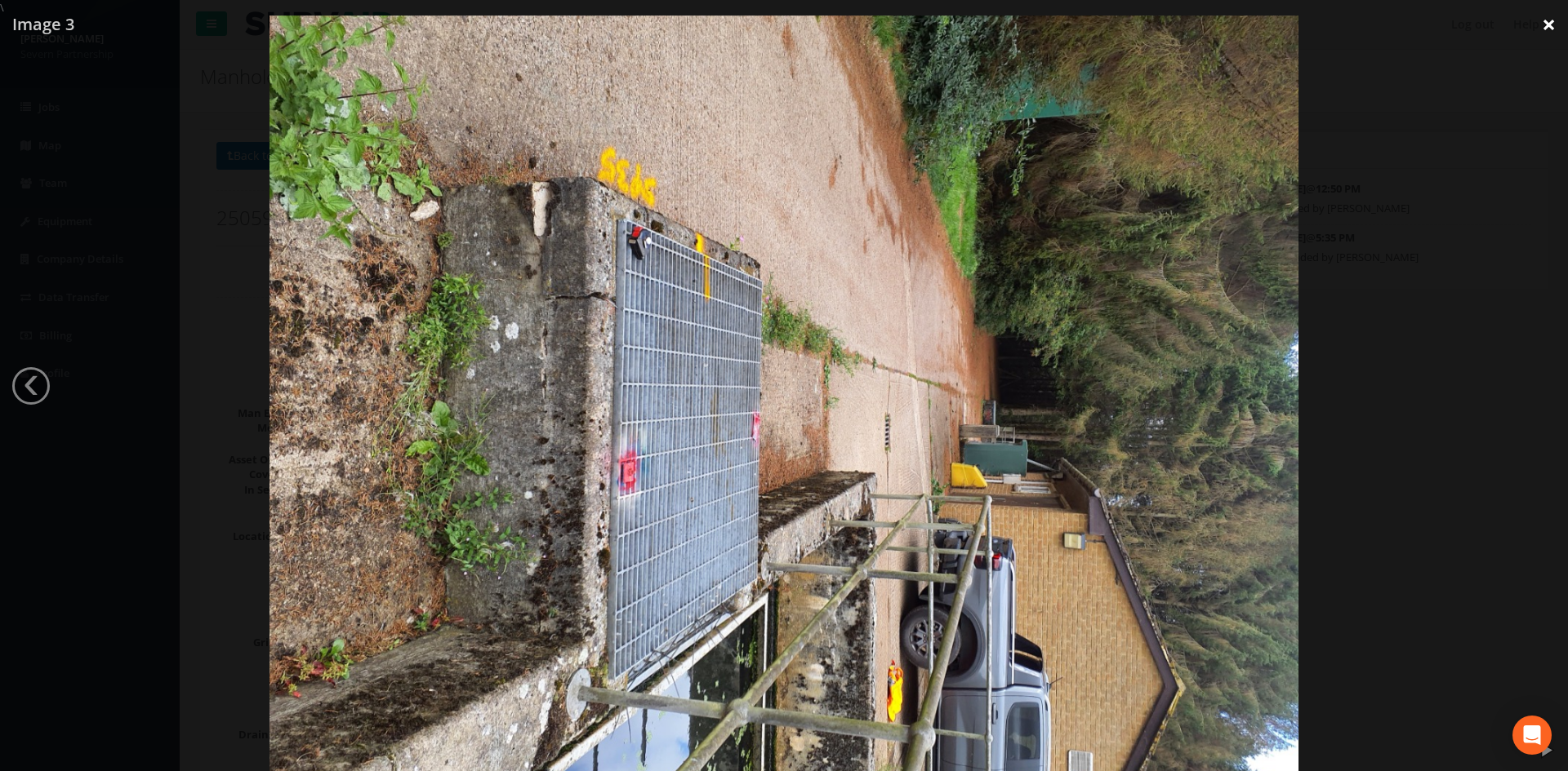
click at [1045, 25] on link "×" at bounding box center [1548, 25] width 38 height 49
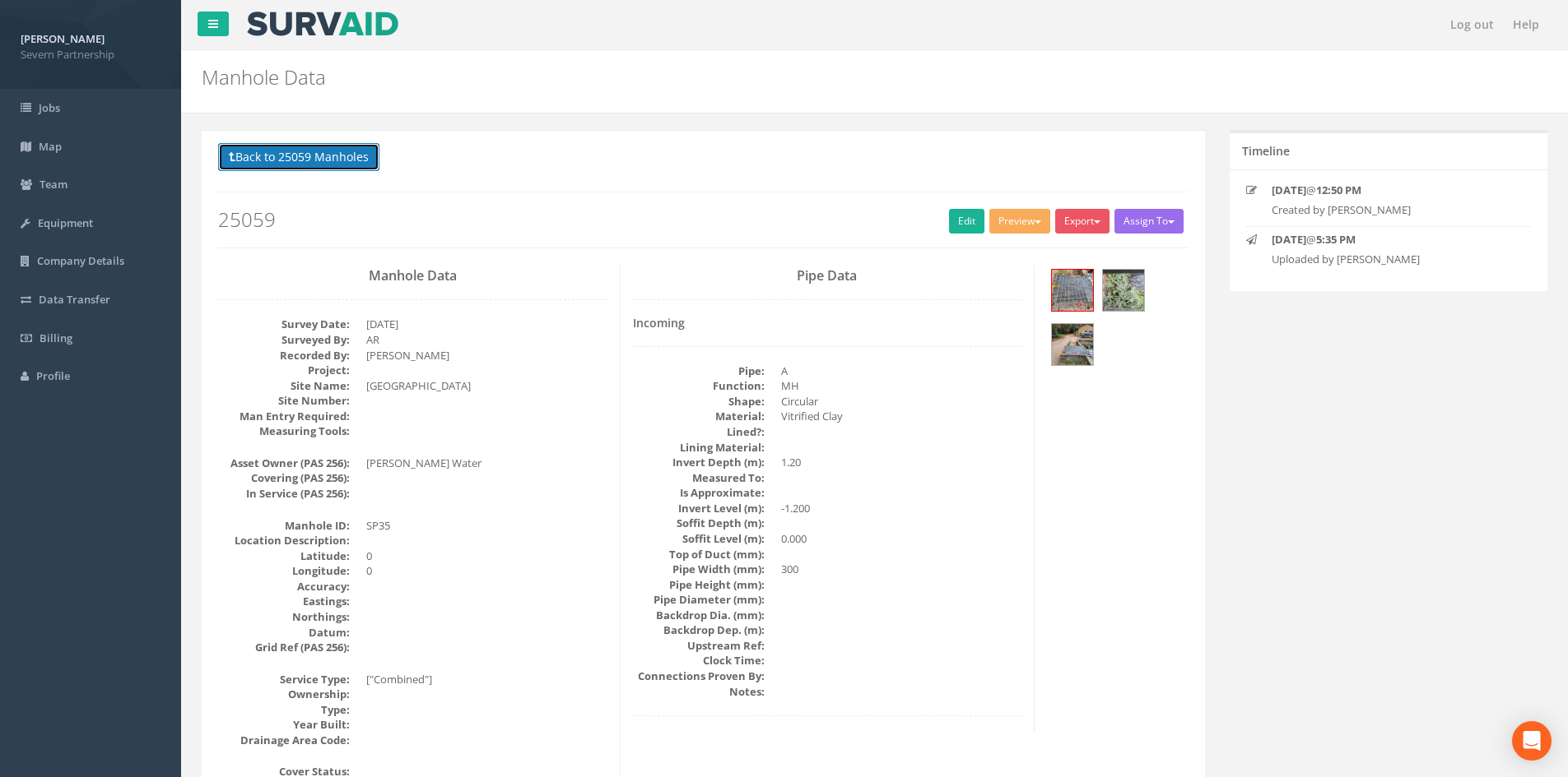
click at [285, 158] on button "Back to 25059 Manholes" at bounding box center [298, 156] width 161 height 28
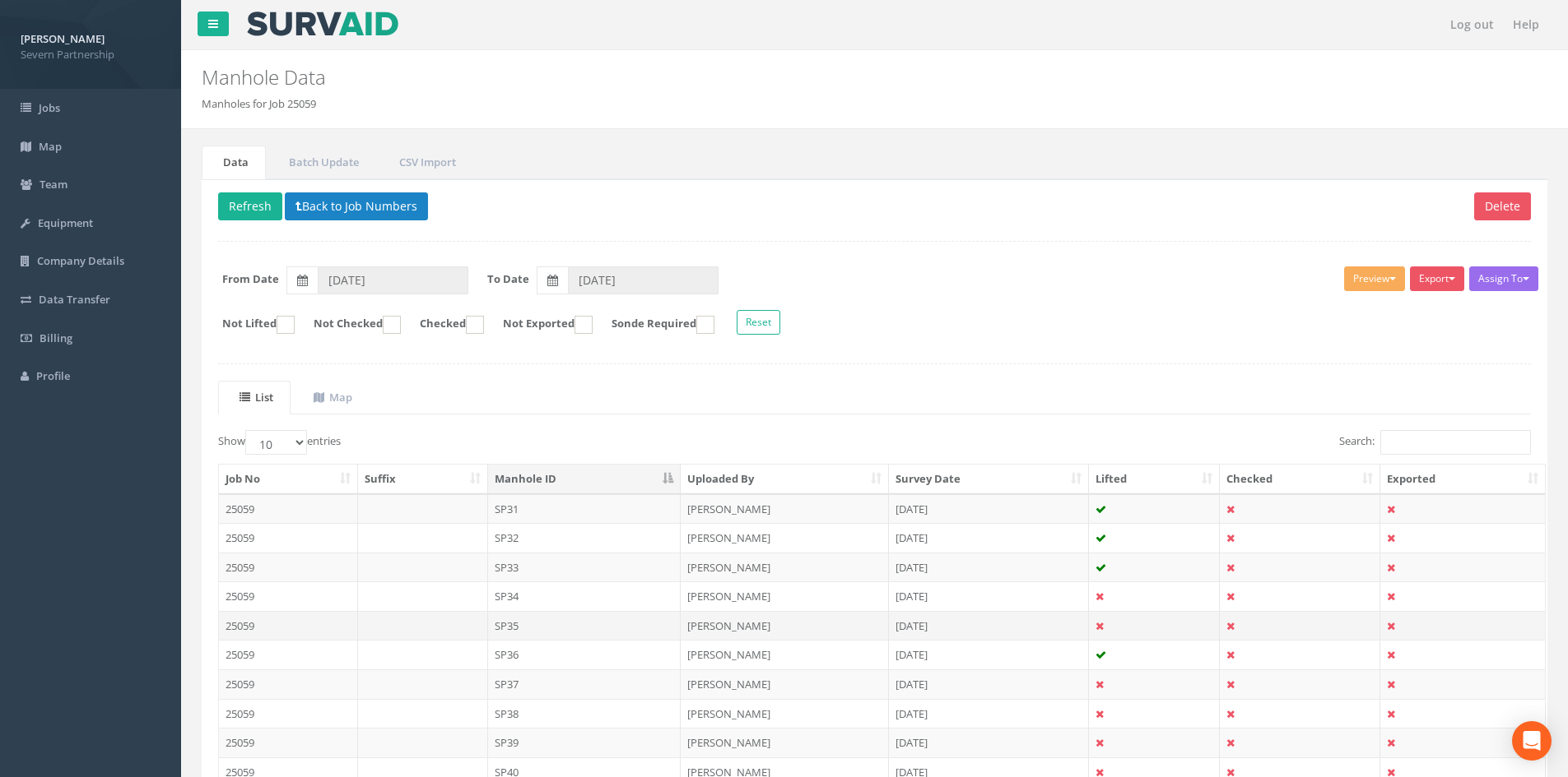
click at [567, 480] on td "SP35" at bounding box center [584, 626] width 193 height 29
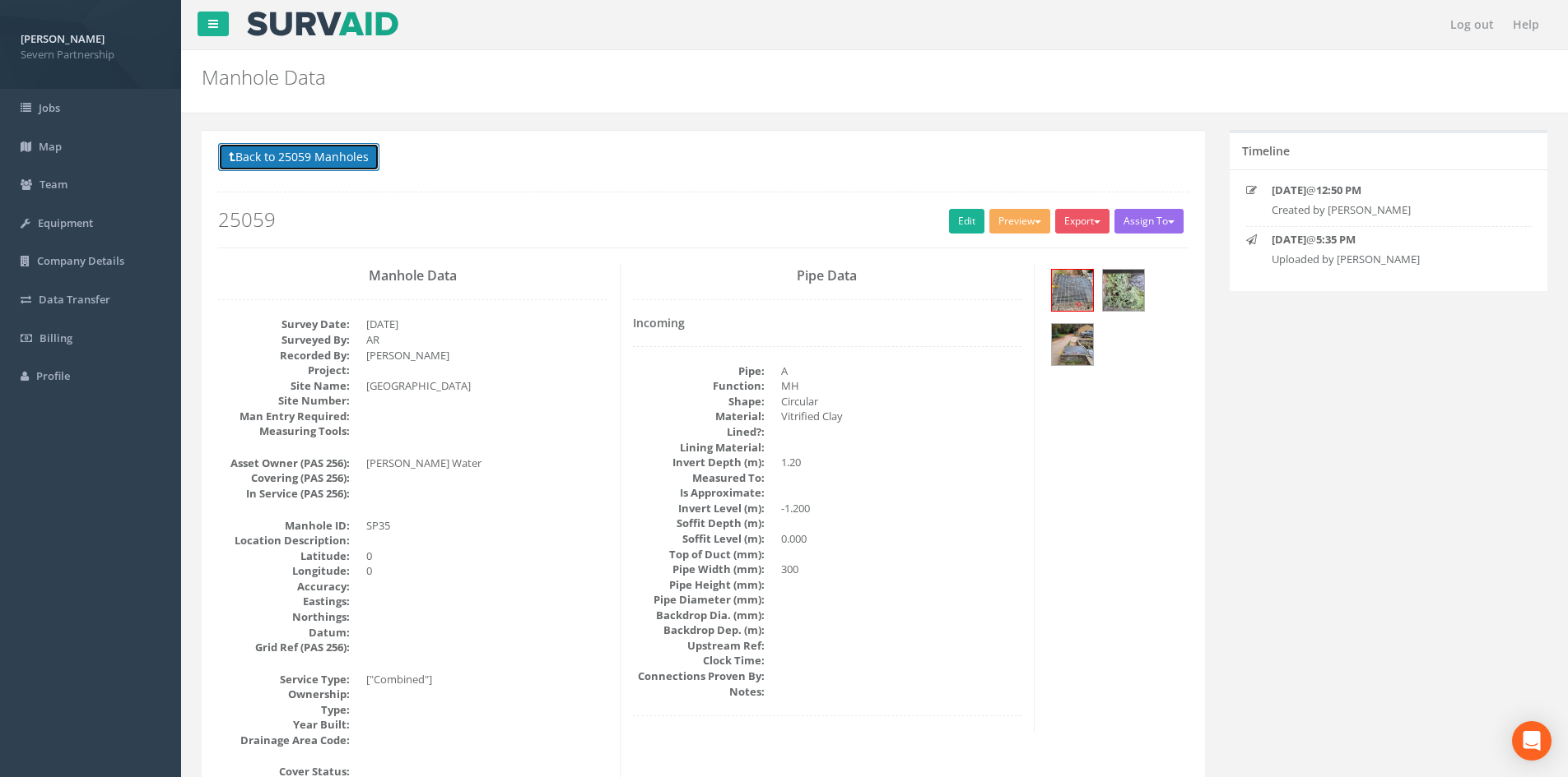
click at [252, 163] on button "Back to 25059 Manholes" at bounding box center [298, 156] width 161 height 28
